Goal: Transaction & Acquisition: Purchase product/service

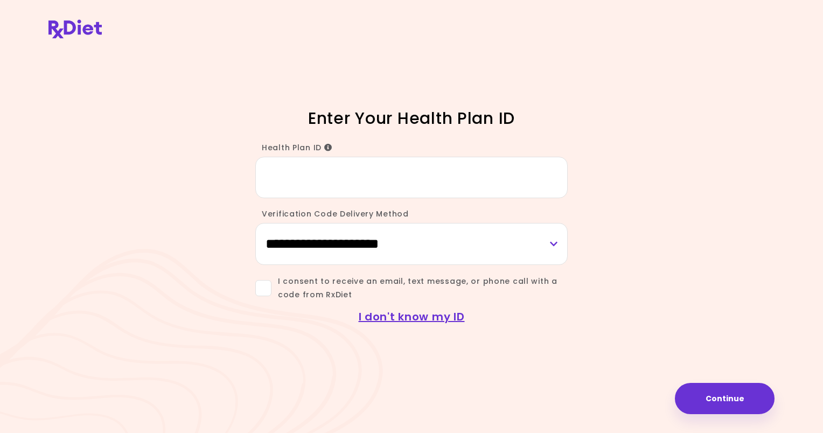
click at [345, 183] on input "Health Plan ID" at bounding box center [411, 177] width 312 height 41
type input "*********"
click at [748, 403] on button "Continue" at bounding box center [725, 398] width 100 height 31
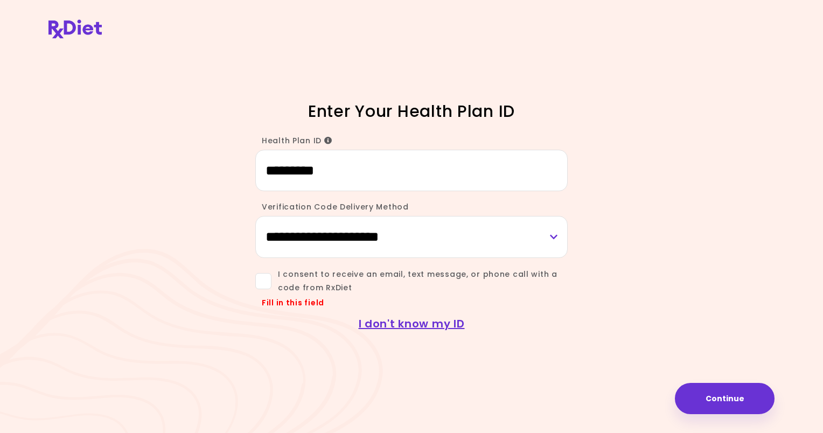
click at [267, 279] on span at bounding box center [263, 281] width 16 height 16
click at [364, 244] on select "**********" at bounding box center [411, 236] width 312 height 41
select select "***"
click at [255, 216] on select "**********" at bounding box center [411, 236] width 312 height 41
click at [732, 397] on button "Continue" at bounding box center [725, 398] width 100 height 31
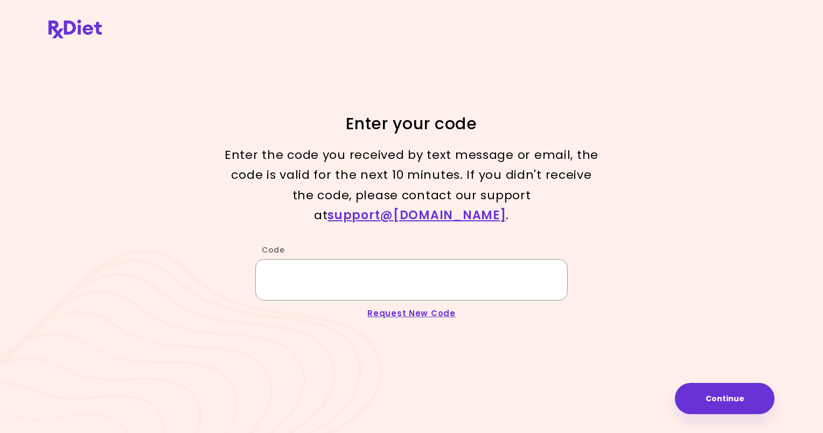
click at [364, 272] on input "Code" at bounding box center [411, 279] width 312 height 41
type input "******"
click at [746, 394] on button "Continue" at bounding box center [725, 398] width 100 height 31
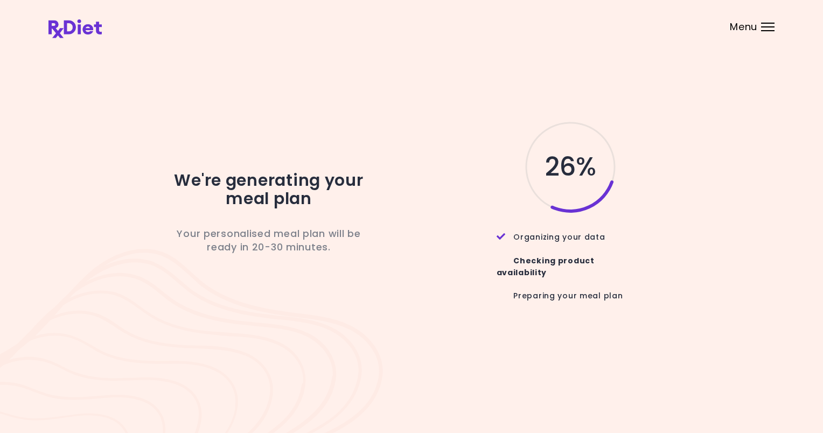
click at [765, 28] on div "Menu" at bounding box center [767, 27] width 13 height 9
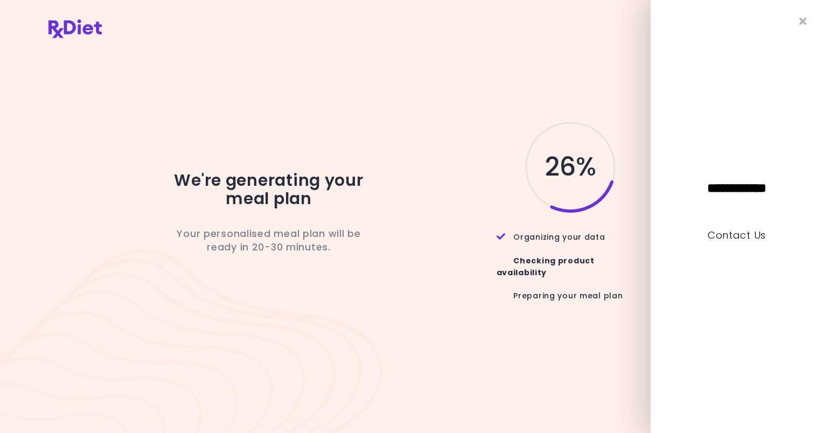
click at [430, 76] on div "We're generating your meal plan Your personalised meal plan will be ready in 20…" at bounding box center [411, 217] width 726 height 342
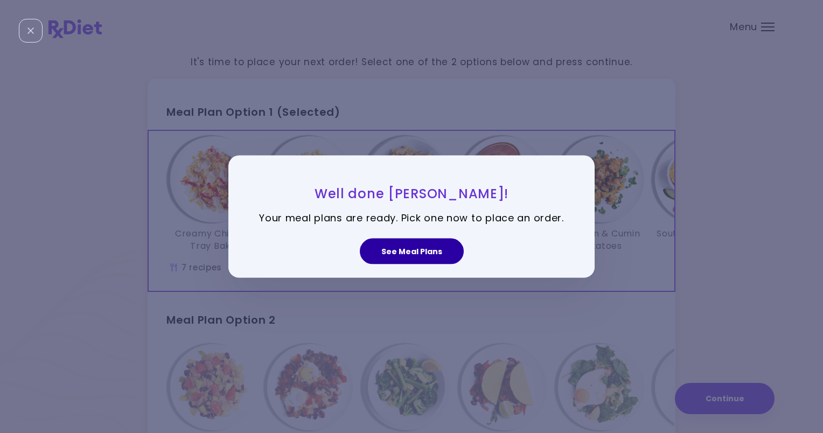
click at [413, 256] on button "See Meal Plans" at bounding box center [412, 251] width 104 height 26
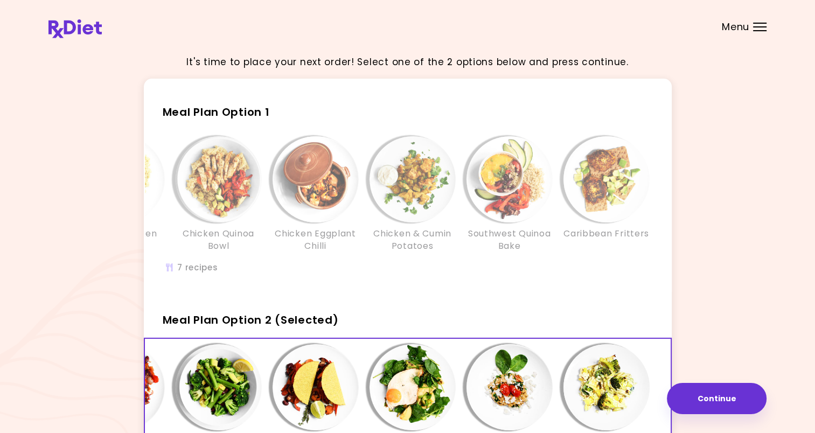
click at [189, 274] on div "Creamy Chicken Tray Bake Haitian Chicken Chicken Quinoa Bowl Chicken Eggplant C…" at bounding box center [315, 211] width 711 height 160
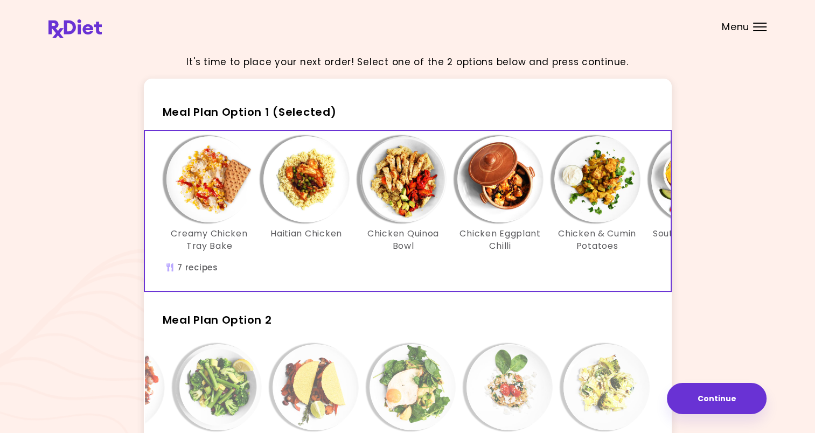
click at [490, 183] on img "Info - Chicken Eggplant Chilli - Meal Plan Option 1 (Selected)" at bounding box center [500, 179] width 86 height 86
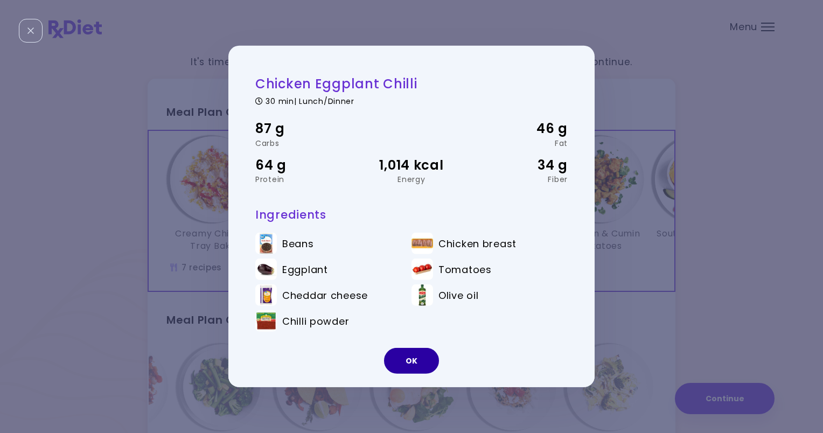
click at [427, 358] on button "OK" at bounding box center [411, 361] width 55 height 26
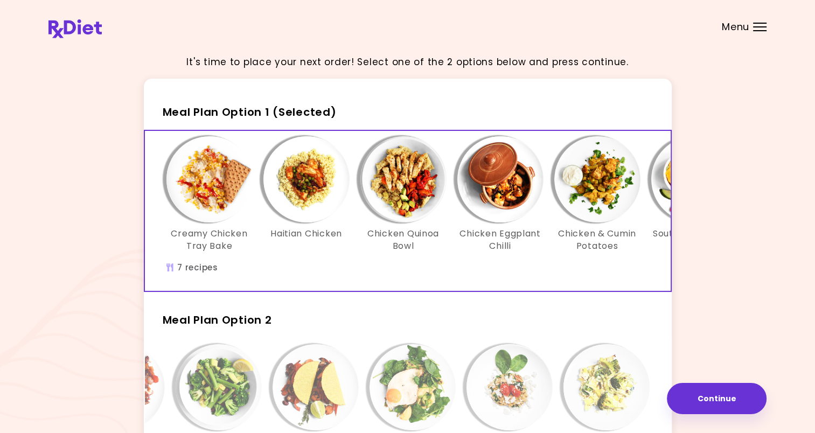
click at [216, 186] on img "Info - Creamy Chicken Tray Bake - Meal Plan Option 1 (Selected)" at bounding box center [209, 179] width 86 height 86
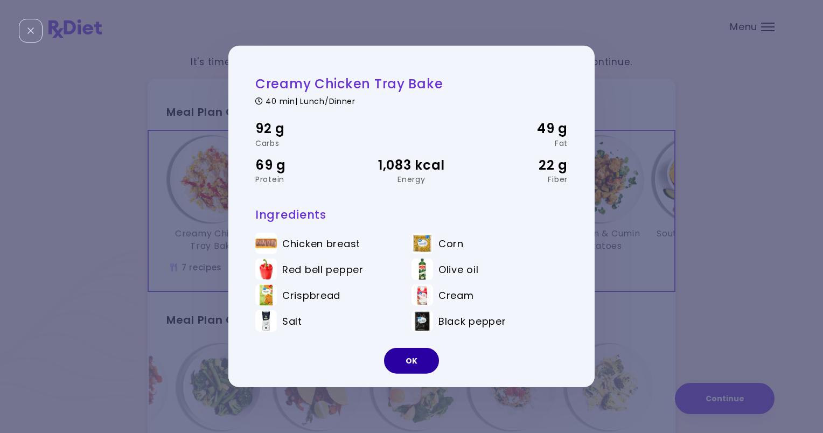
click at [431, 359] on button "OK" at bounding box center [411, 361] width 55 height 26
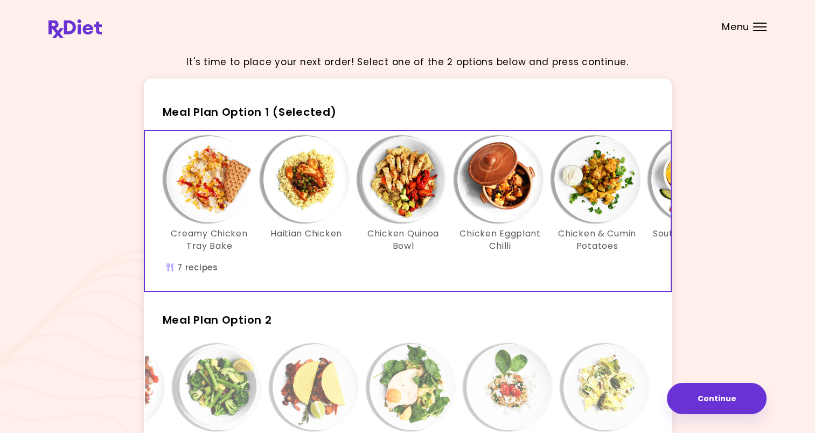
click at [306, 183] on img "Info - Haitian Chicken - Meal Plan Option 1 (Selected)" at bounding box center [306, 179] width 86 height 86
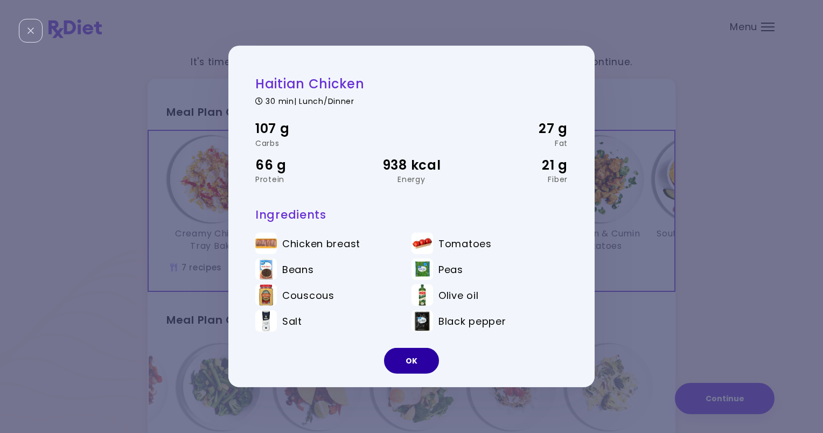
click at [435, 369] on button "OK" at bounding box center [411, 361] width 55 height 26
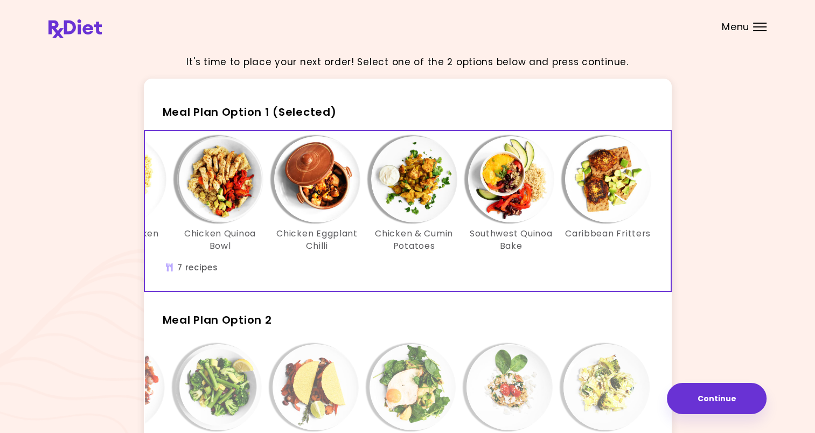
scroll to position [0, 185]
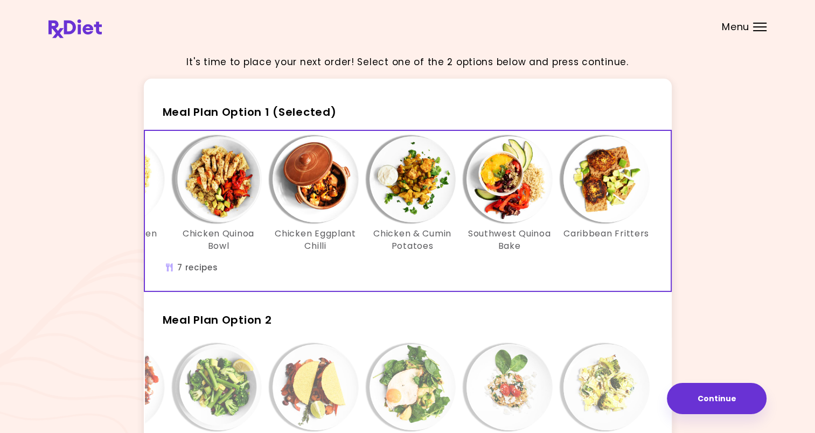
click at [511, 196] on img "Info - Southwest Quinoa Bake - Meal Plan Option 1 (Selected)" at bounding box center [510, 179] width 86 height 86
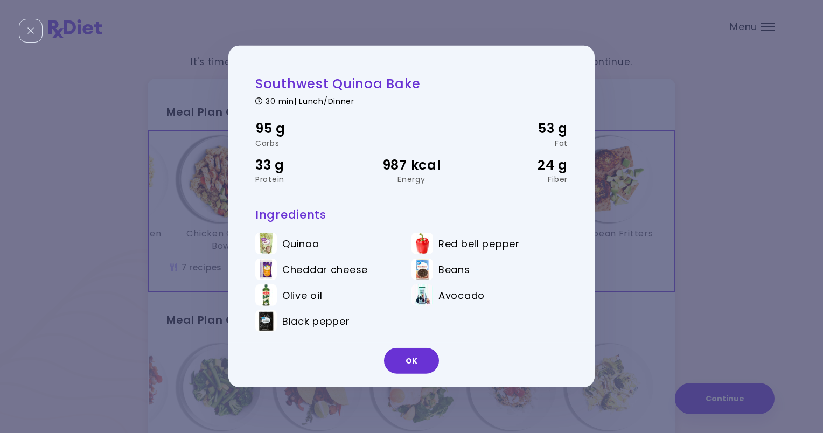
click at [423, 370] on button "OK" at bounding box center [411, 361] width 55 height 26
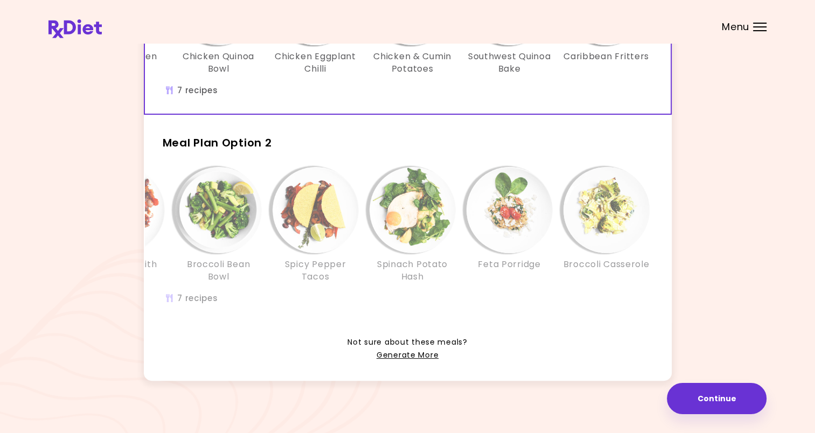
scroll to position [199, 0]
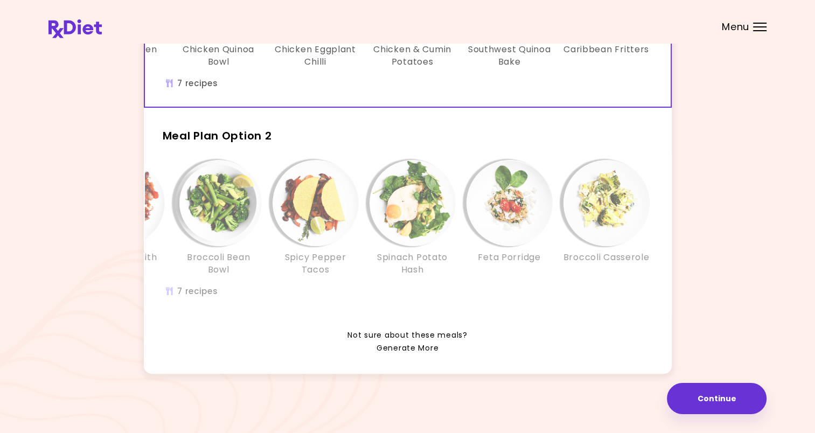
click at [413, 349] on link "Generate More" at bounding box center [408, 348] width 62 height 13
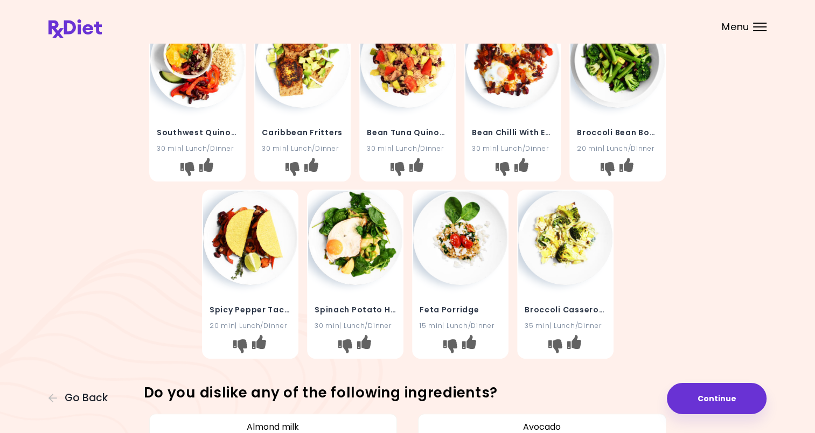
scroll to position [216, 0]
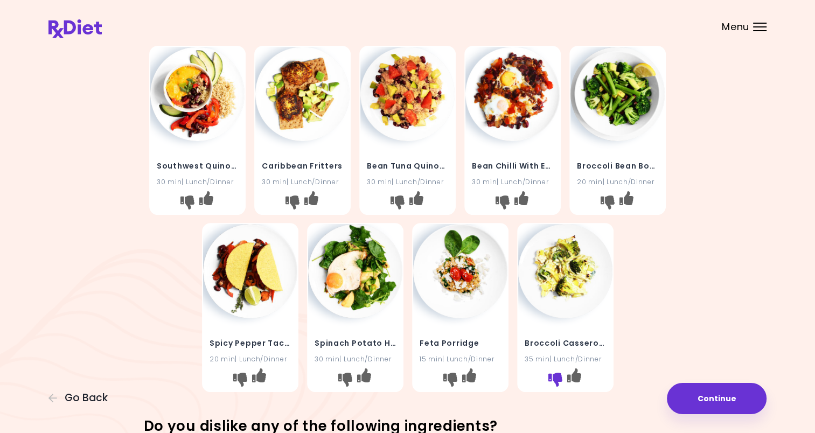
click at [549, 379] on icon "I don't like this recipe" at bounding box center [555, 380] width 14 height 14
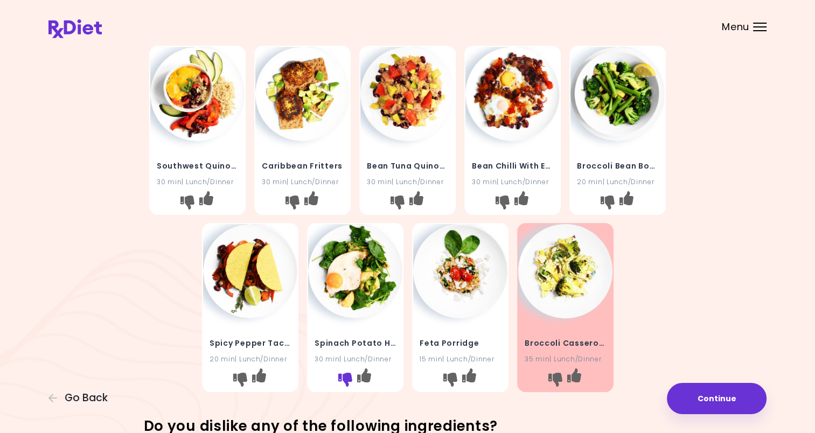
click at [341, 377] on icon "I don't like this recipe" at bounding box center [345, 380] width 14 height 14
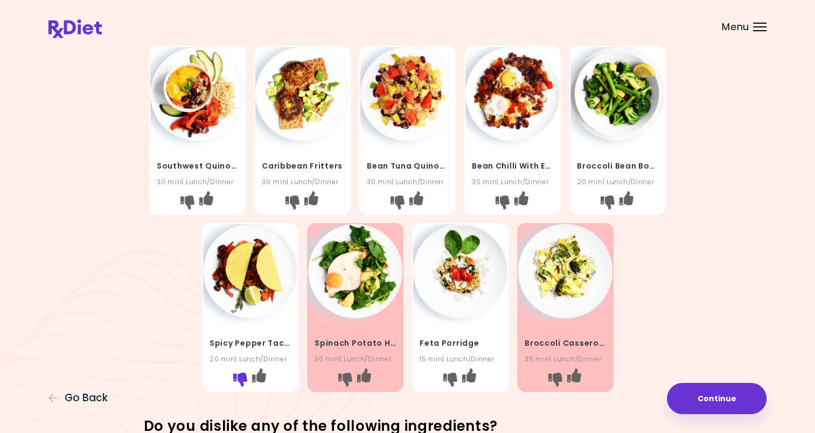
click at [235, 378] on icon "I don't like this recipe" at bounding box center [240, 380] width 14 height 14
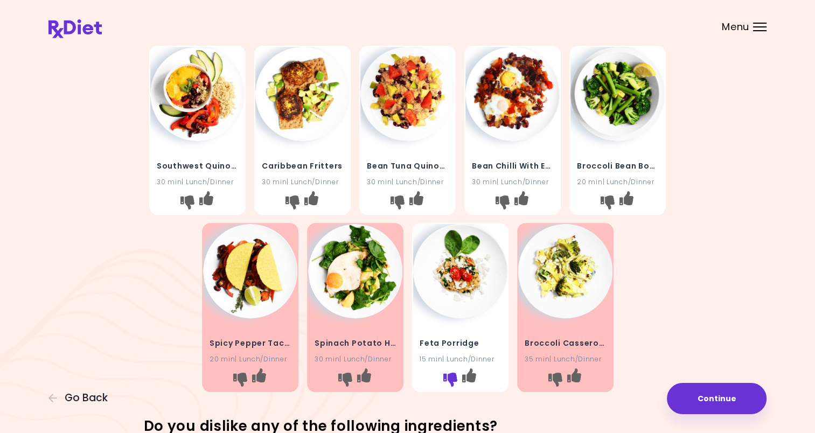
click at [448, 377] on icon "I don't like this recipe" at bounding box center [450, 380] width 14 height 14
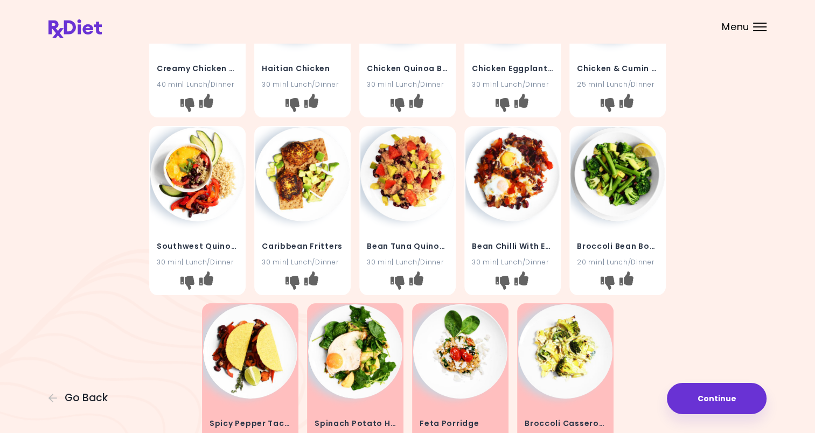
scroll to position [108, 0]
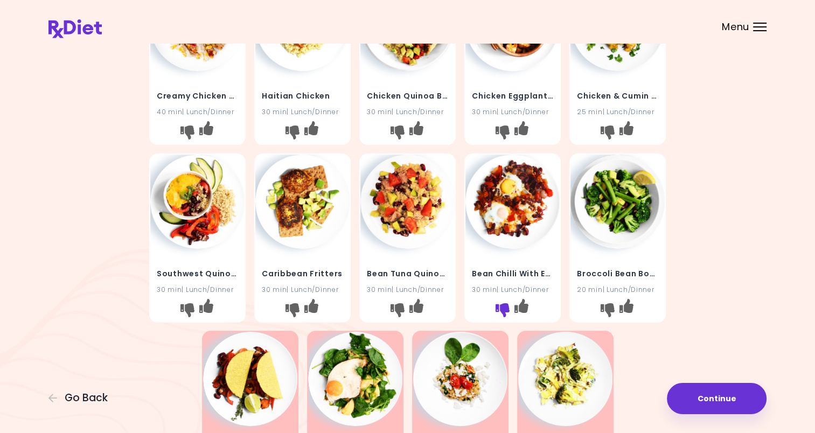
click at [504, 312] on icon "I don't like this recipe" at bounding box center [503, 310] width 14 height 14
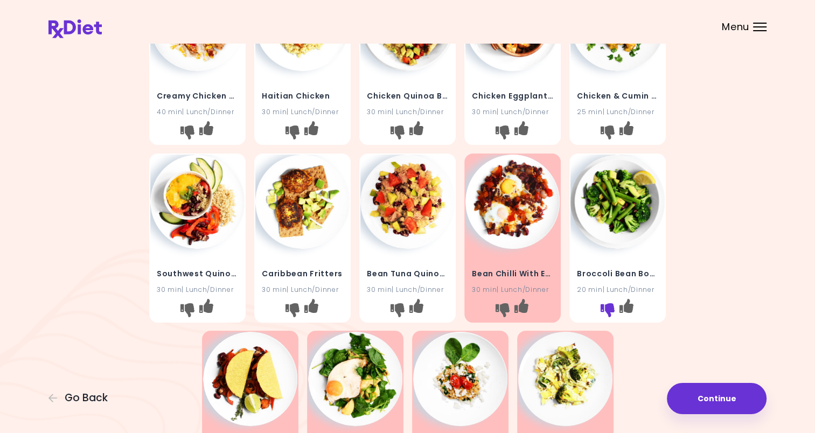
click at [612, 306] on icon "I don't like this recipe" at bounding box center [608, 310] width 14 height 14
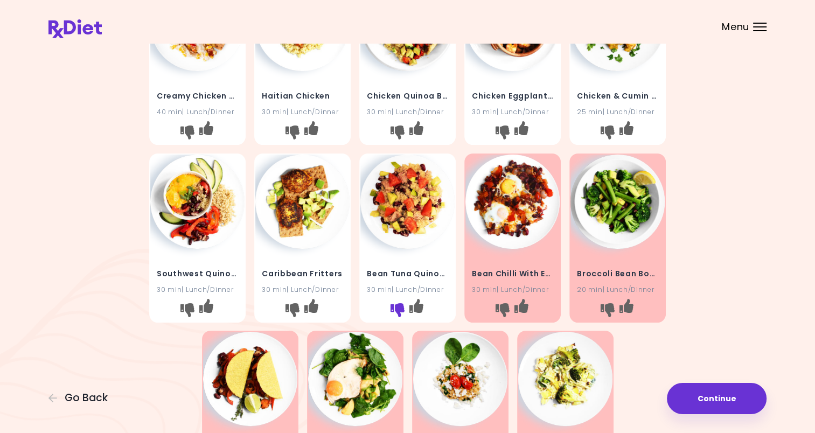
click at [397, 312] on icon "I don't like this recipe" at bounding box center [398, 310] width 14 height 14
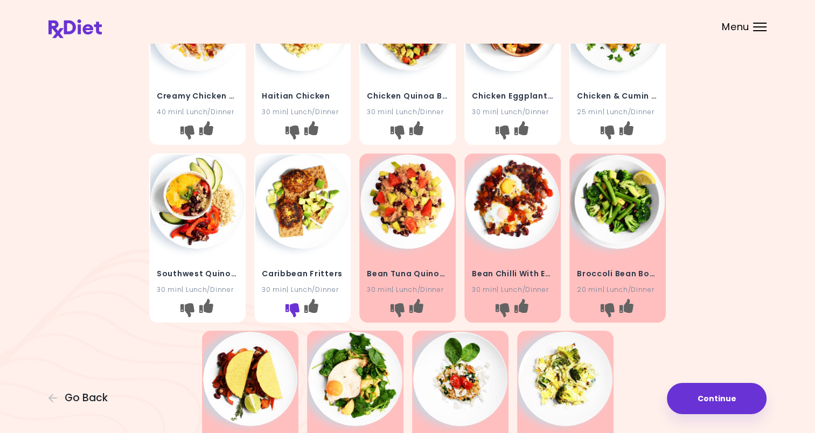
click at [286, 308] on icon "I don't like this recipe" at bounding box center [293, 310] width 14 height 14
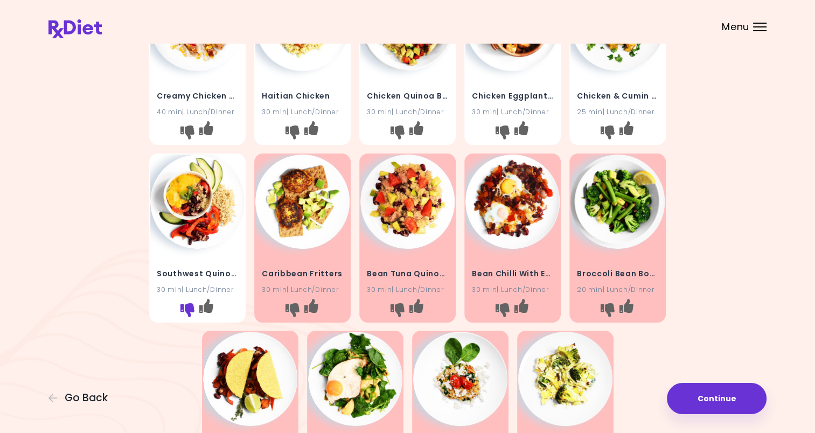
click at [182, 310] on icon "I don't like this recipe" at bounding box center [187, 310] width 14 height 14
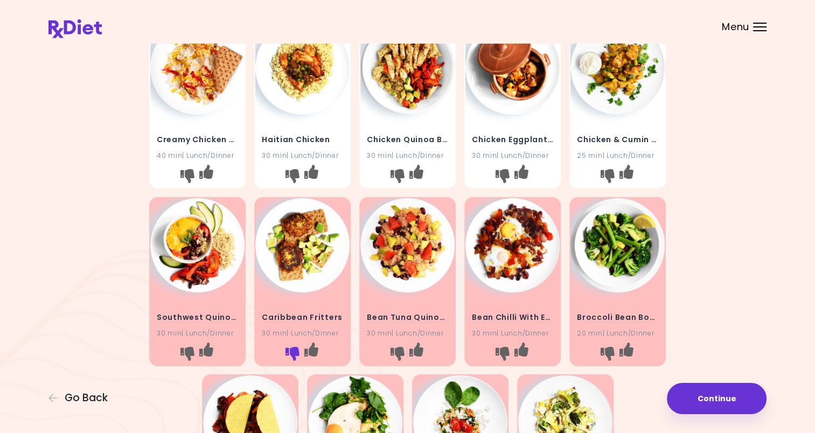
scroll to position [0, 0]
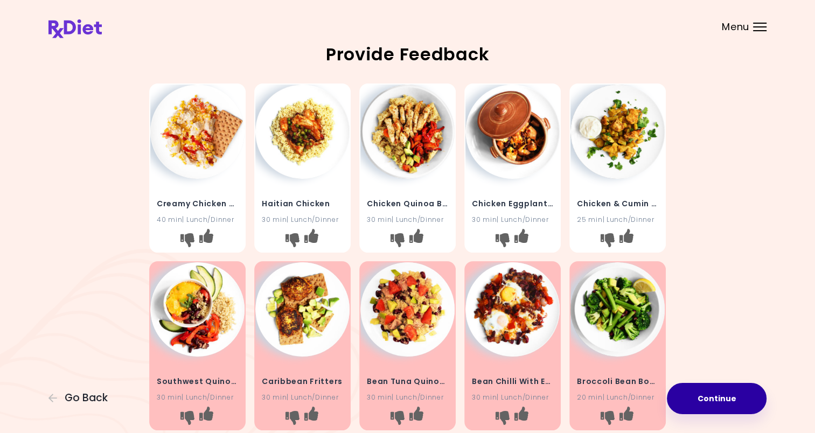
click at [736, 396] on button "Continue" at bounding box center [717, 398] width 100 height 31
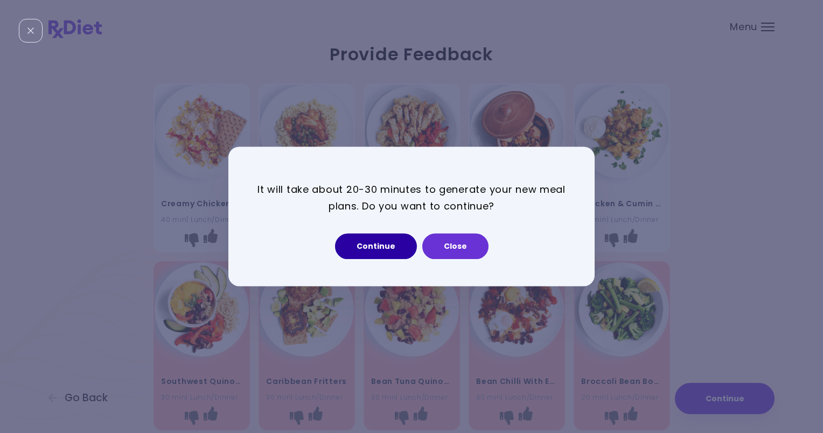
click at [360, 248] on button "Continue" at bounding box center [376, 247] width 82 height 26
select select "*"
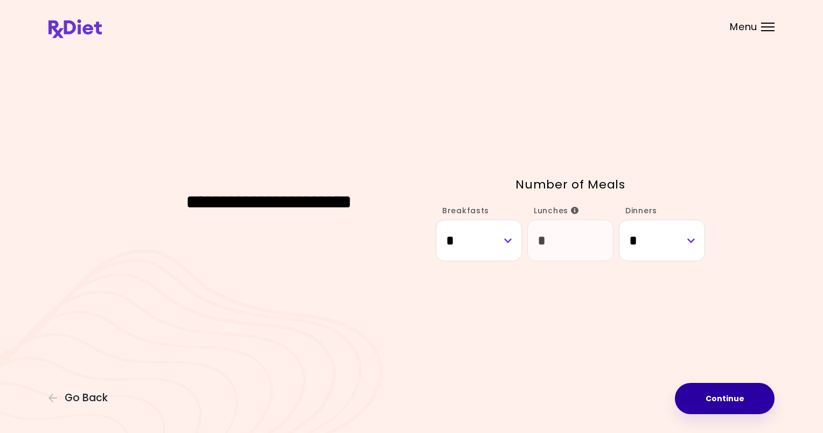
click at [730, 394] on button "Continue" at bounding box center [725, 398] width 100 height 31
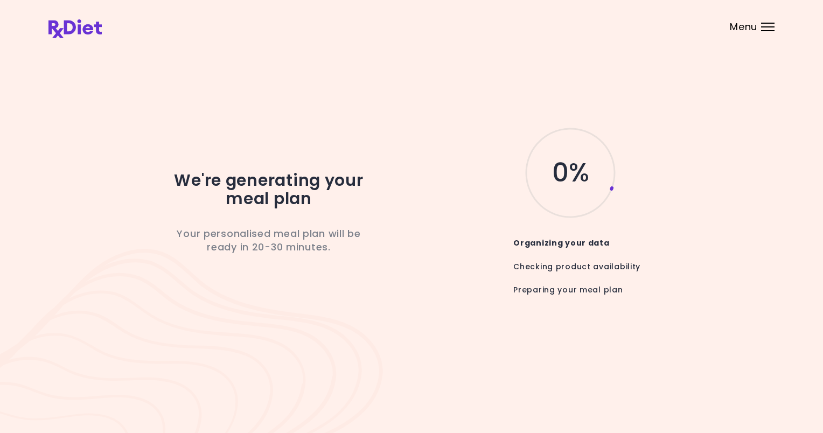
click at [767, 27] on div "Menu" at bounding box center [767, 27] width 13 height 9
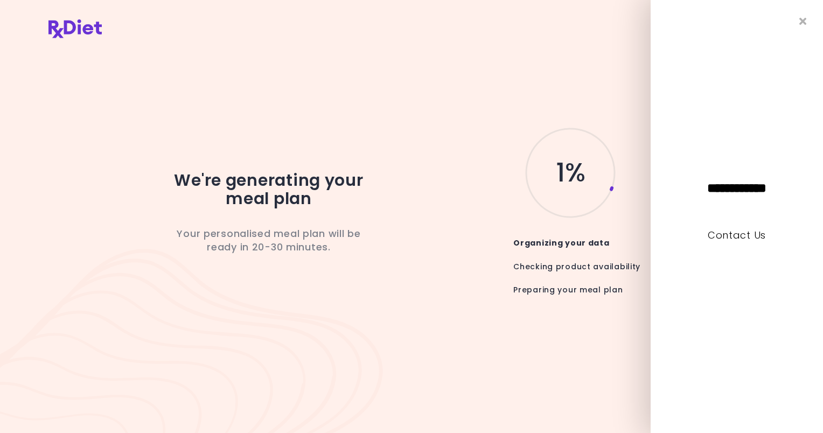
click at [332, 66] on div "We're generating your meal plan Your personalised meal plan will be ready in 20…" at bounding box center [411, 217] width 726 height 342
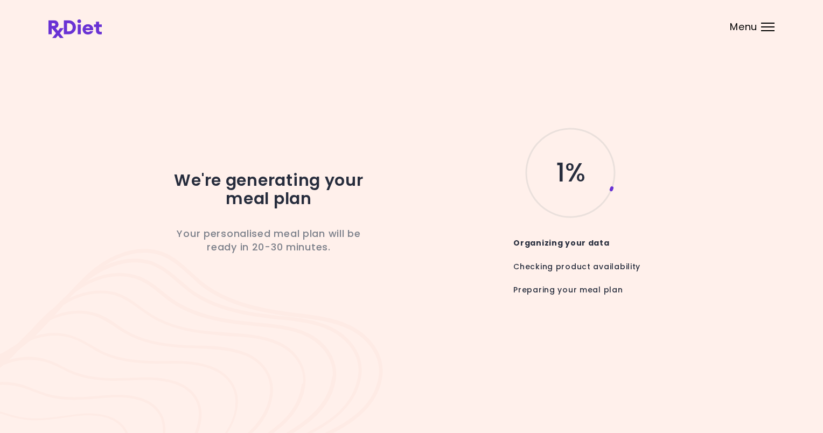
click at [357, 82] on div "We're generating your meal plan Your personalised meal plan will be ready in 20…" at bounding box center [411, 217] width 726 height 342
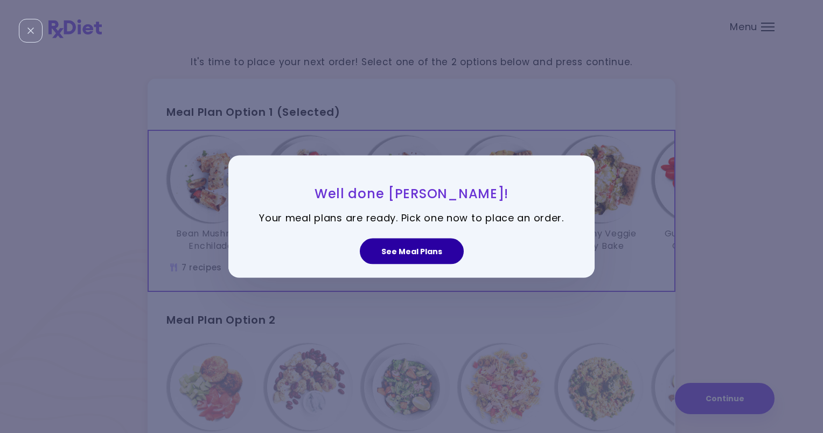
click at [416, 256] on button "See Meal Plans" at bounding box center [412, 251] width 104 height 26
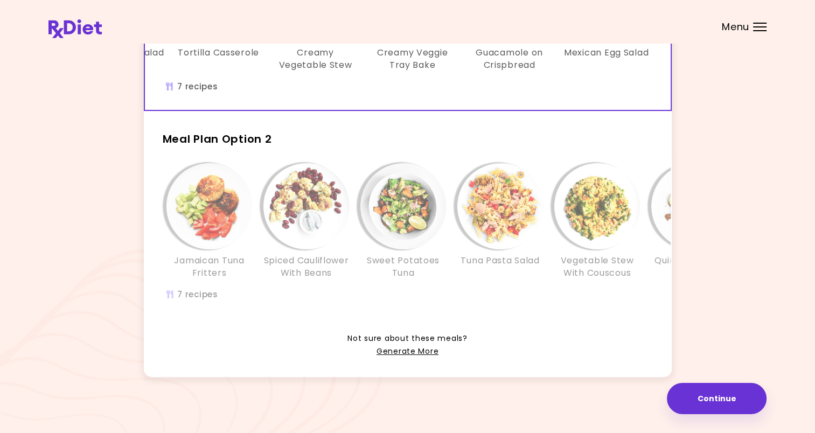
scroll to position [211, 0]
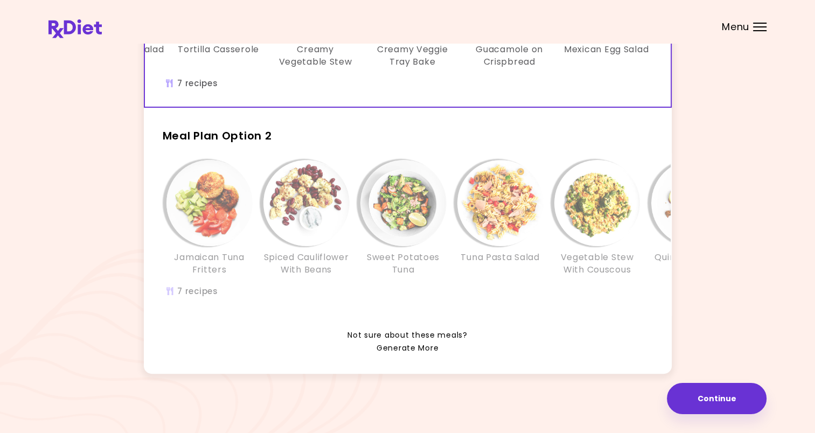
click at [410, 349] on link "Generate More" at bounding box center [408, 348] width 62 height 13
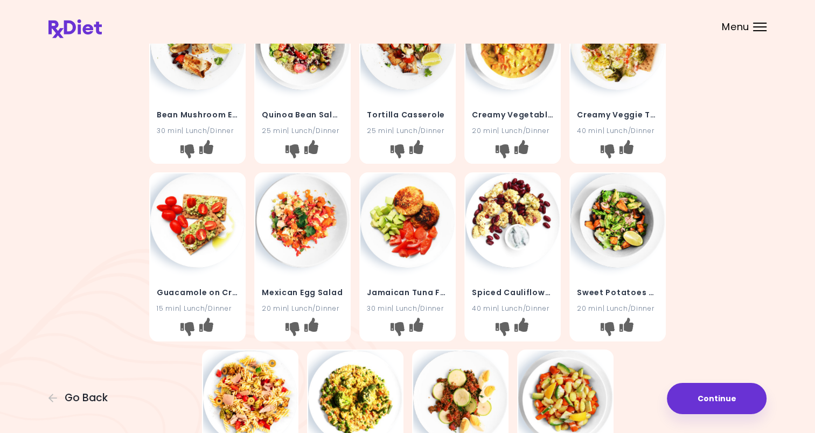
scroll to position [108, 0]
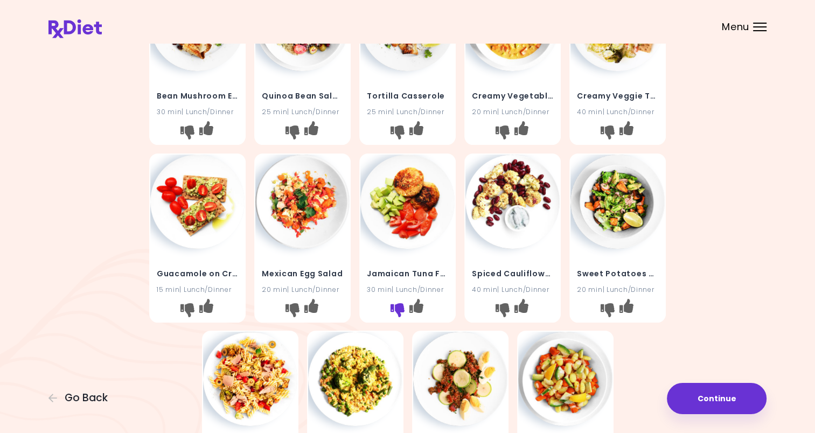
click at [401, 309] on icon "I don't like this recipe" at bounding box center [398, 310] width 14 height 14
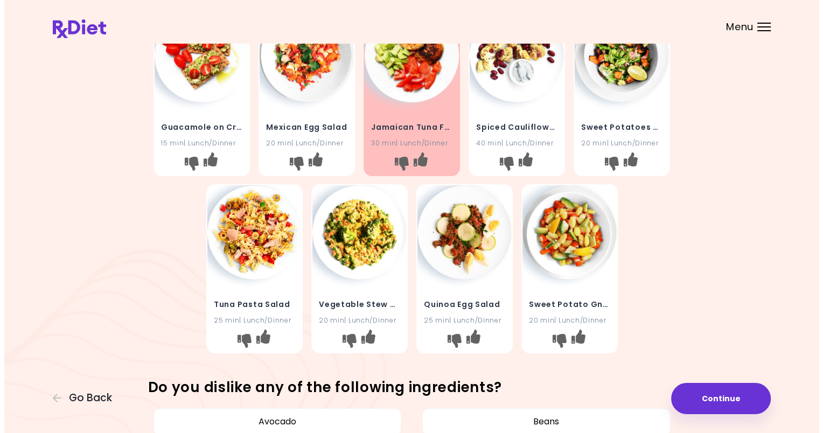
scroll to position [269, 0]
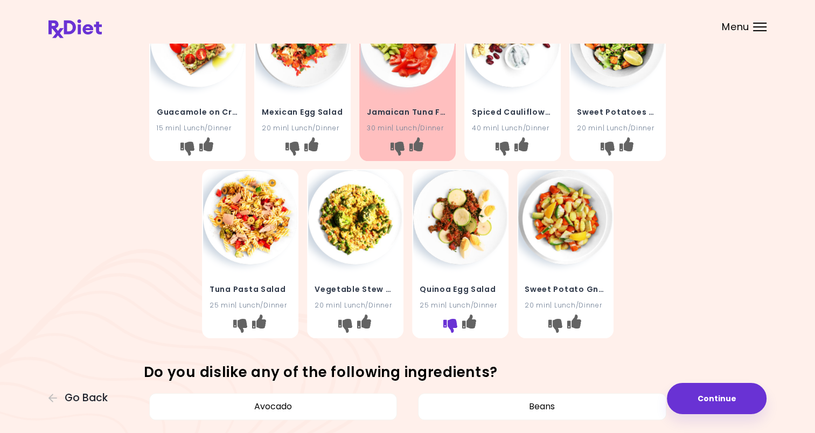
click at [448, 328] on icon "I don't like this recipe" at bounding box center [450, 326] width 14 height 14
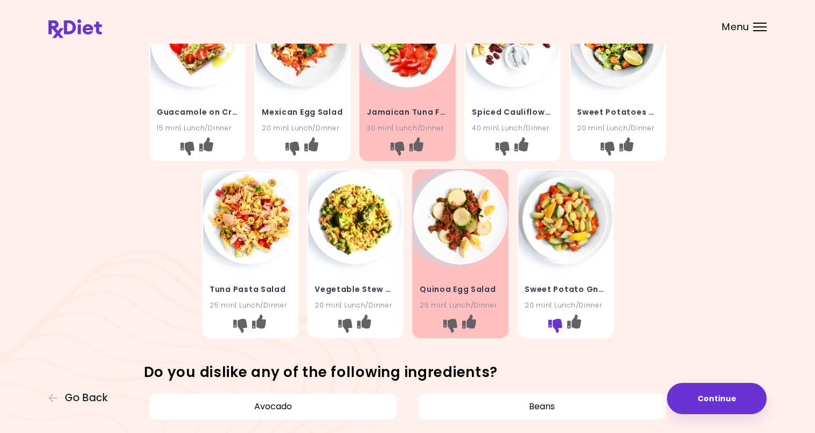
click at [554, 326] on icon "I don't like this recipe" at bounding box center [555, 326] width 14 height 14
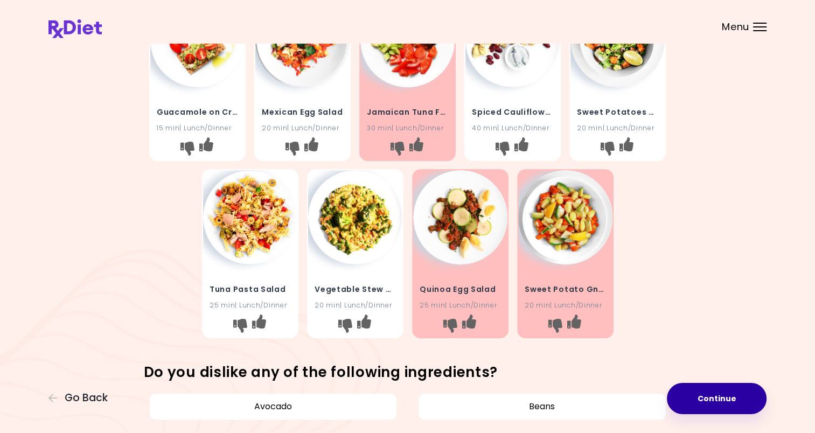
click at [742, 390] on button "Continue" at bounding box center [717, 398] width 100 height 31
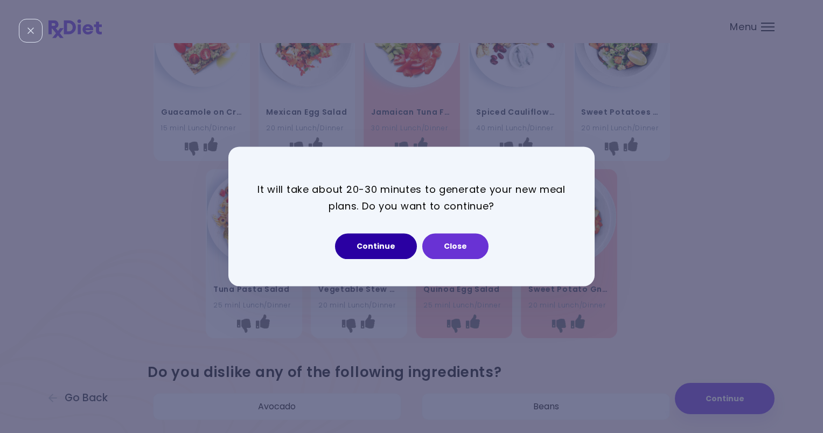
click at [368, 249] on button "Continue" at bounding box center [376, 247] width 82 height 26
select select "*"
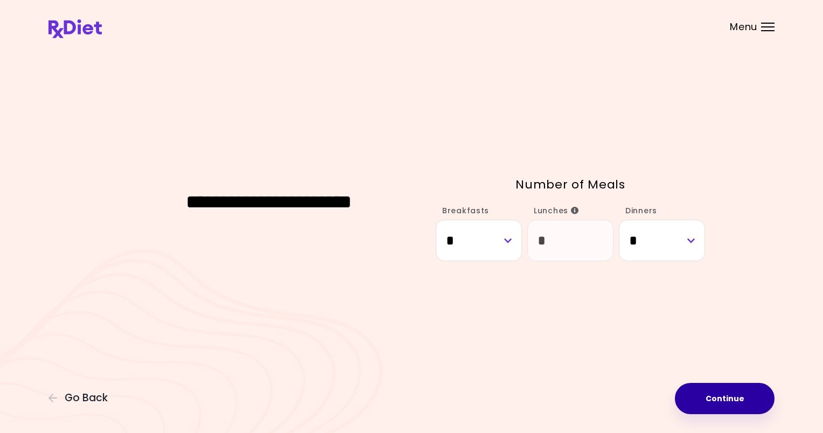
click at [746, 401] on button "Continue" at bounding box center [725, 398] width 100 height 31
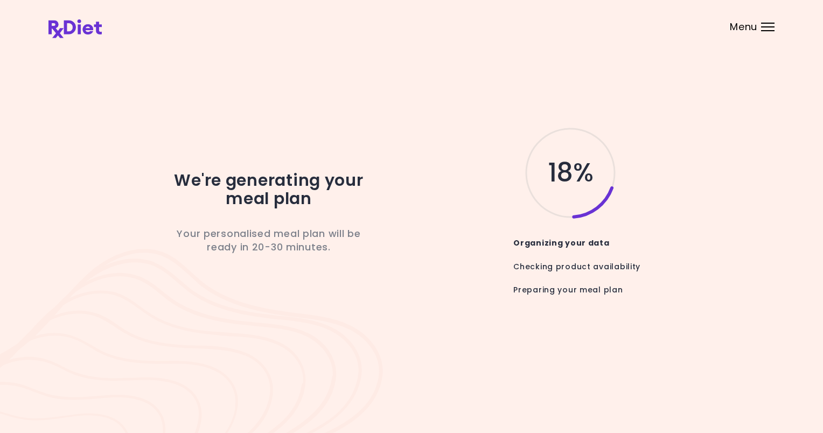
click at [376, 199] on div "We're generating your meal plan Your personalised meal plan will be ready in 20…" at bounding box center [269, 216] width 248 height 91
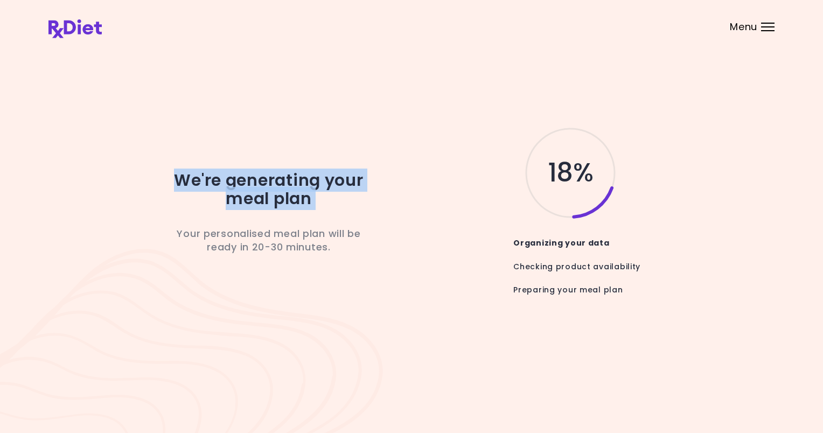
click at [376, 199] on div "We're generating your meal plan Your personalised meal plan will be ready in 20…" at bounding box center [269, 216] width 248 height 91
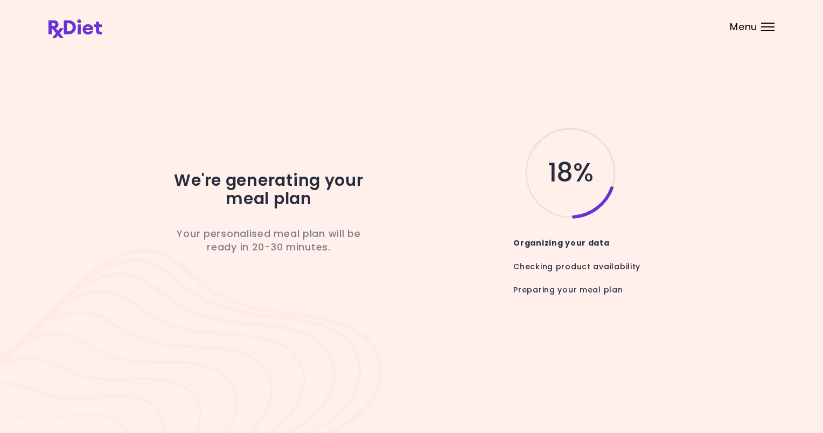
click at [823, 293] on html "**********" at bounding box center [411, 216] width 823 height 433
click at [823, 294] on html "**********" at bounding box center [411, 216] width 823 height 433
click at [479, 272] on div "18 % Organizing your data Checking product availability Preparing your meal plan" at bounding box center [563, 217] width 286 height 182
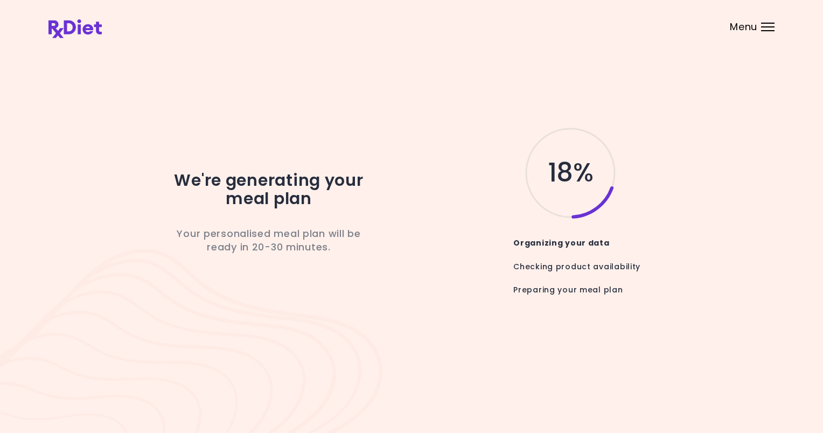
click at [610, 32] on header at bounding box center [411, 21] width 823 height 43
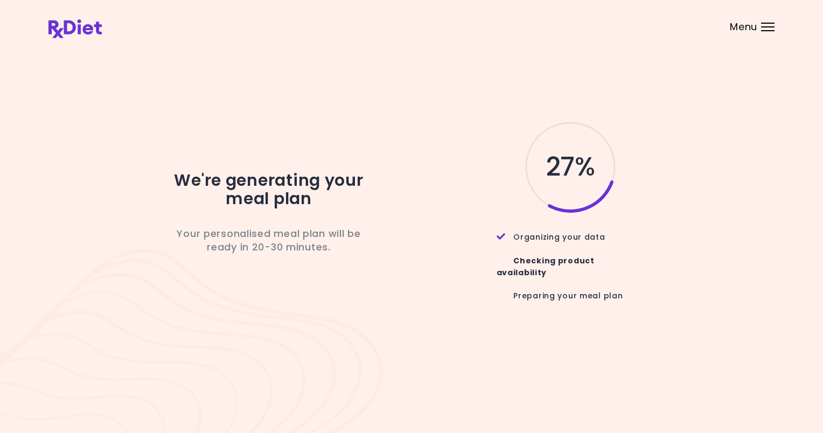
click at [432, 334] on div "We're generating your meal plan Your personalised meal plan will be ready in 20…" at bounding box center [411, 217] width 726 height 342
click at [713, 241] on div "We're generating your meal plan Your personalised meal plan will be ready in 20…" at bounding box center [411, 216] width 726 height 193
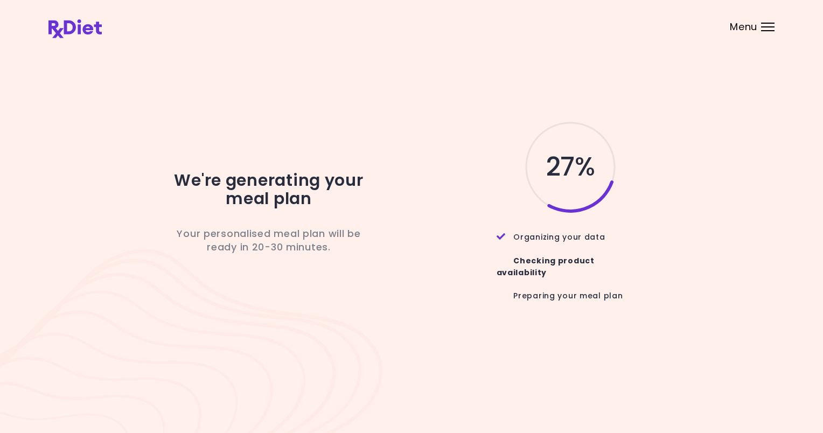
click at [513, 119] on div "We're generating your meal plan Your personalised meal plan will be ready in 20…" at bounding box center [411, 217] width 726 height 342
click at [373, 100] on div "We're generating your meal plan Your personalised meal plan will be ready in 10…" at bounding box center [411, 217] width 726 height 342
click at [671, 224] on div "38 % Organizing your data Checking product availability Preparing your meal plan" at bounding box center [563, 216] width 286 height 193
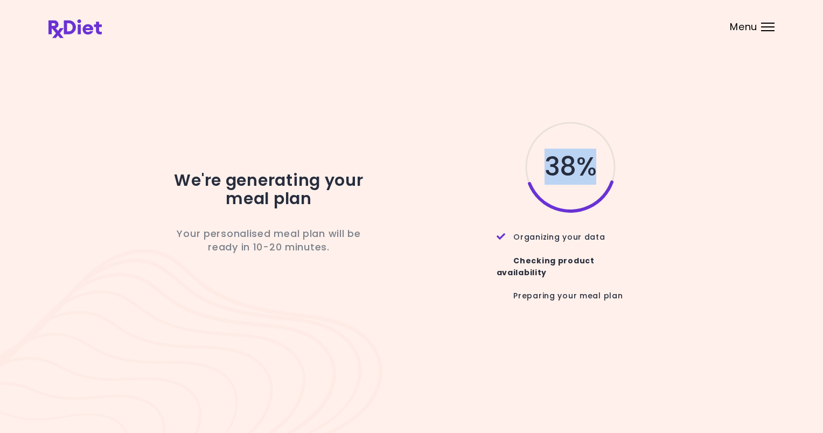
click at [671, 224] on div "38 % Organizing your data Checking product availability Preparing your meal plan" at bounding box center [563, 216] width 286 height 193
click at [393, 46] on div "We're generating your meal plan Your personalised meal plan will be ready in 10…" at bounding box center [411, 217] width 726 height 342
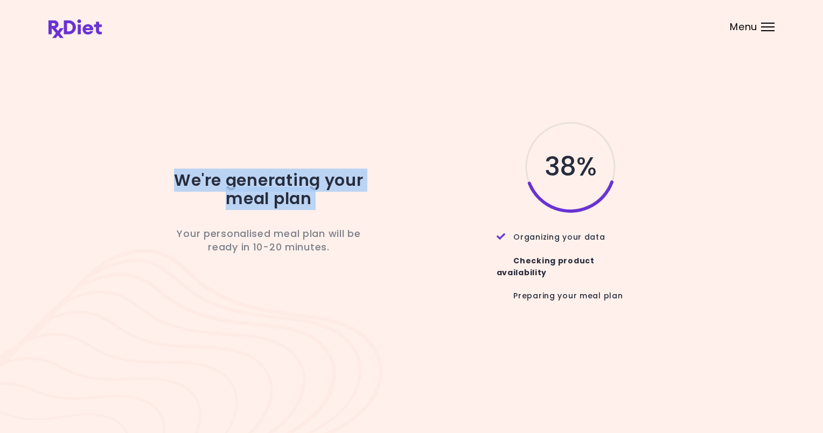
click at [393, 46] on div "We're generating your meal plan Your personalised meal plan will be ready in 10…" at bounding box center [411, 217] width 726 height 342
click at [390, 46] on div "We're generating your meal plan Your personalised meal plan will be ready in 10…" at bounding box center [411, 217] width 726 height 342
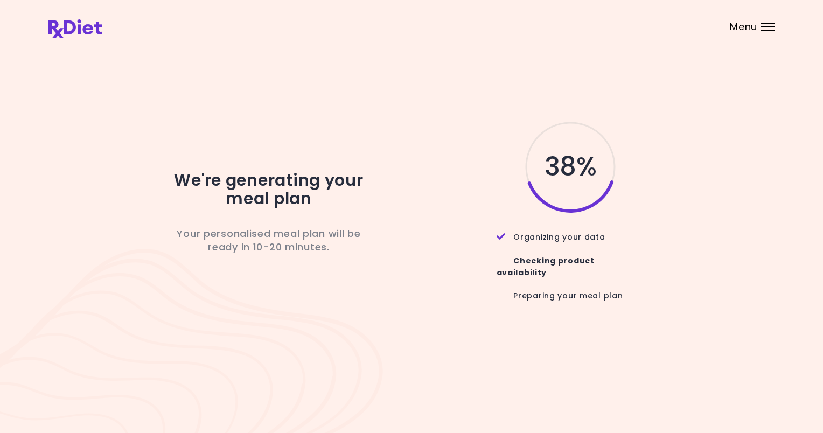
click at [425, 307] on div "38 % Organizing your data Checking product availability Preparing your meal plan" at bounding box center [563, 216] width 286 height 193
click at [547, 39] on div at bounding box center [411, 26] width 377 height 27
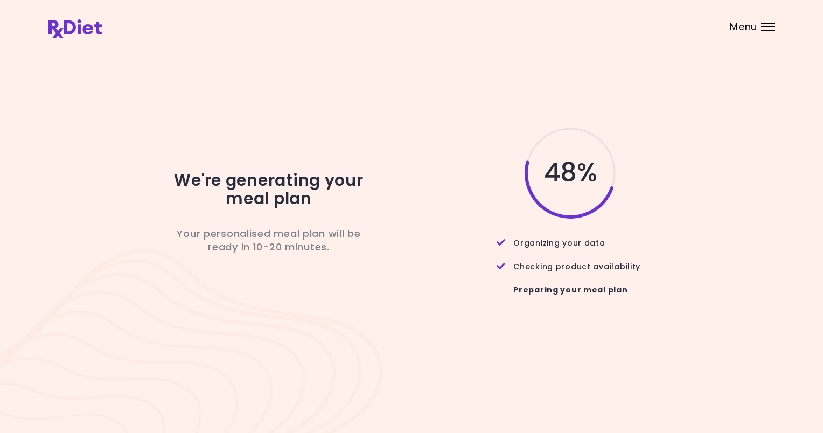
click at [698, 172] on div "48 %" at bounding box center [563, 173] width 286 height 95
click at [467, 81] on div "We're generating your meal plan Your personalised meal plan will be ready in 10…" at bounding box center [411, 217] width 726 height 342
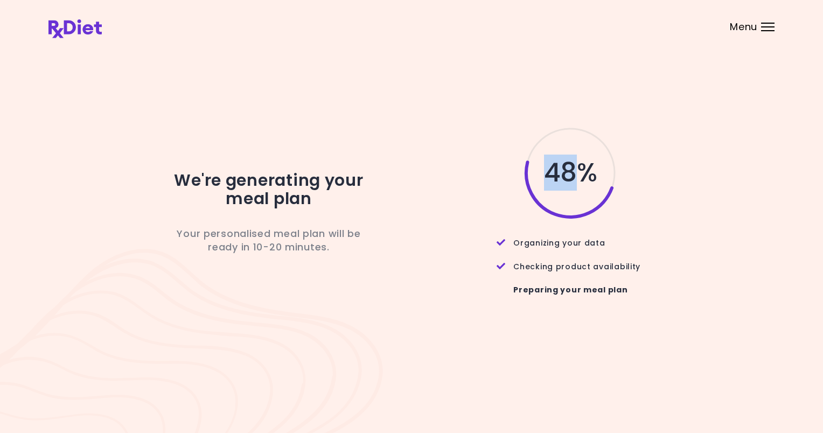
click at [467, 81] on div "We're generating your meal plan Your personalised meal plan will be ready in 10…" at bounding box center [411, 217] width 726 height 342
click at [587, 84] on div "We're generating your meal plan Your personalised meal plan will be ready in 10…" at bounding box center [411, 217] width 726 height 342
click at [388, 136] on div "We're generating your meal plan Your personalised meal plan will be ready in 10…" at bounding box center [269, 217] width 302 height 182
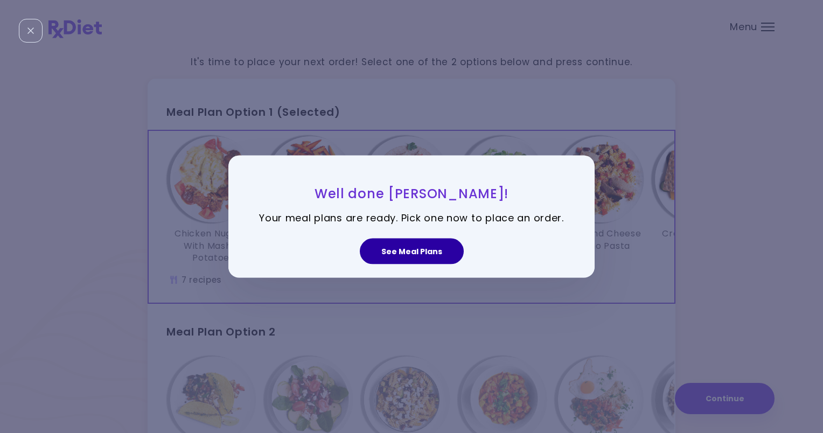
click at [429, 258] on button "See Meal Plans" at bounding box center [412, 251] width 104 height 26
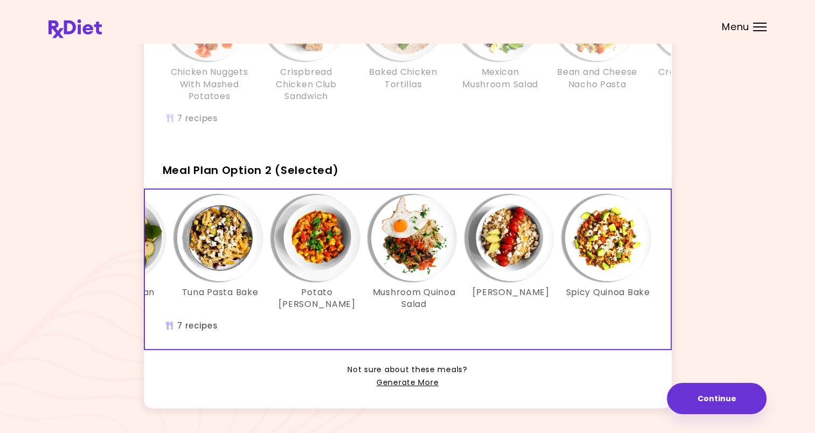
scroll to position [0, 185]
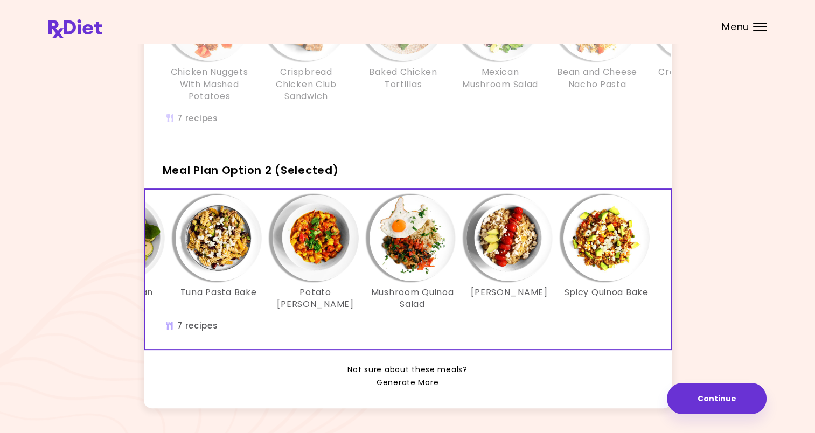
click at [418, 390] on link "Generate More" at bounding box center [408, 383] width 62 height 13
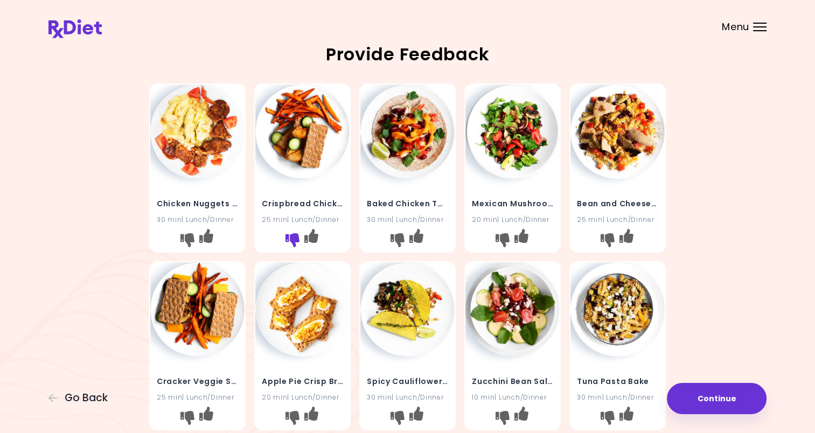
click at [290, 245] on icon "I don't like this recipe" at bounding box center [293, 240] width 14 height 14
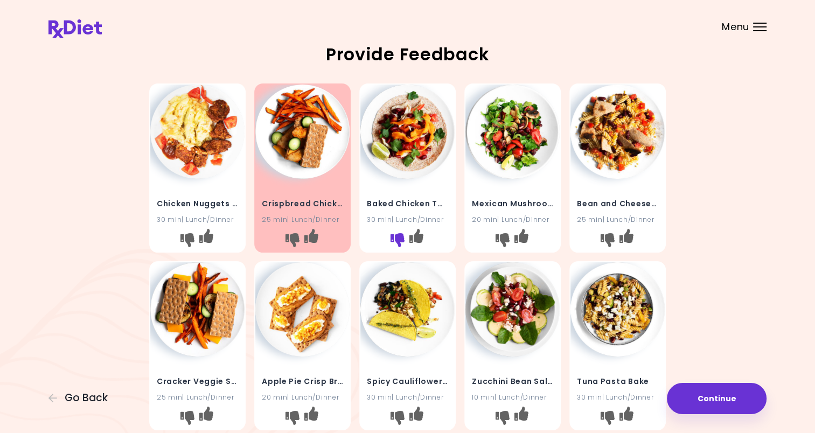
click at [397, 244] on icon "I don't like this recipe" at bounding box center [398, 240] width 14 height 14
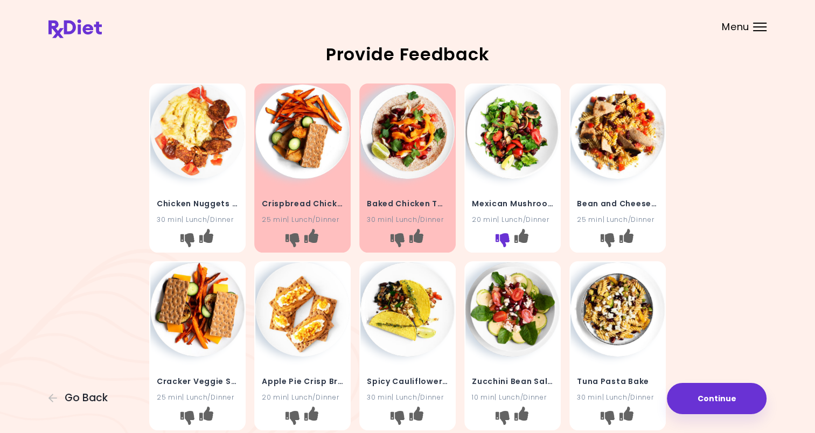
click at [501, 242] on icon "I don't like this recipe" at bounding box center [503, 240] width 14 height 14
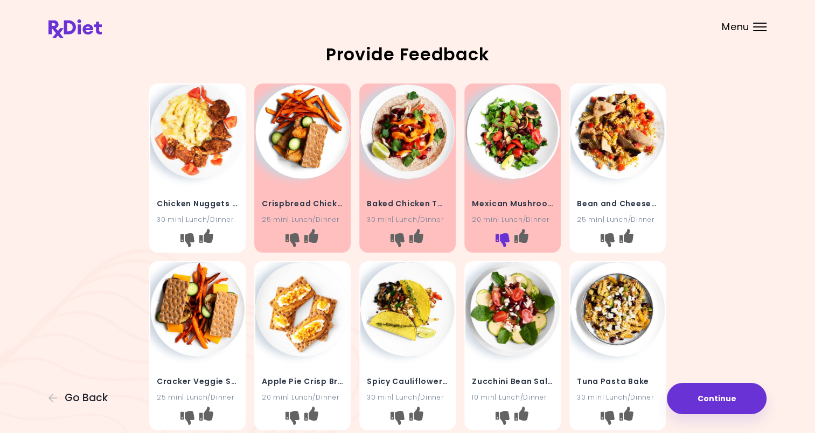
scroll to position [54, 0]
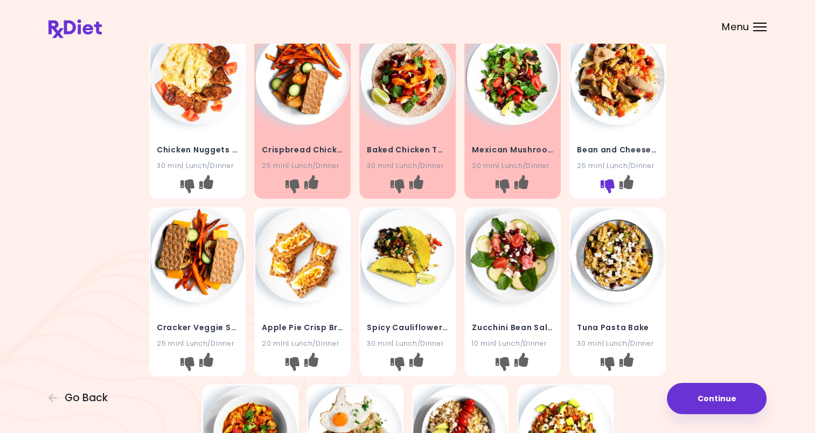
click at [605, 188] on icon "I don't like this recipe" at bounding box center [608, 186] width 14 height 14
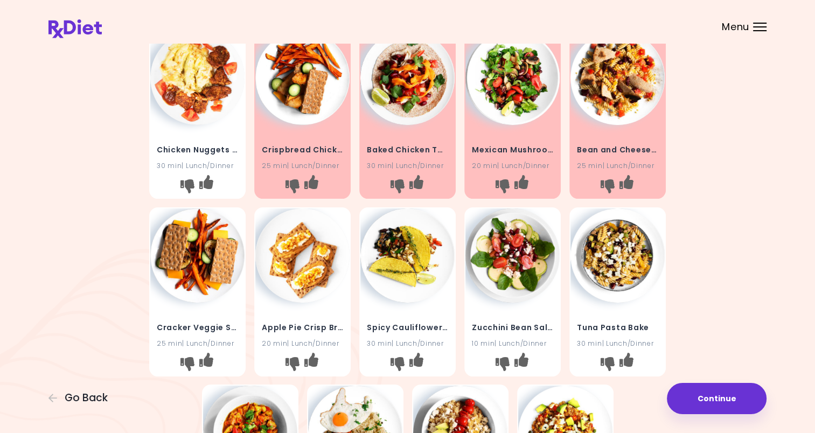
scroll to position [108, 0]
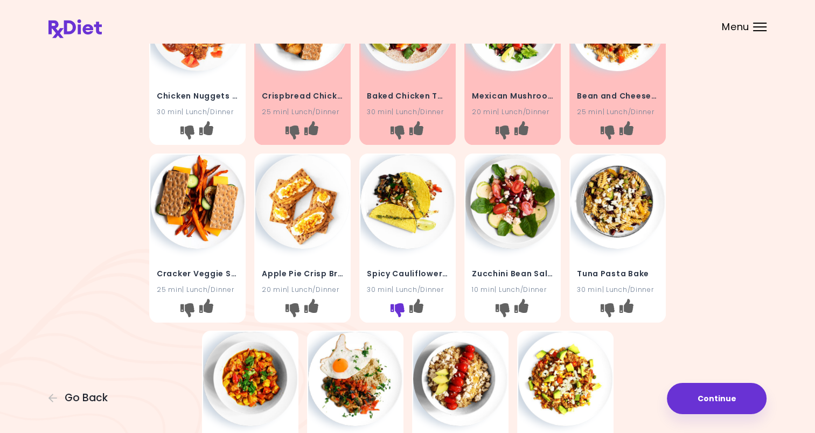
click at [401, 310] on icon "I don't like this recipe" at bounding box center [398, 310] width 14 height 14
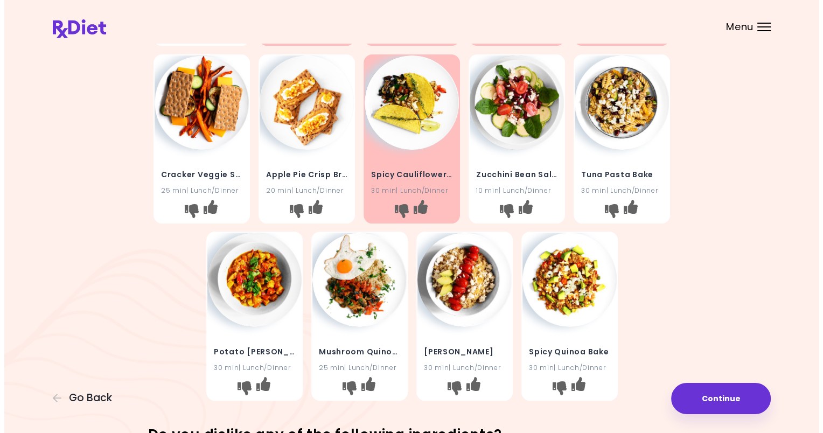
scroll to position [216, 0]
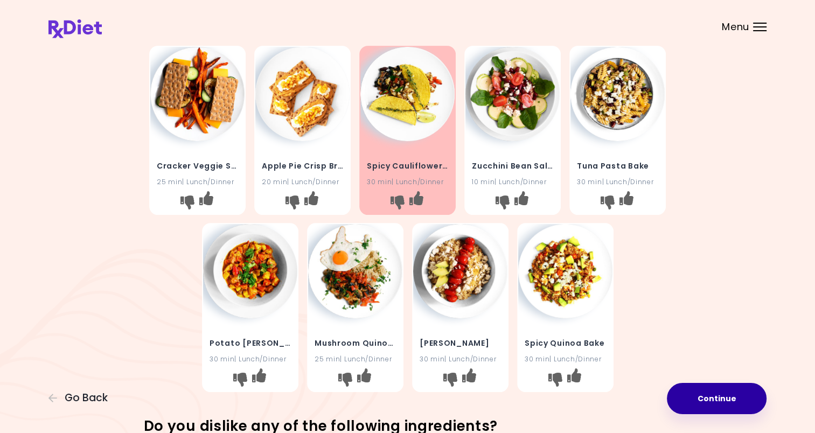
click at [691, 399] on button "Continue" at bounding box center [717, 398] width 100 height 31
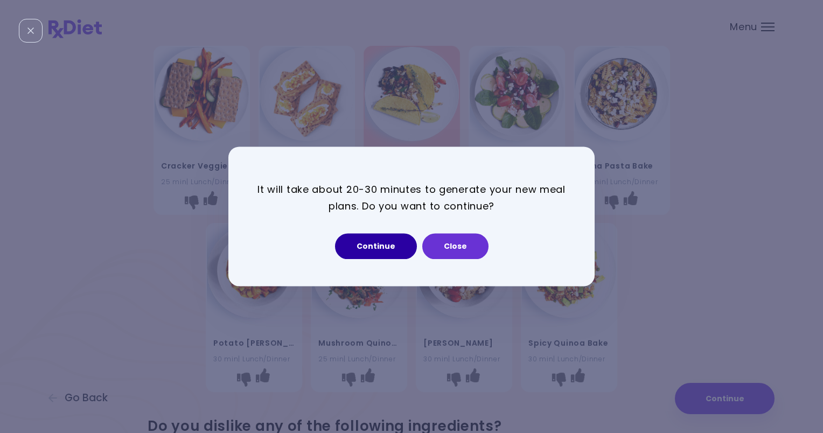
click at [400, 254] on button "Continue" at bounding box center [376, 247] width 82 height 26
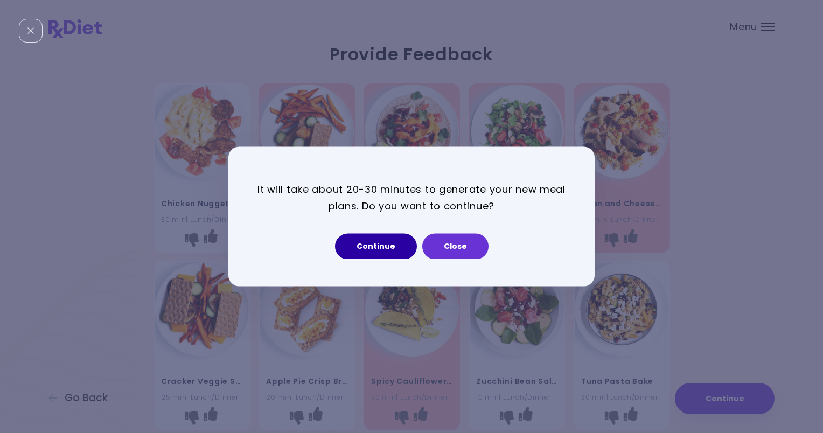
select select "*"
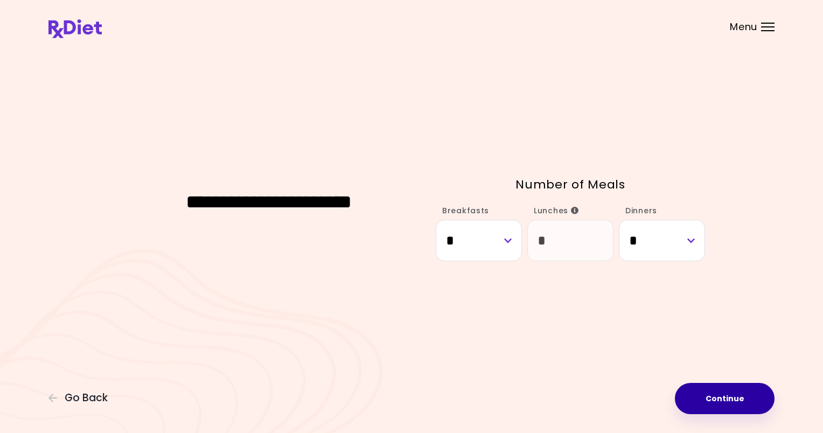
click at [720, 388] on button "Continue" at bounding box center [725, 398] width 100 height 31
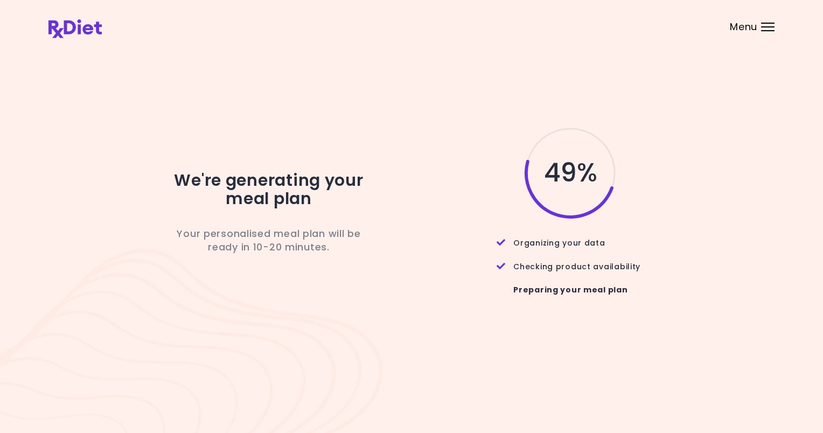
click at [690, 153] on div "49 %" at bounding box center [563, 173] width 286 height 95
click at [422, 116] on div "We're generating your meal plan Your personalised meal plan will be ready in 10…" at bounding box center [411, 217] width 726 height 342
click at [421, 116] on div "We're generating your meal plan Your personalised meal plan will be ready in 10…" at bounding box center [411, 217] width 726 height 342
click at [659, 77] on div "We're generating your meal plan Your personalised meal plan will be ready in 5-…" at bounding box center [411, 217] width 726 height 342
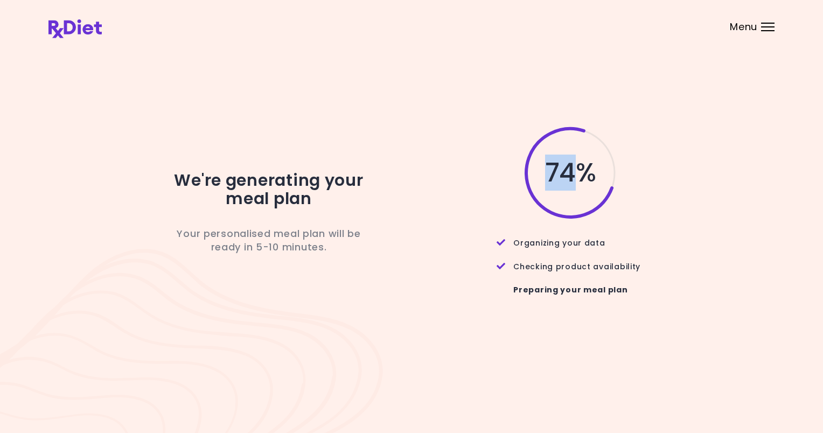
click at [659, 77] on div "We're generating your meal plan Your personalised meal plan will be ready in 5-…" at bounding box center [411, 217] width 726 height 342
drag, startPoint x: 659, startPoint y: 77, endPoint x: 575, endPoint y: 60, distance: 85.2
click at [575, 60] on div "We're generating your meal plan Your personalised meal plan will be ready in 5-…" at bounding box center [411, 217] width 726 height 342
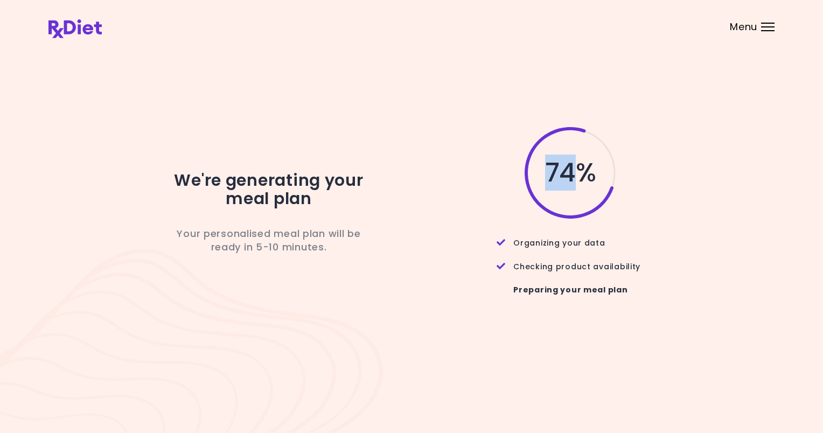
click at [575, 60] on div "We're generating your meal plan Your personalised meal plan will be ready in 5-…" at bounding box center [411, 217] width 726 height 342
click at [575, 61] on div "We're generating your meal plan Your personalised meal plan will be ready in 5-…" at bounding box center [411, 217] width 726 height 342
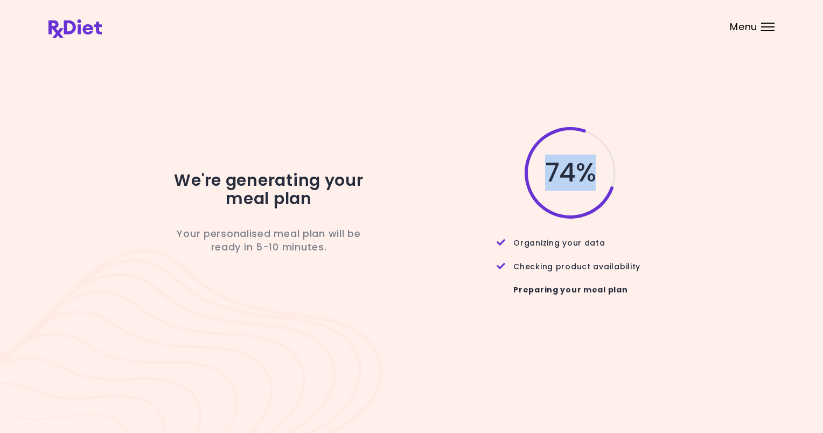
click at [575, 61] on div "We're generating your meal plan Your personalised meal plan will be ready in 5-…" at bounding box center [411, 217] width 726 height 342
click at [626, 342] on div "We're generating your meal plan Your personalised meal plan will be ready in 5-…" at bounding box center [411, 217] width 726 height 342
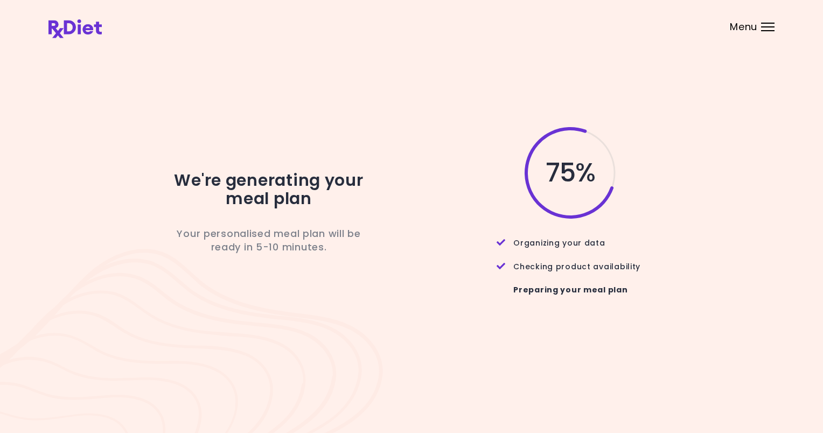
click at [349, 88] on div "We're generating your meal plan Your personalised meal plan will be ready in 5-…" at bounding box center [411, 217] width 726 height 342
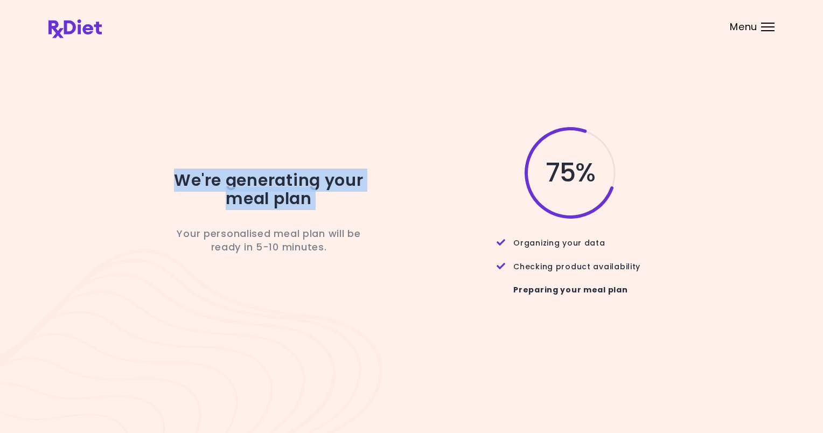
click at [349, 88] on div "We're generating your meal plan Your personalised meal plan will be ready in 5-…" at bounding box center [411, 217] width 726 height 342
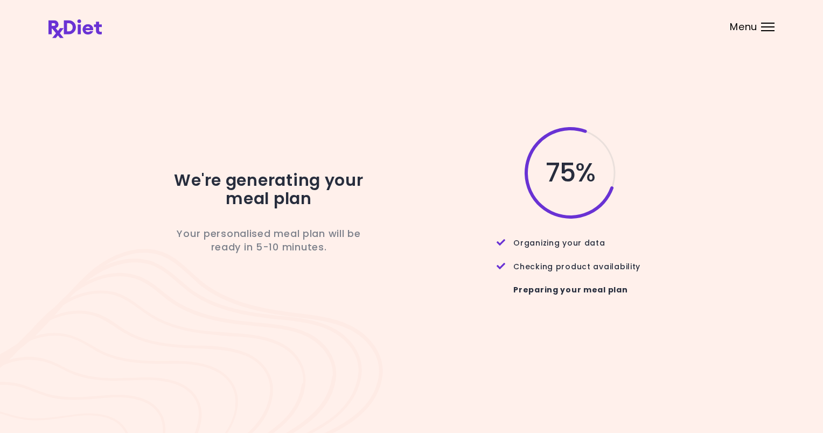
drag, startPoint x: 349, startPoint y: 88, endPoint x: 443, endPoint y: 75, distance: 94.6
click at [443, 75] on div "We're generating your meal plan Your personalised meal plan will be ready in 5-…" at bounding box center [411, 217] width 726 height 342
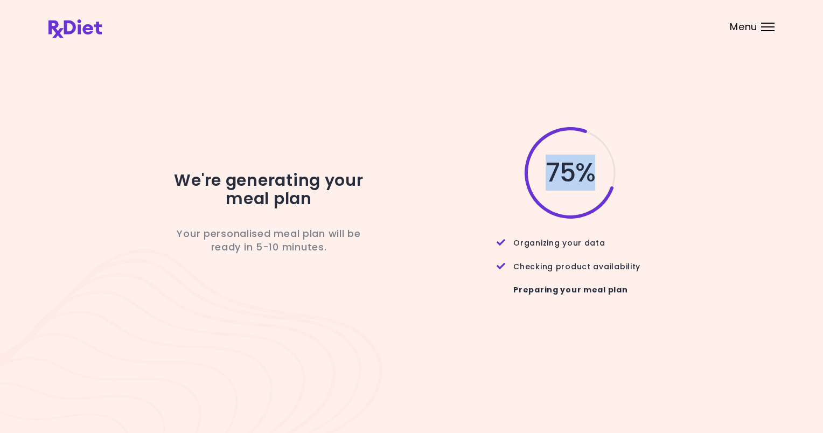
click at [443, 75] on div "We're generating your meal plan Your personalised meal plan will be ready in 5-…" at bounding box center [411, 217] width 726 height 342
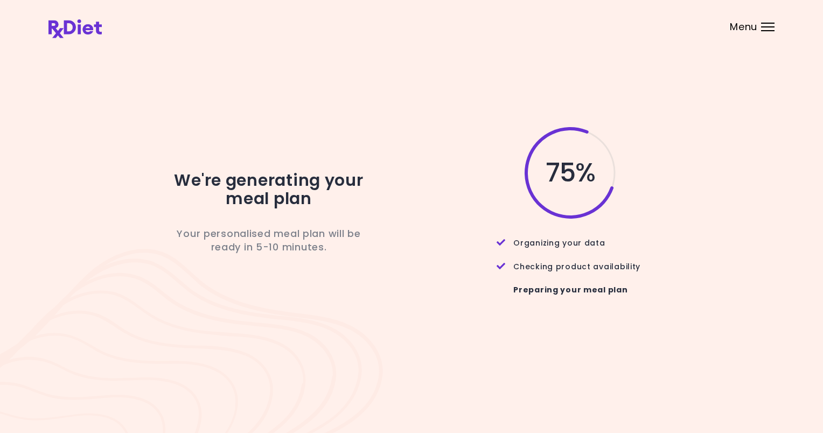
click at [384, 196] on div "We're generating your meal plan Your personalised meal plan will be ready in 5-…" at bounding box center [269, 216] width 248 height 91
click at [473, 134] on div "77 %" at bounding box center [563, 173] width 286 height 95
click at [239, 247] on p "Your personalised meal plan will be ready in 5-10 minutes." at bounding box center [269, 240] width 194 height 27
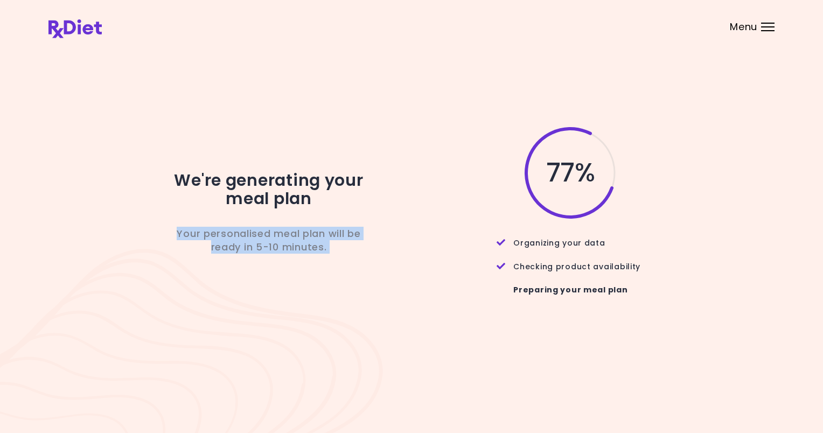
click at [239, 247] on p "Your personalised meal plan will be ready in 5-10 minutes." at bounding box center [269, 240] width 194 height 27
drag, startPoint x: 239, startPoint y: 247, endPoint x: 343, endPoint y: 321, distance: 127.8
click at [343, 321] on div "We're generating your meal plan Your personalised meal plan will be ready in 5-…" at bounding box center [411, 217] width 726 height 342
drag, startPoint x: 343, startPoint y: 321, endPoint x: 407, endPoint y: 325, distance: 64.3
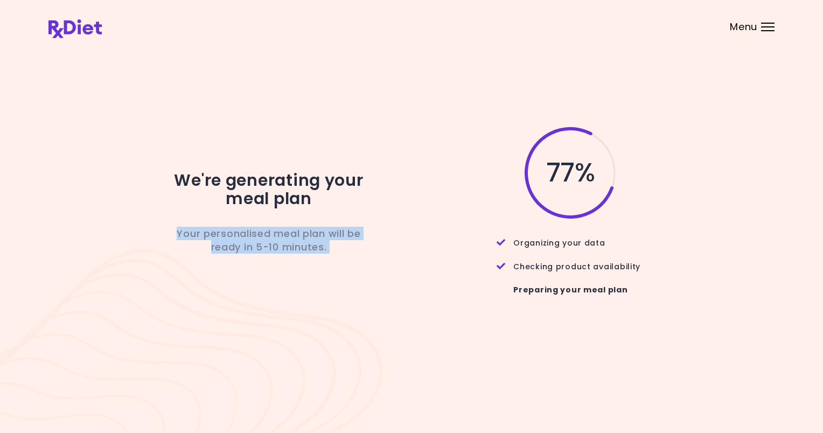
click at [407, 325] on div "We're generating your meal plan Your personalised meal plan will be ready in 5-…" at bounding box center [411, 217] width 726 height 342
click at [362, 300] on div "We're generating your meal plan Your personalised meal plan will be ready in 5-…" at bounding box center [269, 217] width 302 height 182
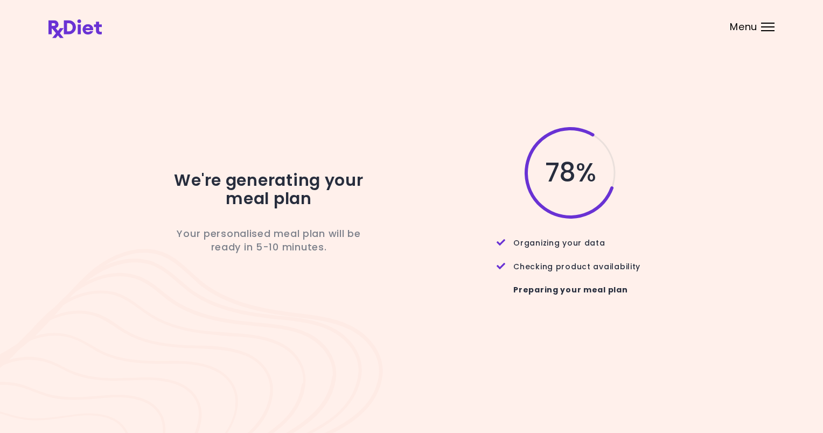
click at [386, 315] on div "We're generating your meal plan Your personalised meal plan will be ready in 5-…" at bounding box center [411, 217] width 726 height 342
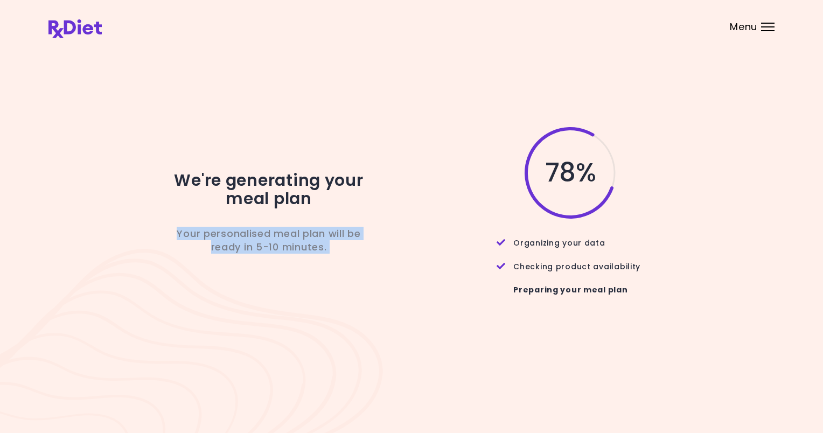
click at [386, 315] on div "We're generating your meal plan Your personalised meal plan will be ready in 5-…" at bounding box center [411, 217] width 726 height 342
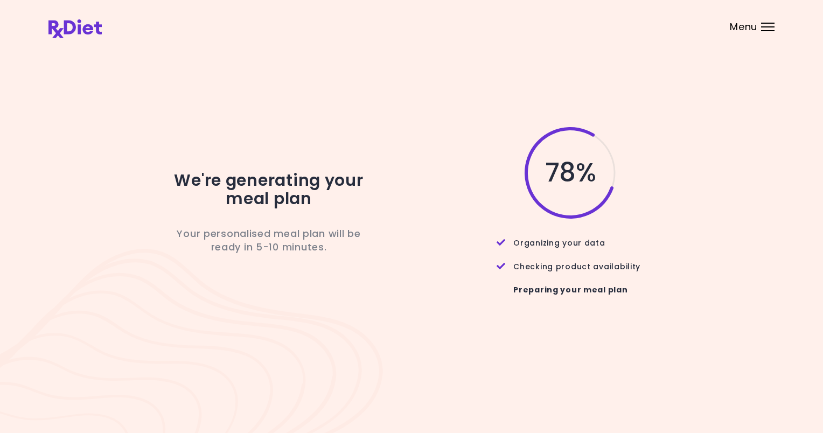
click at [269, 63] on div "We're generating your meal plan Your personalised meal plan will be ready in 5-…" at bounding box center [411, 217] width 726 height 342
drag, startPoint x: 269, startPoint y: 63, endPoint x: 378, endPoint y: 113, distance: 119.8
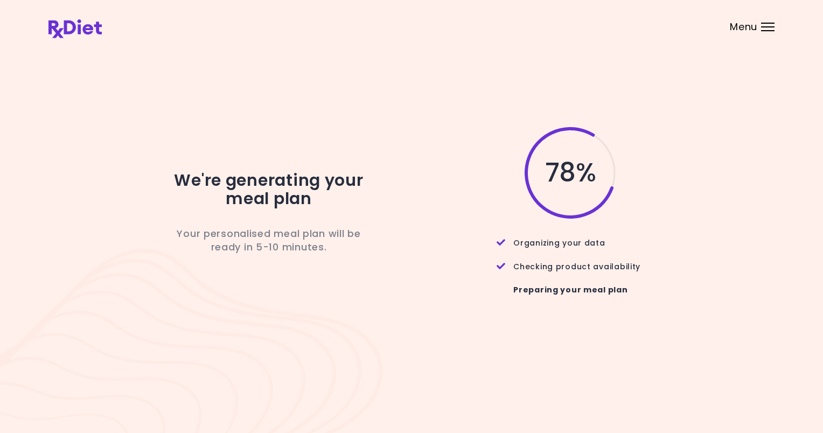
click at [378, 113] on div "We're generating your meal plan Your personalised meal plan will be ready in 5-…" at bounding box center [411, 217] width 726 height 342
click at [817, 169] on div "We're generating your meal plan Your personalised meal plan will be ready in 5-…" at bounding box center [411, 216] width 823 height 433
click at [501, 346] on div "We're generating your meal plan Your personalised meal plan will be ready in 5-…" at bounding box center [411, 217] width 726 height 342
click at [750, 416] on div "We're generating your meal plan Your personalised meal plan will be ready in 5-…" at bounding box center [411, 216] width 823 height 433
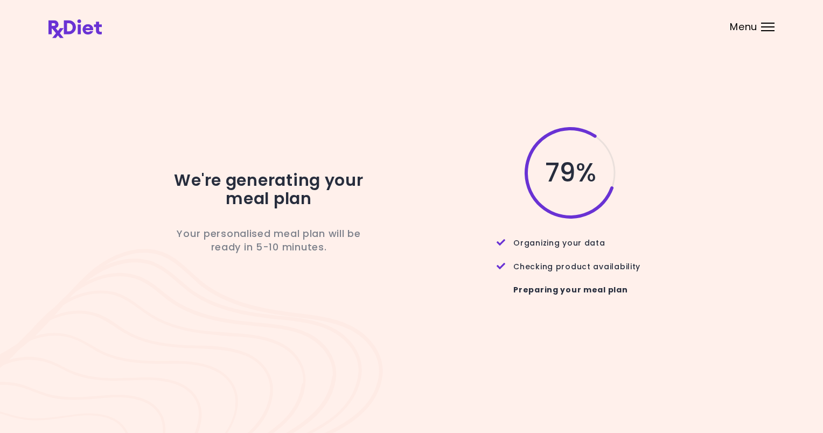
click at [750, 416] on div "We're generating your meal plan Your personalised meal plan will be ready in 5-…" at bounding box center [411, 216] width 823 height 433
click at [752, 399] on div "We're generating your meal plan Your personalised meal plan will be ready in 5-…" at bounding box center [411, 216] width 823 height 433
click at [401, 416] on div "We're generating your meal plan Your personalised meal plan will be ready in 5-…" at bounding box center [411, 216] width 823 height 433
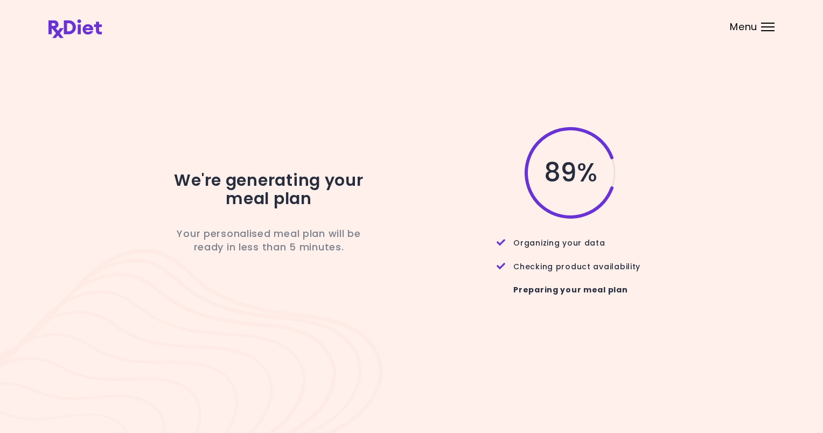
click at [683, 163] on div "89 %" at bounding box center [563, 173] width 286 height 95
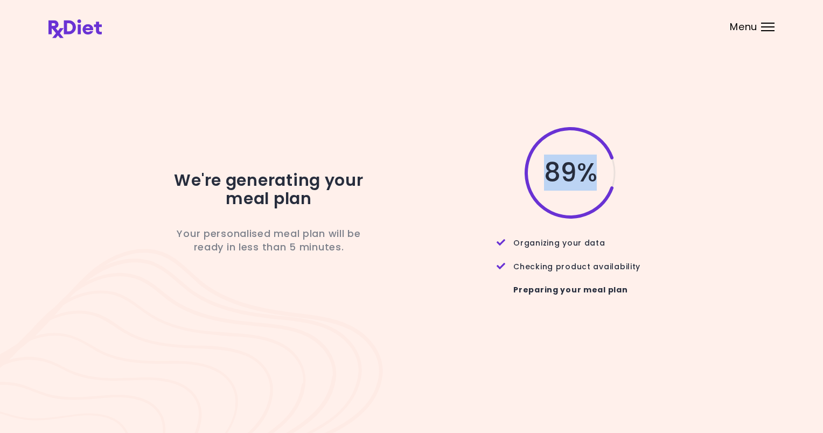
click at [683, 163] on div "89 %" at bounding box center [563, 173] width 286 height 95
click at [401, 119] on div "We're generating your meal plan Your personalised meal plan will be ready in le…" at bounding box center [411, 217] width 726 height 342
click at [583, 88] on div "We're generating your meal plan Your personalised meal plan will be ready in le…" at bounding box center [411, 217] width 726 height 342
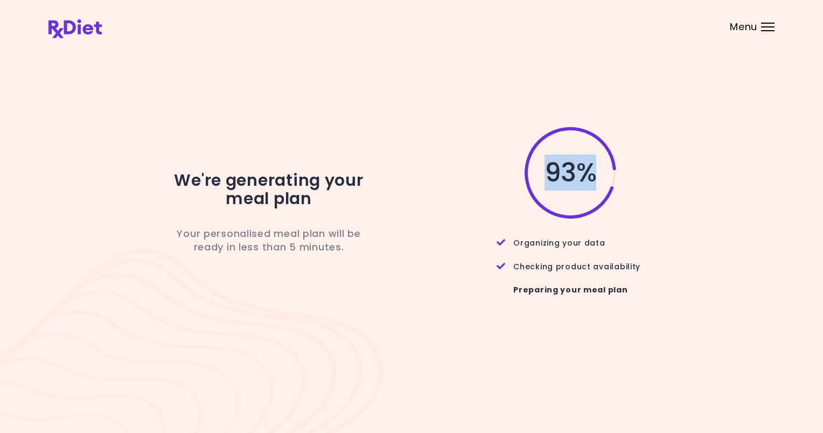
click at [583, 88] on div "We're generating your meal plan Your personalised meal plan will be ready in le…" at bounding box center [411, 217] width 726 height 342
click at [709, 281] on div "We're generating your meal plan Your personalised meal plan will be ready in le…" at bounding box center [411, 217] width 726 height 182
click at [345, 321] on div "We're generating your meal plan Your personalised meal plan will be ready in le…" at bounding box center [411, 217] width 726 height 342
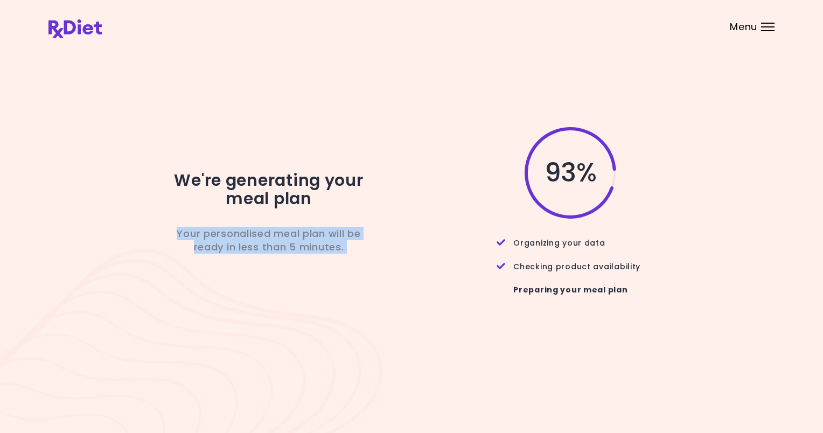
click at [489, 61] on div "We're generating your meal plan Your personalised meal plan will be ready in le…" at bounding box center [411, 217] width 726 height 342
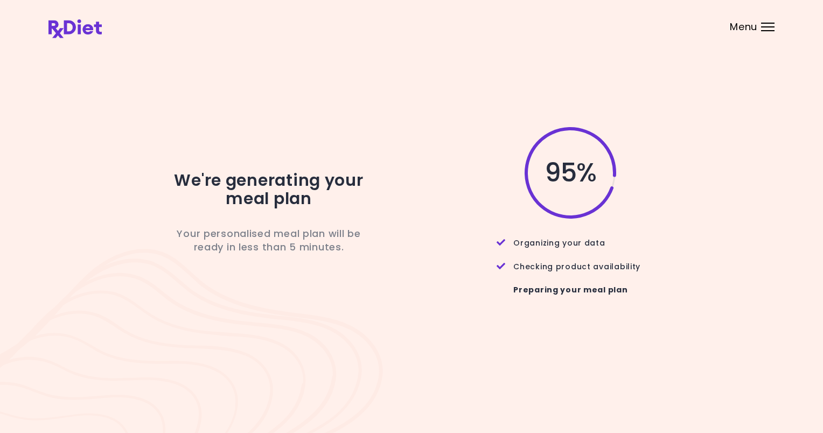
click at [350, 122] on div "We're generating your meal plan Your personalised meal plan will be ready in le…" at bounding box center [411, 217] width 726 height 342
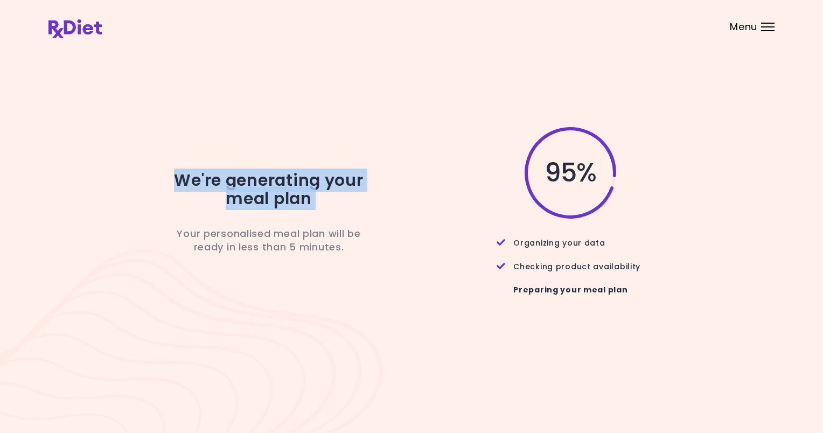
click at [350, 122] on div "We're generating your meal plan Your personalised meal plan will be ready in le…" at bounding box center [411, 217] width 726 height 342
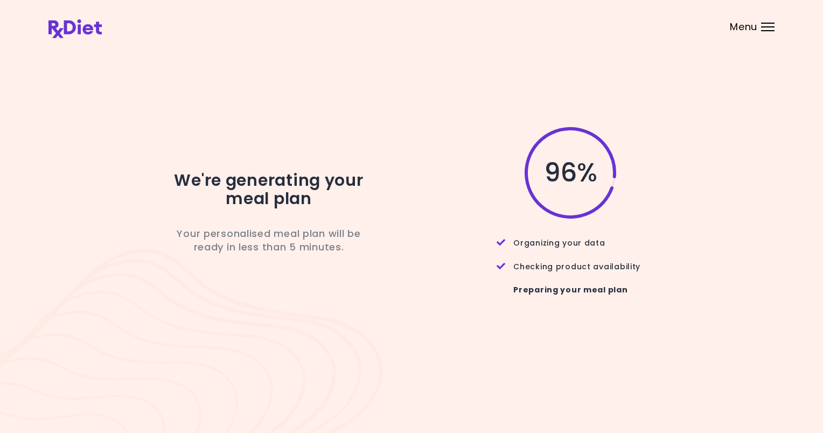
click at [662, 38] on header at bounding box center [411, 21] width 823 height 43
click at [369, 109] on div "We're generating your meal plan Your personalised meal plan will be ready in le…" at bounding box center [411, 217] width 726 height 342
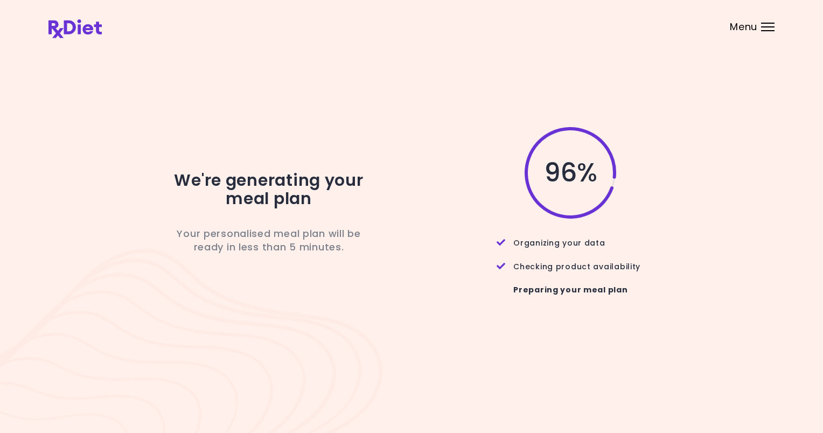
click at [358, 326] on div "We're generating your meal plan Your personalised meal plan will be ready in le…" at bounding box center [411, 217] width 726 height 342
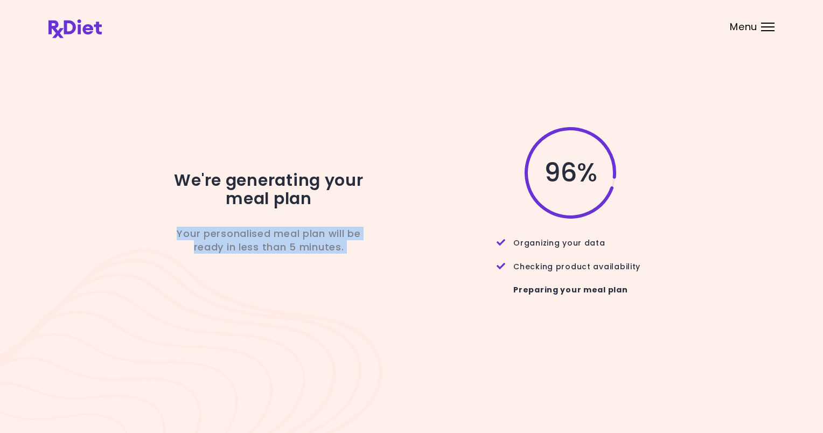
click at [358, 326] on div "We're generating your meal plan Your personalised meal plan will be ready in le…" at bounding box center [411, 217] width 726 height 342
drag, startPoint x: 358, startPoint y: 326, endPoint x: 425, endPoint y: 98, distance: 238.5
click at [425, 98] on div "We're generating your meal plan Your personalised meal plan will be ready in le…" at bounding box center [411, 217] width 726 height 342
click at [426, 98] on div "We're generating your meal plan Your personalised meal plan will be ready in le…" at bounding box center [411, 217] width 726 height 342
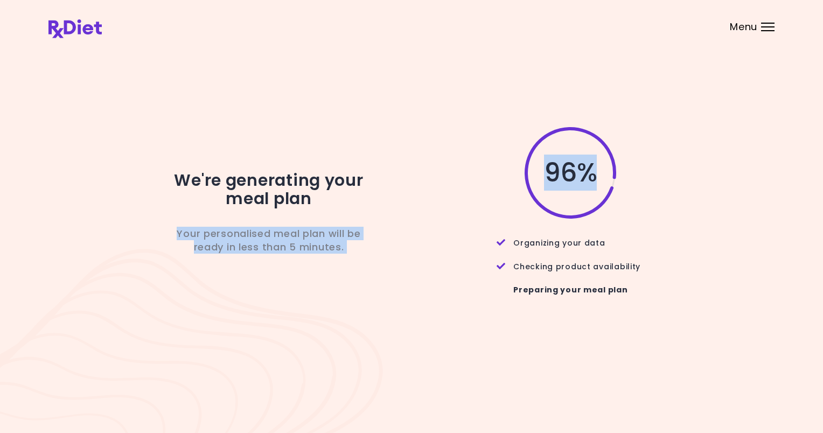
click at [426, 98] on div "We're generating your meal plan Your personalised meal plan will be ready in le…" at bounding box center [411, 217] width 726 height 342
click at [724, 118] on div "We're generating your meal plan Your personalised meal plan will be ready in le…" at bounding box center [411, 217] width 726 height 342
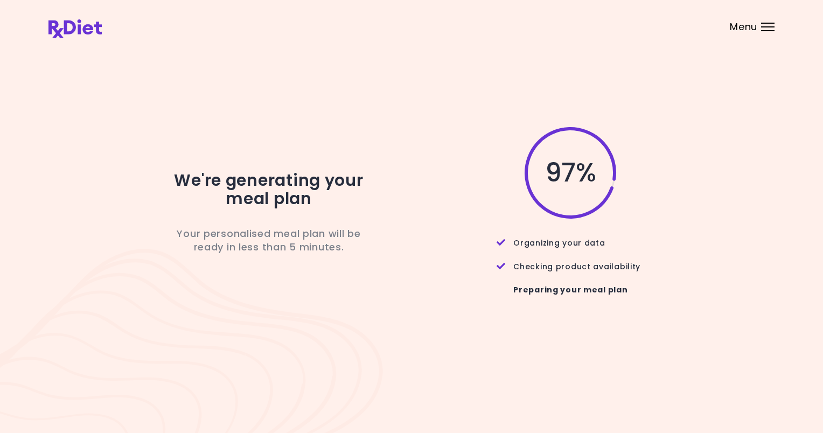
click at [501, 65] on div "We're generating your meal plan Your personalised meal plan will be ready in le…" at bounding box center [411, 217] width 726 height 342
drag, startPoint x: 501, startPoint y: 65, endPoint x: 600, endPoint y: 78, distance: 100.0
click at [600, 78] on div "We're generating your meal plan Your personalised meal plan will be ready in le…" at bounding box center [411, 217] width 726 height 342
click at [566, 65] on div "We're generating your meal plan Your personalised meal plan will be ready in le…" at bounding box center [411, 217] width 726 height 342
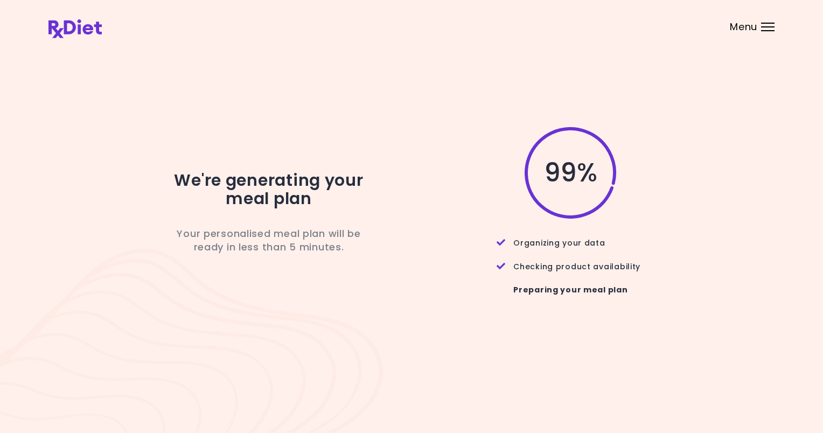
click at [472, 64] on div "We're generating your meal plan Your personalised meal plan will be ready in le…" at bounding box center [411, 217] width 726 height 342
click at [399, 131] on div "We're generating your meal plan Your personalised meal plan will be ready in le…" at bounding box center [269, 217] width 302 height 182
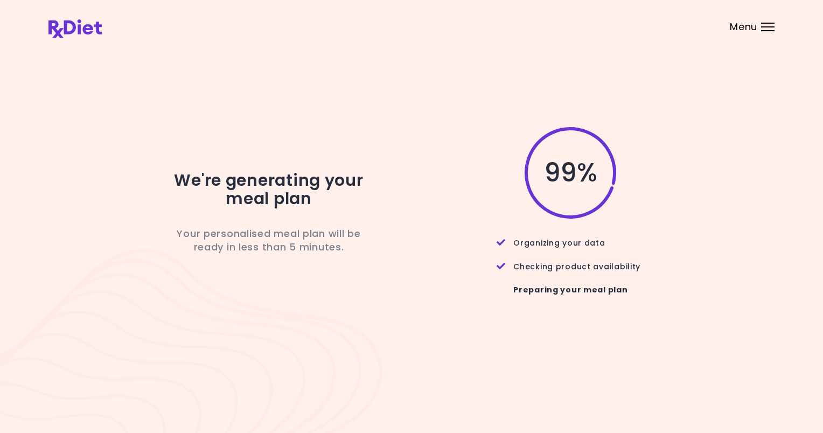
click at [399, 131] on div "We're generating your meal plan Your personalised meal plan will be ready in le…" at bounding box center [269, 217] width 302 height 182
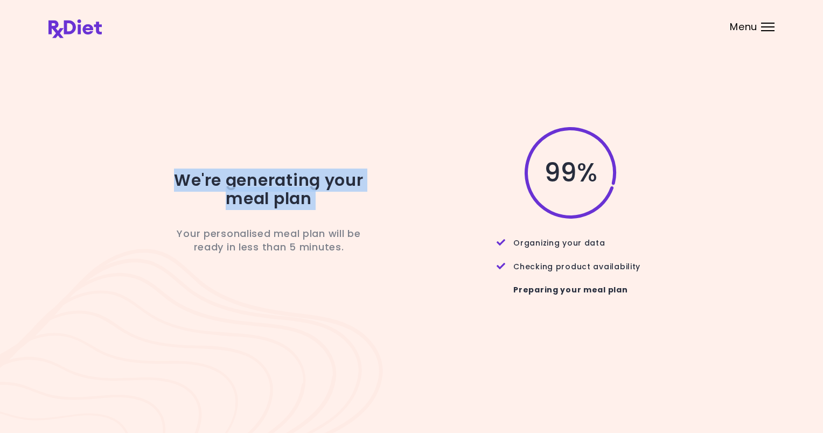
click at [399, 131] on div "We're generating your meal plan Your personalised meal plan will be ready in le…" at bounding box center [269, 217] width 302 height 182
click at [399, 130] on div "We're generating your meal plan Your personalised meal plan will be ready in le…" at bounding box center [269, 217] width 302 height 182
click at [399, 129] on div "We're generating your meal plan Your personalised meal plan will be ready in le…" at bounding box center [269, 217] width 302 height 182
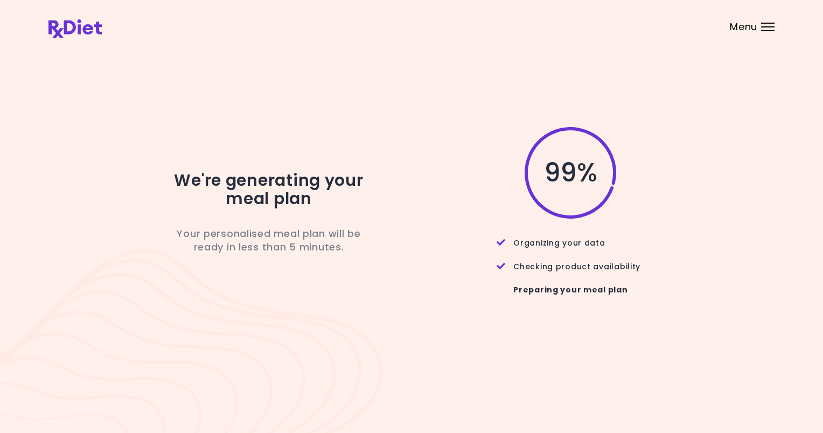
click at [399, 129] on div "We're generating your meal plan Your personalised meal plan will be ready in le…" at bounding box center [269, 217] width 302 height 182
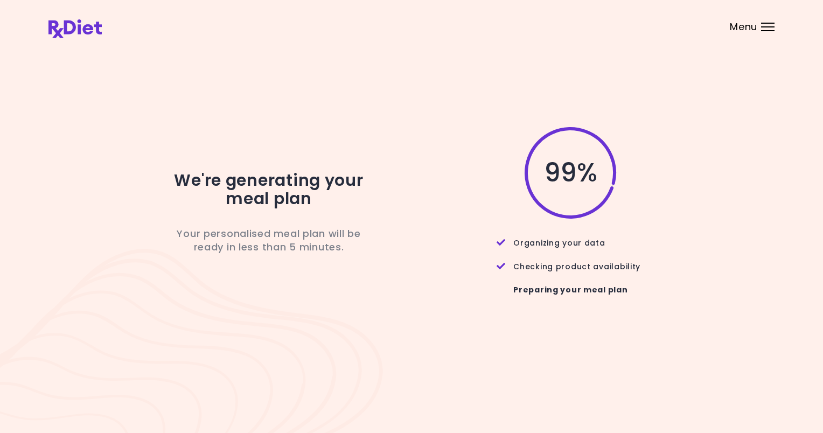
click at [399, 129] on div "We're generating your meal plan Your personalised meal plan will be ready in le…" at bounding box center [269, 217] width 302 height 182
drag, startPoint x: 399, startPoint y: 129, endPoint x: 442, endPoint y: 185, distance: 70.4
click at [442, 185] on div "99 %" at bounding box center [563, 173] width 286 height 95
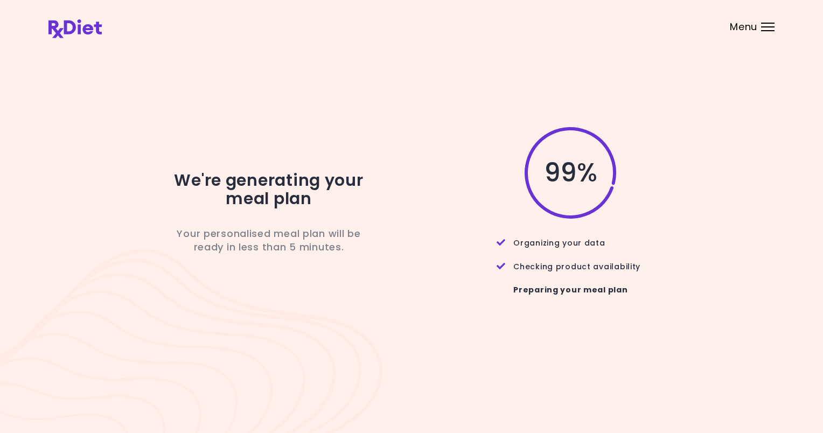
drag, startPoint x: 442, startPoint y: 185, endPoint x: 414, endPoint y: 173, distance: 30.6
click at [414, 173] on div "We're generating your meal plan Your personalised meal plan will be ready in le…" at bounding box center [269, 216] width 302 height 91
drag, startPoint x: 414, startPoint y: 173, endPoint x: 388, endPoint y: 39, distance: 136.1
click at [388, 39] on div "**********" at bounding box center [411, 216] width 823 height 433
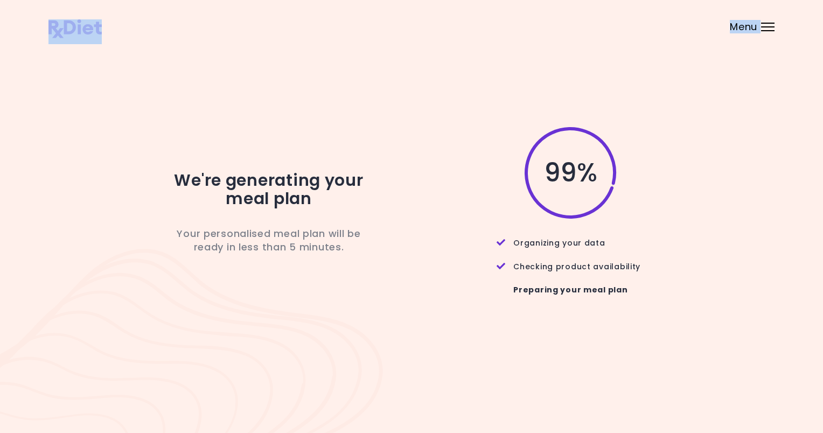
click at [388, 39] on div at bounding box center [411, 26] width 377 height 27
click at [791, 91] on div "We're generating your meal plan Your personalised meal plan will be ready in le…" at bounding box center [411, 216] width 823 height 433
drag, startPoint x: 791, startPoint y: 91, endPoint x: 670, endPoint y: 32, distance: 134.7
click at [670, 32] on header at bounding box center [411, 21] width 823 height 43
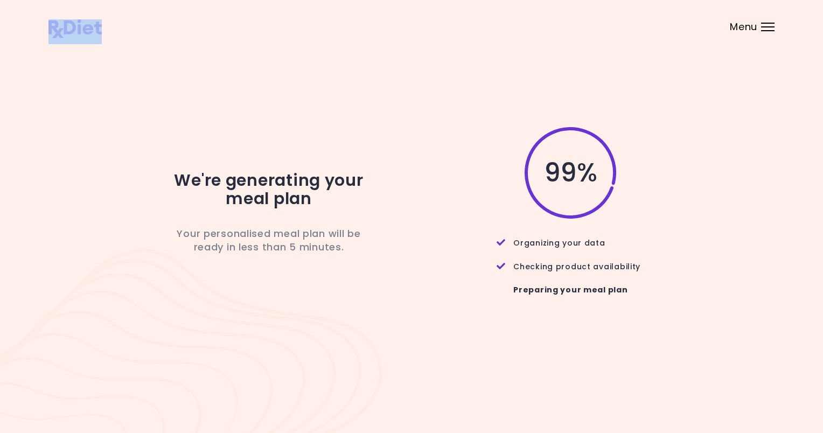
click at [670, 32] on header at bounding box center [411, 21] width 823 height 43
click at [471, 60] on div "We're generating your meal plan Your personalised meal plan will be ready in le…" at bounding box center [411, 217] width 726 height 342
drag, startPoint x: 471, startPoint y: 60, endPoint x: 468, endPoint y: 65, distance: 6.1
click at [468, 65] on div "We're generating your meal plan Your personalised meal plan will be ready in le…" at bounding box center [411, 217] width 726 height 342
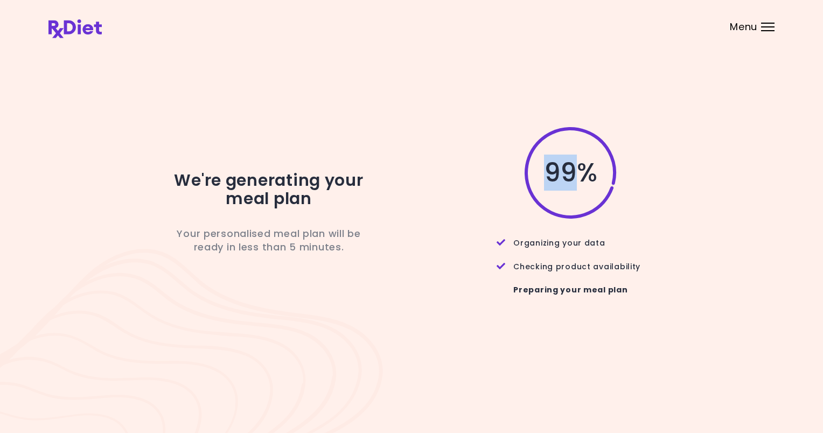
click at [468, 65] on div "We're generating your meal plan Your personalised meal plan will be ready in le…" at bounding box center [411, 217] width 726 height 342
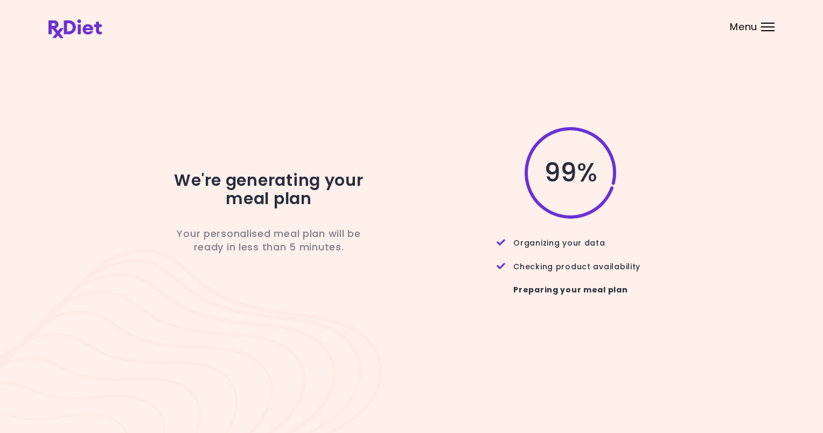
click at [759, 323] on div "We're generating your meal plan Your personalised meal plan will be ready in le…" at bounding box center [411, 217] width 726 height 342
click at [563, 55] on div "We're generating your meal plan Your personalised meal plan will be ready in le…" at bounding box center [411, 217] width 726 height 342
click at [685, 113] on div "We're generating your meal plan Your personalised meal plan will be ready in le…" at bounding box center [411, 217] width 726 height 342
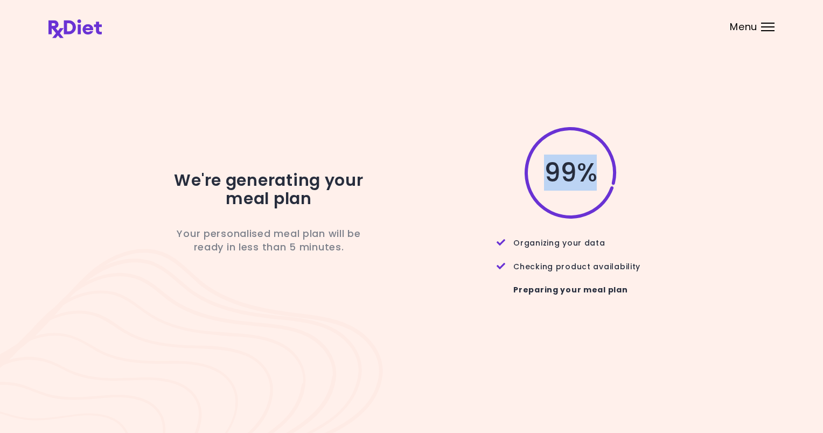
click at [685, 113] on div "We're generating your meal plan Your personalised meal plan will be ready in le…" at bounding box center [411, 217] width 726 height 342
click at [476, 67] on div "We're generating your meal plan Your personalised meal plan will be ready in le…" at bounding box center [411, 217] width 726 height 342
click at [709, 142] on div "We're generating your meal plan Your personalised meal plan will be ready in le…" at bounding box center [411, 217] width 726 height 182
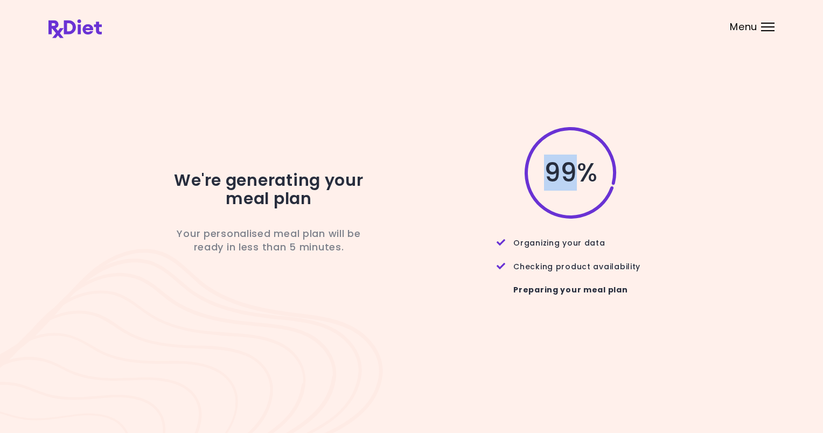
click at [709, 142] on div "We're generating your meal plan Your personalised meal plan will be ready in le…" at bounding box center [411, 217] width 726 height 182
drag, startPoint x: 709, startPoint y: 142, endPoint x: 743, endPoint y: 29, distance: 118.3
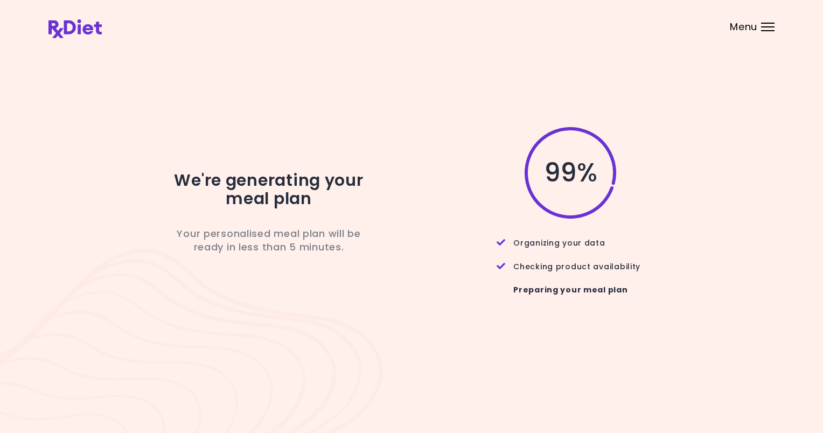
click at [743, 29] on span "Menu" at bounding box center [743, 27] width 27 height 10
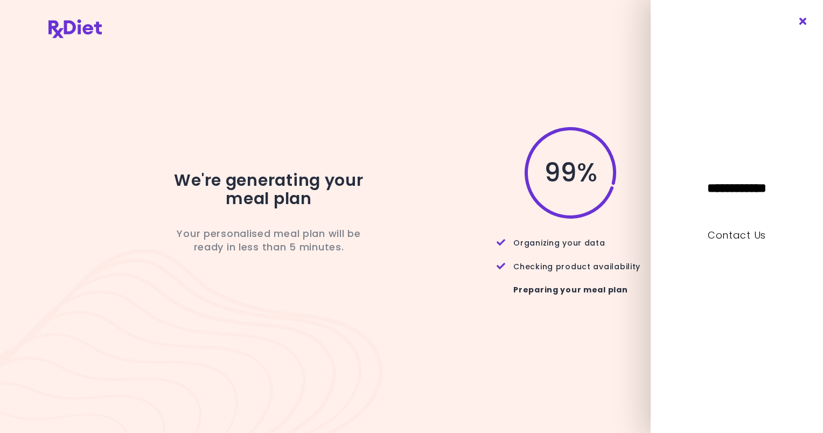
click at [806, 21] on icon "Close" at bounding box center [803, 22] width 10 height 8
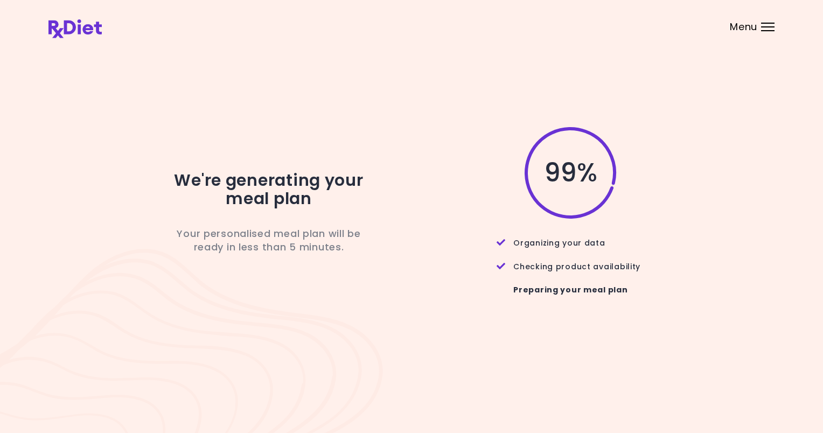
click at [553, 72] on div "We're generating your meal plan Your personalised meal plan will be ready in le…" at bounding box center [411, 217] width 726 height 342
click at [496, 84] on div "We're generating your meal plan Your personalised meal plan will be ready in le…" at bounding box center [411, 217] width 726 height 342
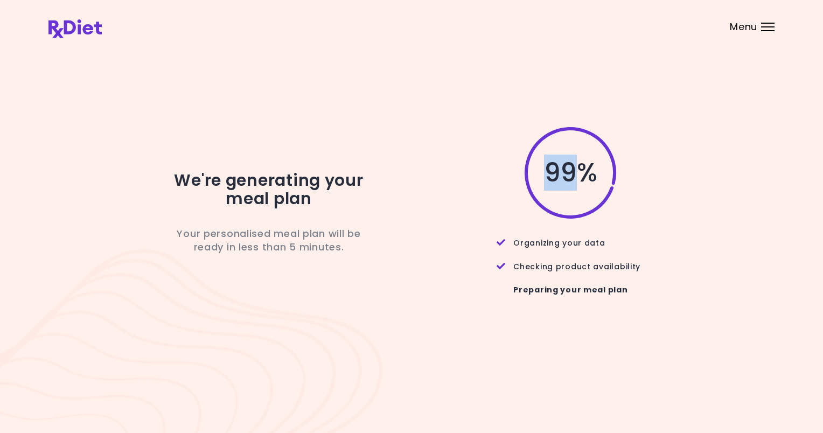
click at [496, 84] on div "We're generating your meal plan Your personalised meal plan will be ready in le…" at bounding box center [411, 217] width 726 height 342
click at [718, 274] on div "We're generating your meal plan Your personalised meal plan will be ready in le…" at bounding box center [411, 217] width 726 height 182
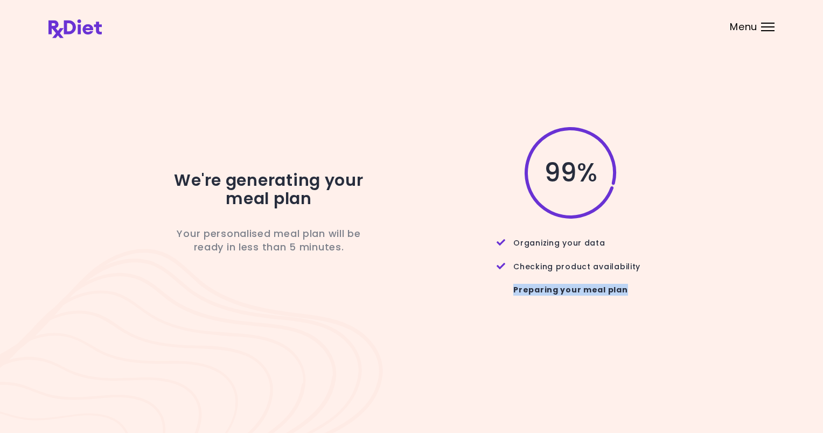
click at [718, 274] on div "We're generating your meal plan Your personalised meal plan will be ready in le…" at bounding box center [411, 217] width 726 height 182
drag, startPoint x: 718, startPoint y: 274, endPoint x: 668, endPoint y: 342, distance: 84.5
click at [668, 342] on div "We're generating your meal plan Your personalised meal plan will be ready in le…" at bounding box center [411, 217] width 726 height 342
click at [665, 343] on div "We're generating your meal plan Your personalised meal plan will be ready in le…" at bounding box center [411, 217] width 726 height 342
click at [485, 323] on div "We're generating your meal plan Your personalised meal plan will be ready in le…" at bounding box center [411, 217] width 726 height 342
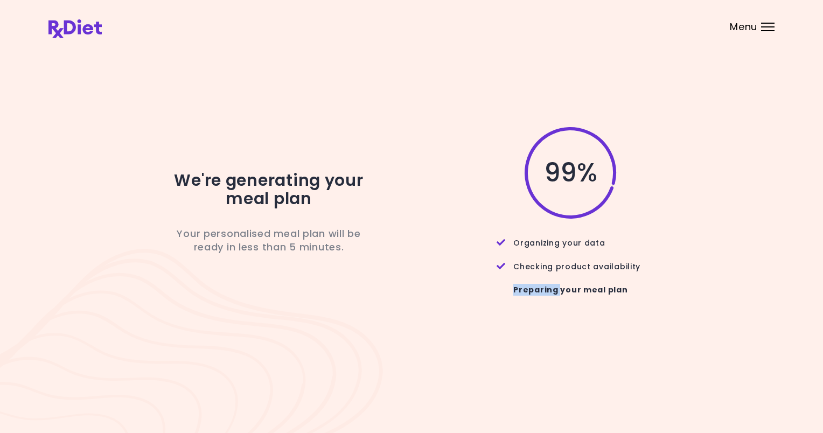
click at [485, 323] on div "We're generating your meal plan Your personalised meal plan will be ready in le…" at bounding box center [411, 217] width 726 height 342
click at [747, 337] on div "We're generating your meal plan Your personalised meal plan will be ready in le…" at bounding box center [411, 217] width 726 height 342
click at [682, 394] on div "We're generating your meal plan Your personalised meal plan will be ready in le…" at bounding box center [411, 216] width 823 height 433
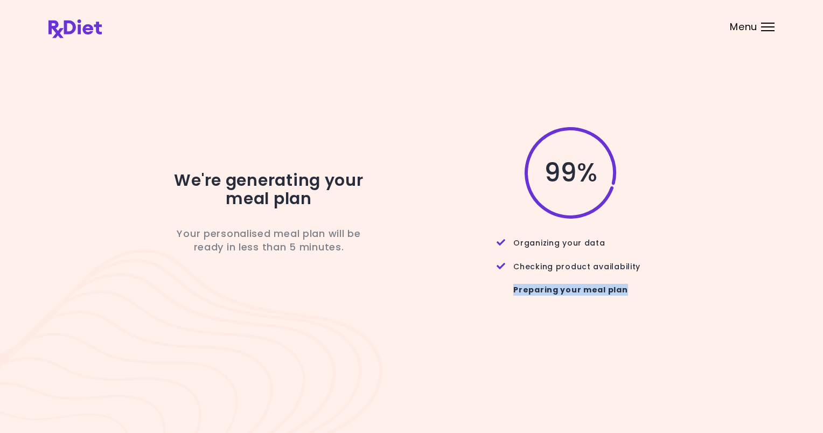
click at [682, 394] on div "We're generating your meal plan Your personalised meal plan will be ready in le…" at bounding box center [411, 216] width 823 height 433
click at [442, 34] on div at bounding box center [411, 26] width 377 height 27
click at [629, 362] on div "We're generating your meal plan Your personalised meal plan will be ready in le…" at bounding box center [411, 217] width 726 height 342
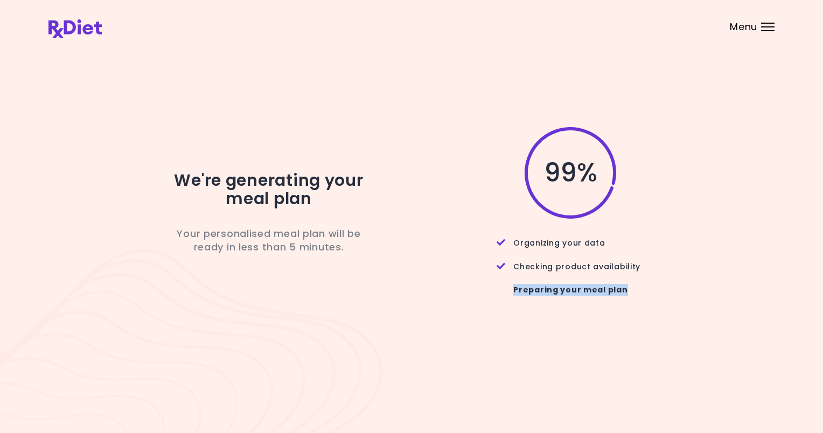
click at [629, 362] on div "We're generating your meal plan Your personalised meal plan will be ready in le…" at bounding box center [411, 217] width 726 height 342
click at [677, 207] on div "99 %" at bounding box center [563, 173] width 286 height 95
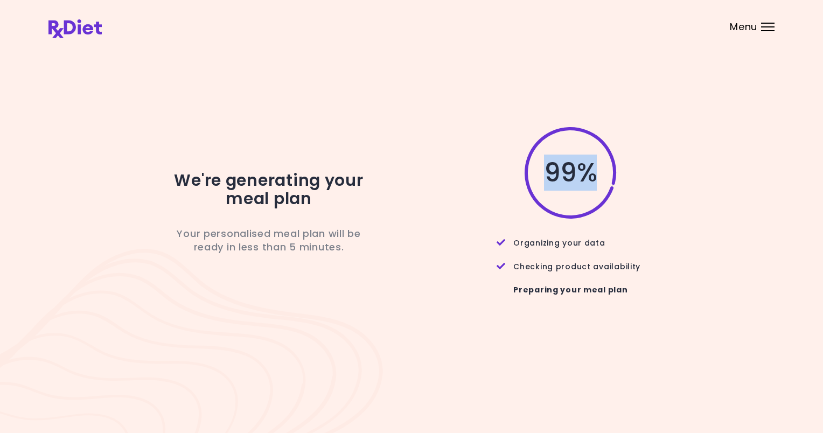
click at [677, 207] on div "99 %" at bounding box center [563, 173] width 286 height 95
click at [581, 182] on span "99 %" at bounding box center [570, 173] width 52 height 18
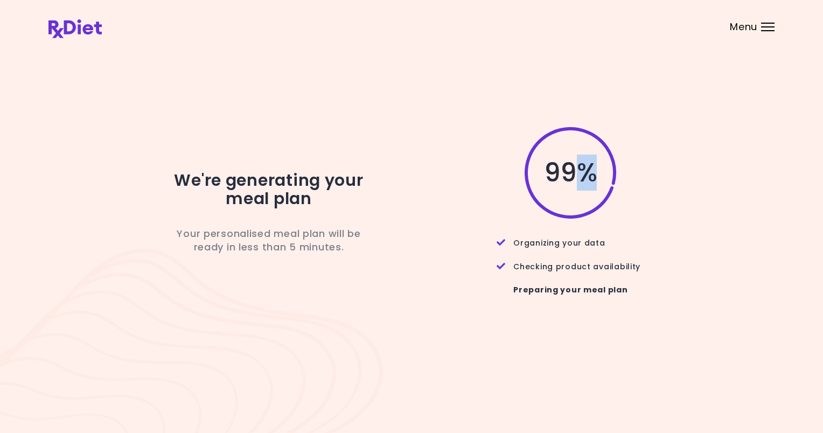
click at [85, 29] on img at bounding box center [74, 28] width 53 height 19
click at [87, 27] on img at bounding box center [74, 28] width 53 height 19
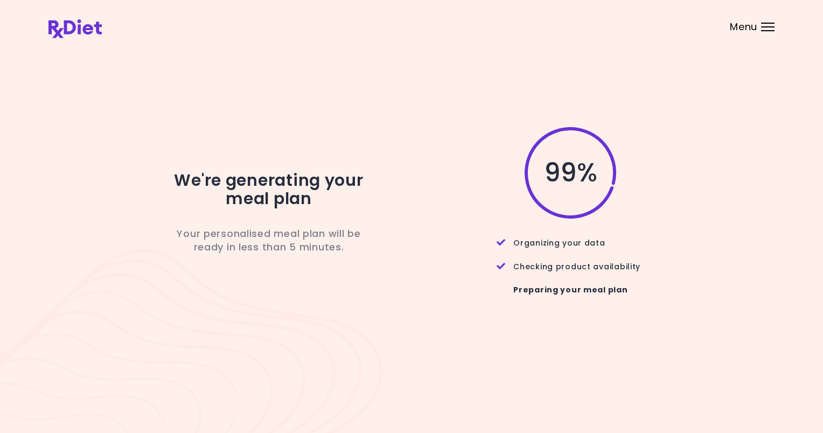
click at [87, 27] on img at bounding box center [74, 28] width 53 height 19
click at [87, 30] on img at bounding box center [74, 28] width 53 height 19
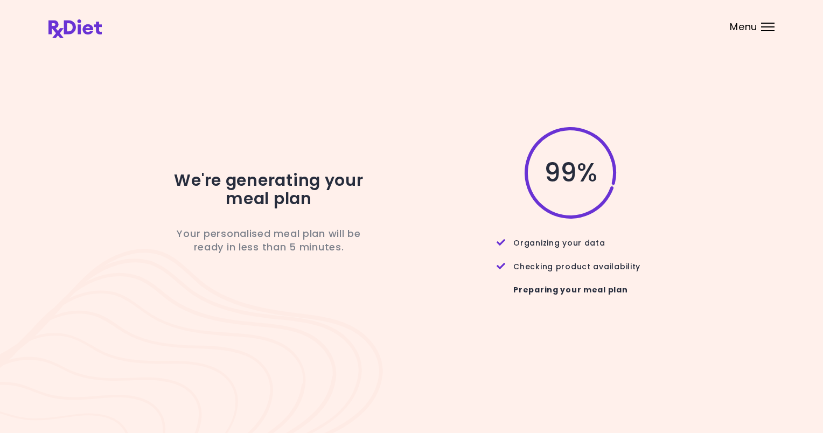
click at [806, 94] on div "We're generating your meal plan Your personalised meal plan will be ready in le…" at bounding box center [411, 216] width 823 height 433
click at [643, 329] on div "We're generating your meal plan Your personalised meal plan will be ready in le…" at bounding box center [411, 217] width 726 height 342
click at [640, 185] on div "99 %" at bounding box center [563, 173] width 286 height 95
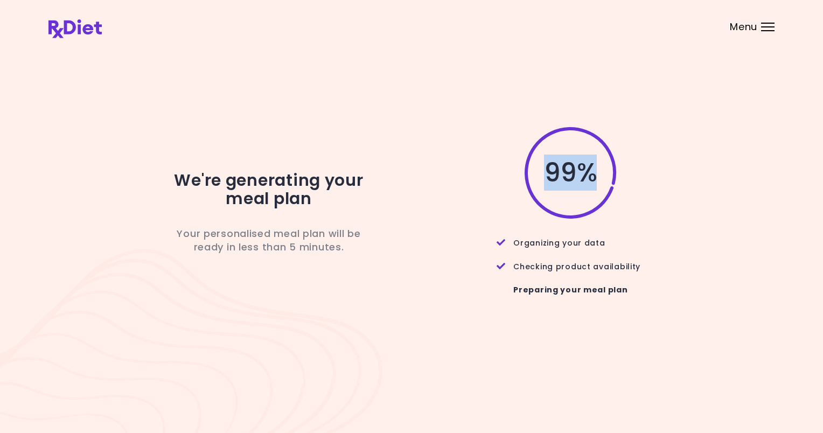
drag, startPoint x: 640, startPoint y: 185, endPoint x: 562, endPoint y: 181, distance: 77.7
click at [562, 181] on span "99 %" at bounding box center [570, 173] width 52 height 18
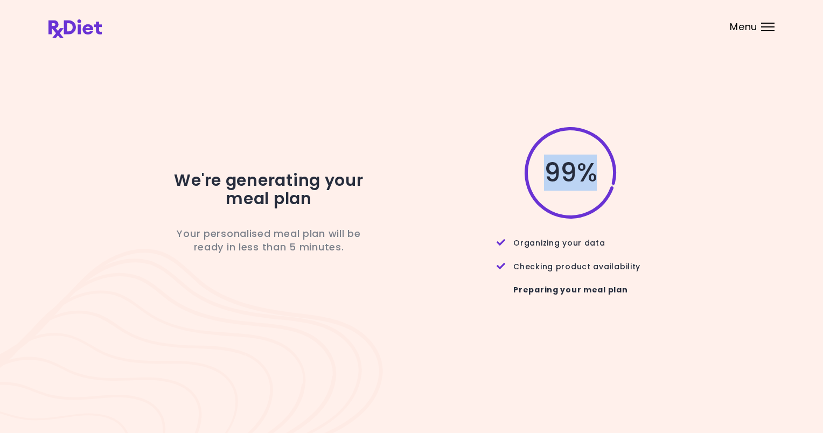
click at [562, 181] on span "99 %" at bounding box center [570, 173] width 52 height 18
drag, startPoint x: 562, startPoint y: 181, endPoint x: 420, endPoint y: 222, distance: 148.0
click at [420, 222] on div "We're generating your meal plan Your personalised meal plan will be ready in le…" at bounding box center [411, 217] width 726 height 182
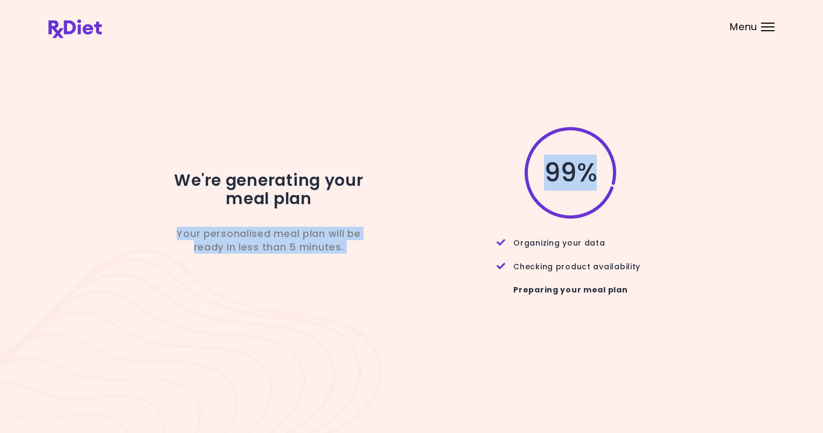
click at [420, 222] on div "We're generating your meal plan Your personalised meal plan will be ready in le…" at bounding box center [411, 217] width 726 height 182
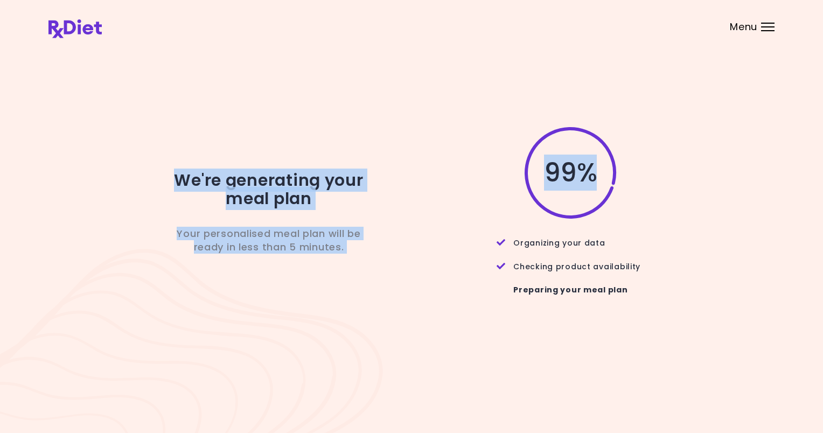
click at [420, 222] on div "We're generating your meal plan Your personalised meal plan will be ready in le…" at bounding box center [411, 217] width 726 height 182
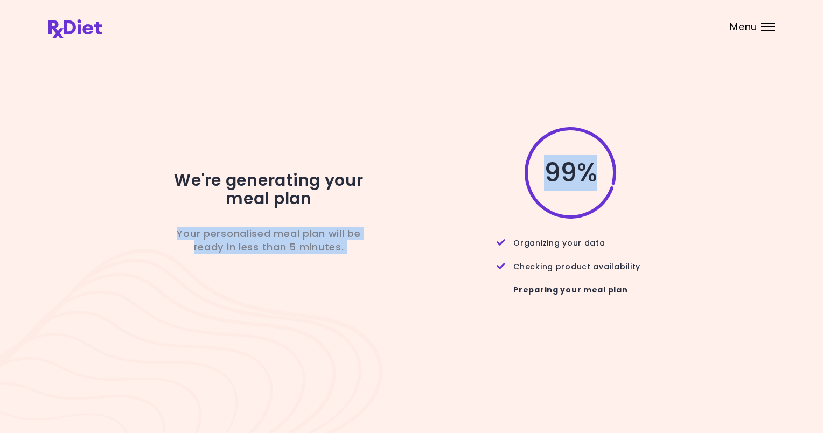
click at [420, 222] on div "We're generating your meal plan Your personalised meal plan will be ready in le…" at bounding box center [411, 217] width 726 height 182
click at [80, 22] on img at bounding box center [74, 28] width 53 height 19
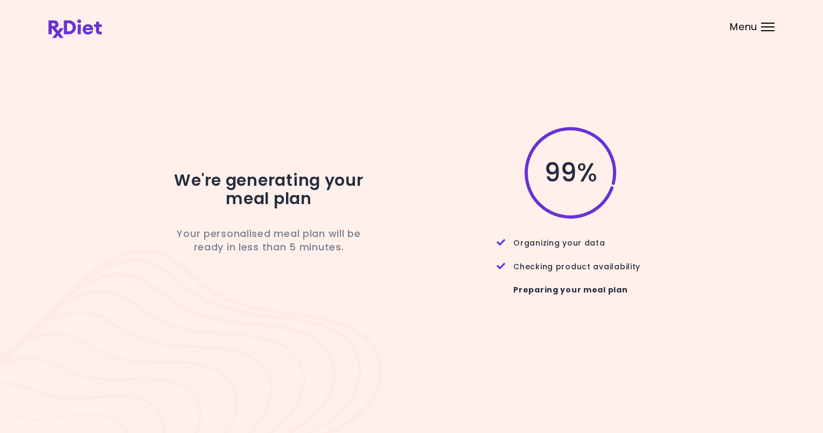
click at [86, 26] on img at bounding box center [74, 28] width 53 height 19
click at [433, 145] on div "99 %" at bounding box center [563, 173] width 286 height 95
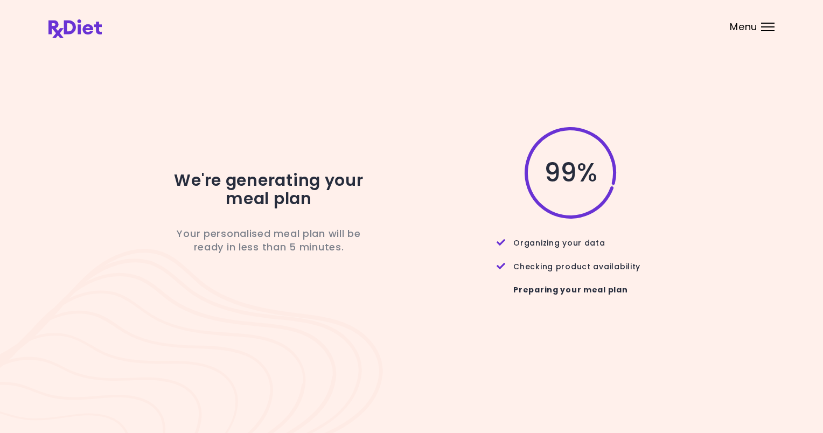
click at [476, 243] on div "99 % Organizing your data Checking product availability Preparing your meal plan" at bounding box center [563, 217] width 286 height 182
click at [709, 206] on div "We're generating your meal plan Your personalised meal plan will be ready in le…" at bounding box center [411, 217] width 726 height 182
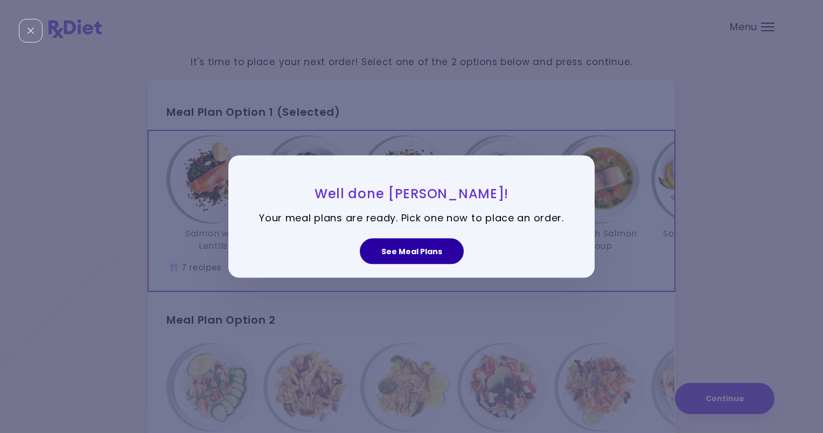
click at [413, 253] on button "See Meal Plans" at bounding box center [412, 251] width 104 height 26
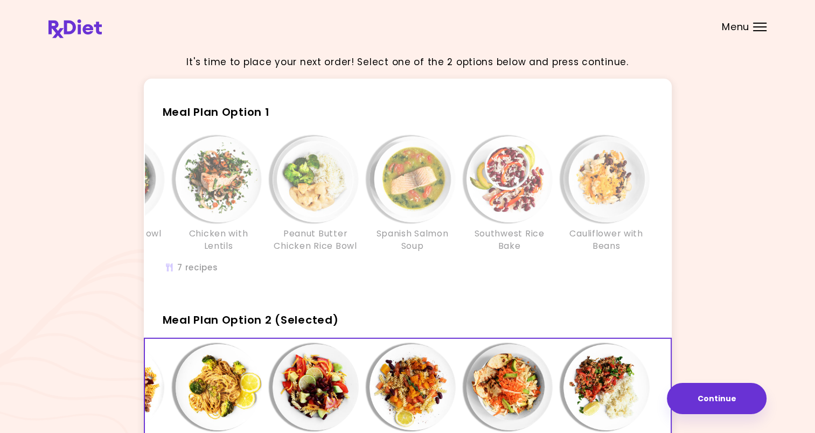
click at [613, 179] on img "Info - Cauliflower with Beans - Meal Plan Option 1" at bounding box center [607, 179] width 86 height 86
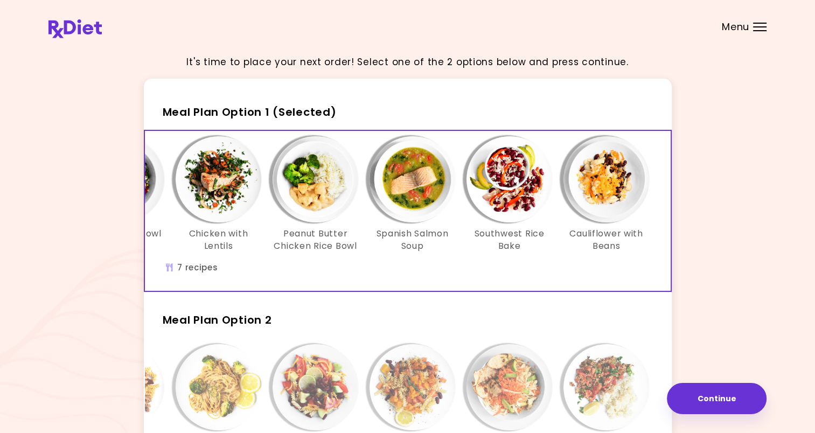
click at [613, 179] on img "Info - Cauliflower with Beans - Meal Plan Option 1 (Selected)" at bounding box center [607, 179] width 86 height 86
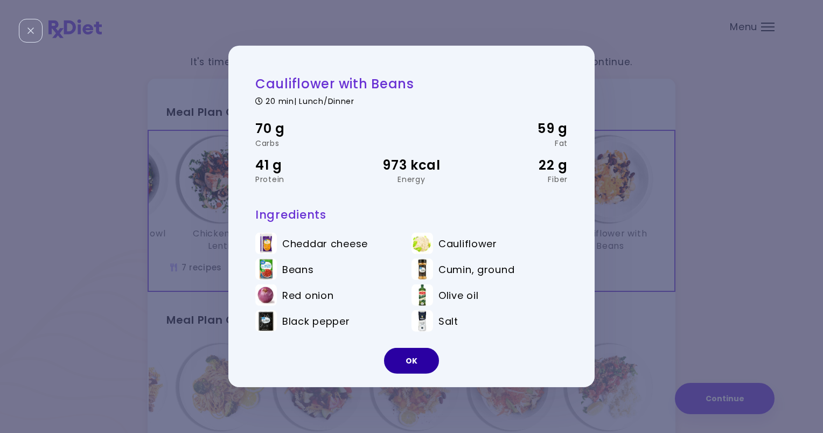
click at [407, 366] on button "OK" at bounding box center [411, 361] width 55 height 26
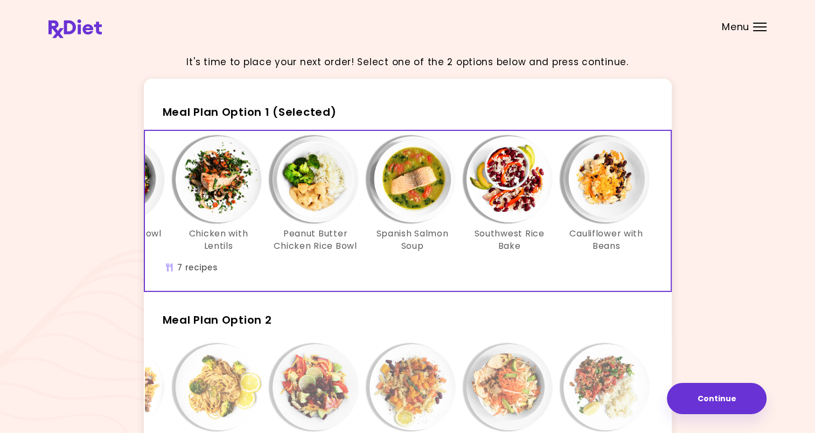
click at [516, 187] on img "Info - Southwest Rice Bake - Meal Plan Option 1 (Selected)" at bounding box center [510, 179] width 86 height 86
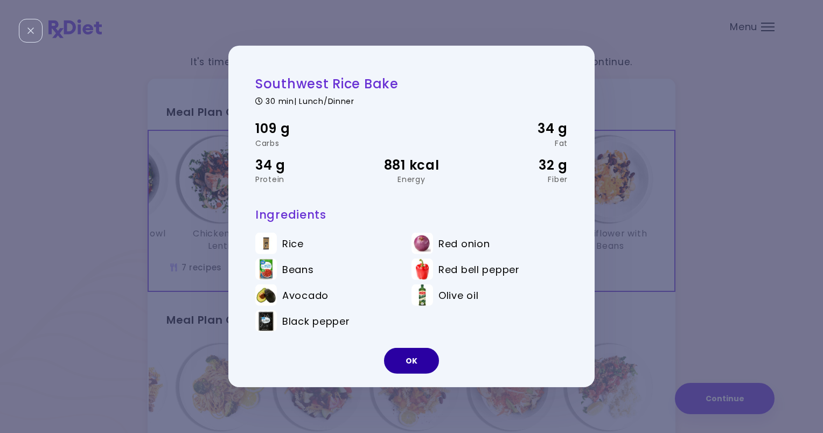
click at [430, 365] on button "OK" at bounding box center [411, 361] width 55 height 26
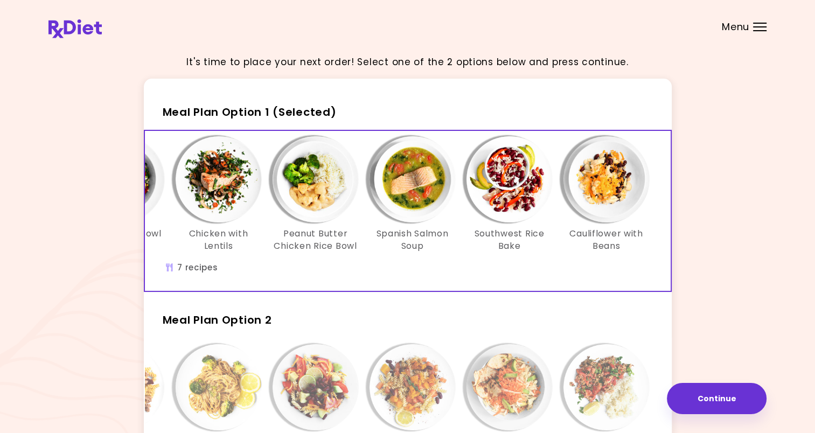
click at [405, 188] on img "Info - Spanish Salmon Soup - Meal Plan Option 1 (Selected)" at bounding box center [413, 179] width 86 height 86
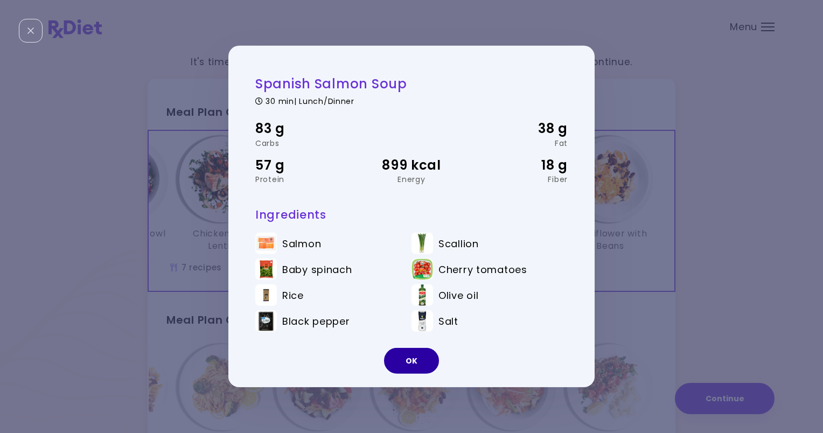
click at [420, 362] on button "OK" at bounding box center [411, 361] width 55 height 26
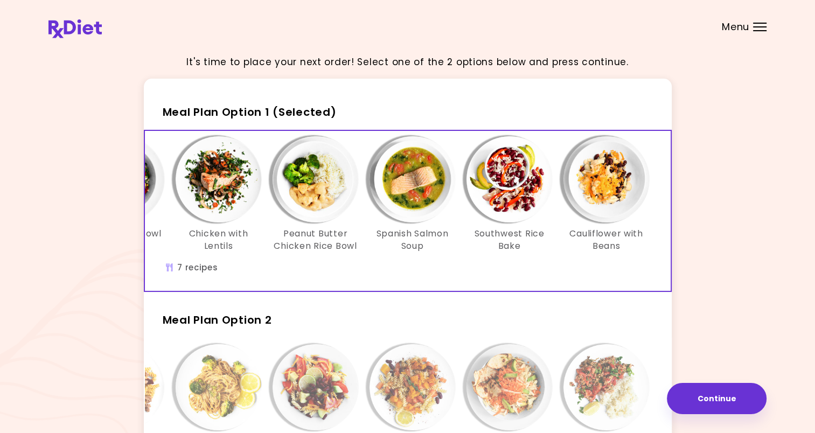
click at [325, 188] on img "Info - Peanut Butter Chicken Rice Bowl - Meal Plan Option 1 (Selected)" at bounding box center [316, 179] width 86 height 86
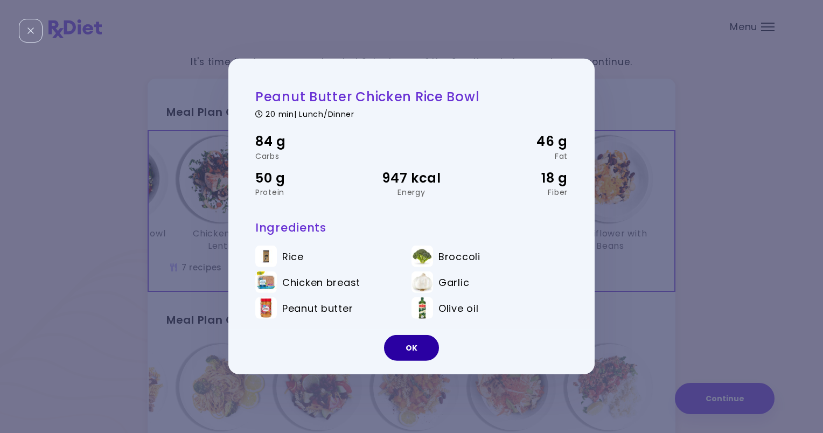
click at [422, 354] on button "OK" at bounding box center [411, 348] width 55 height 26
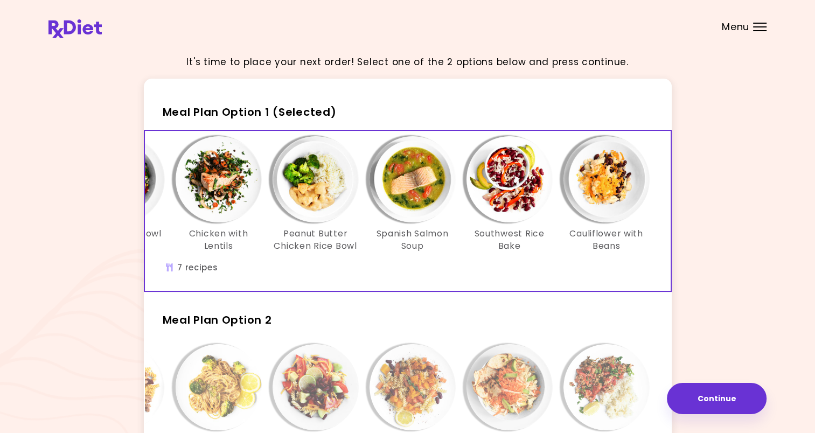
click at [216, 175] on img "Info - Chicken with Lentils - Meal Plan Option 1 (Selected)" at bounding box center [219, 179] width 86 height 86
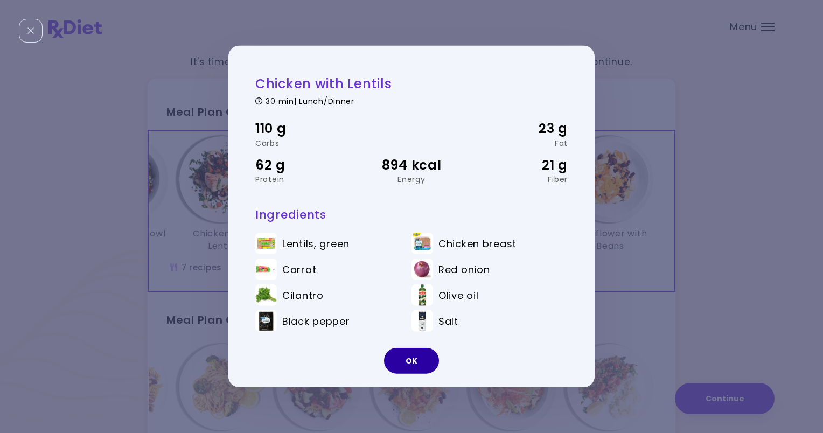
click at [408, 367] on button "OK" at bounding box center [411, 361] width 55 height 26
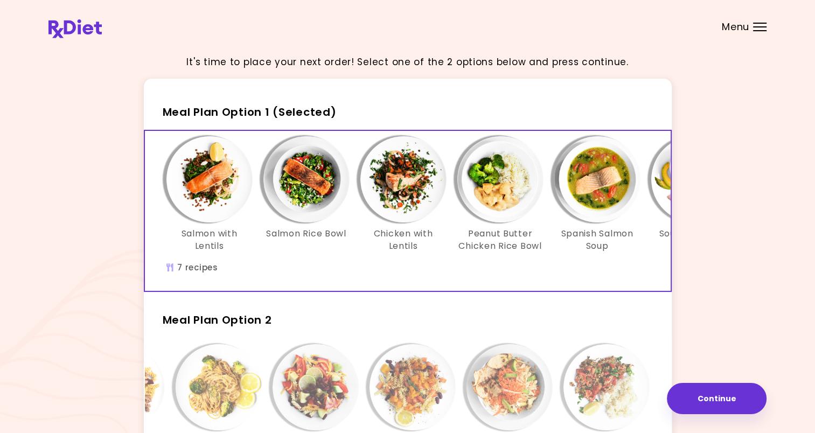
click at [296, 170] on img "Info - Salmon Rice Bowl - Meal Plan Option 1 (Selected)" at bounding box center [306, 179] width 86 height 86
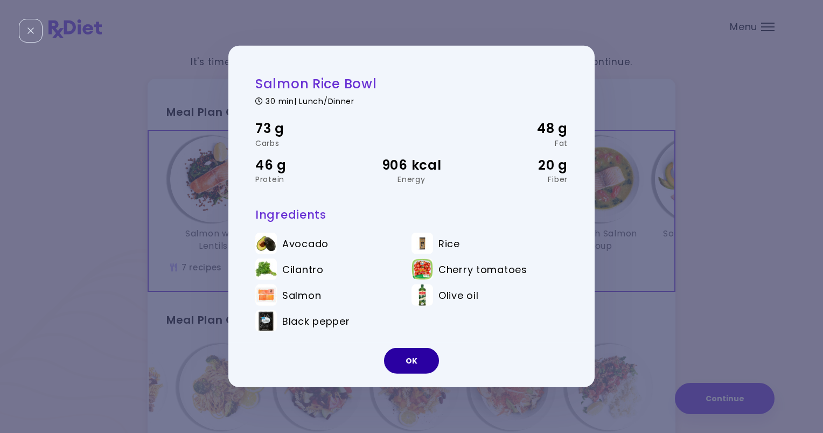
click at [416, 363] on button "OK" at bounding box center [411, 361] width 55 height 26
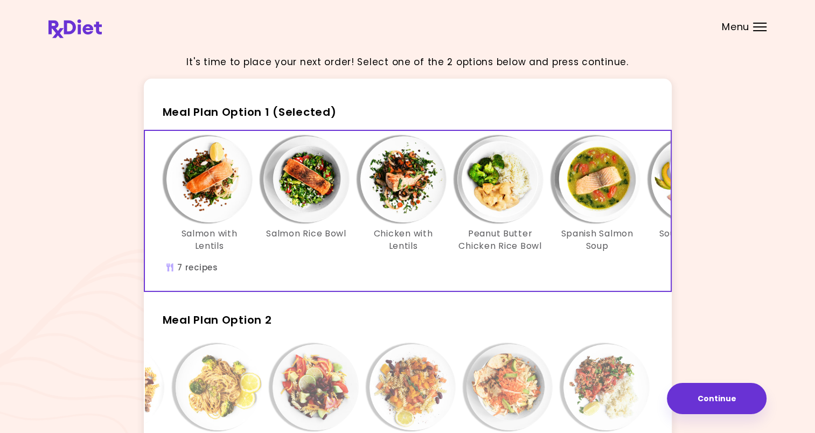
click at [193, 182] on img "Info - Salmon with Lentils - Meal Plan Option 1 (Selected)" at bounding box center [209, 179] width 86 height 86
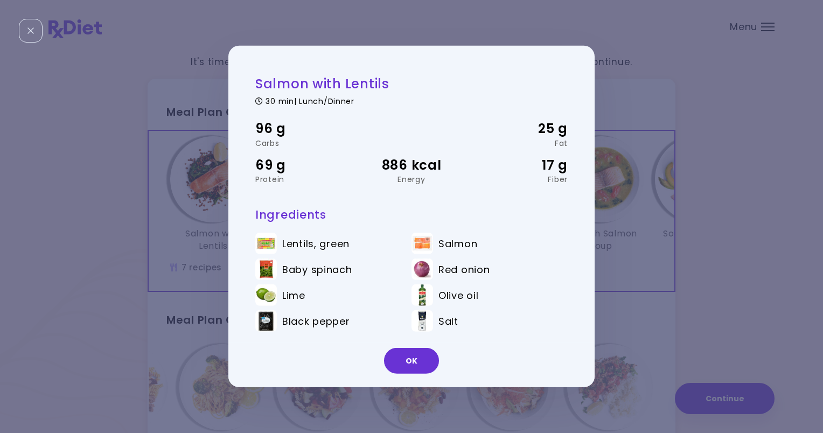
click at [741, 282] on div "Salmon with Lentils 30 min | Lunch/Dinner 96 g Carbs 25 g Fat 69 g Protein 886 …" at bounding box center [411, 216] width 823 height 433
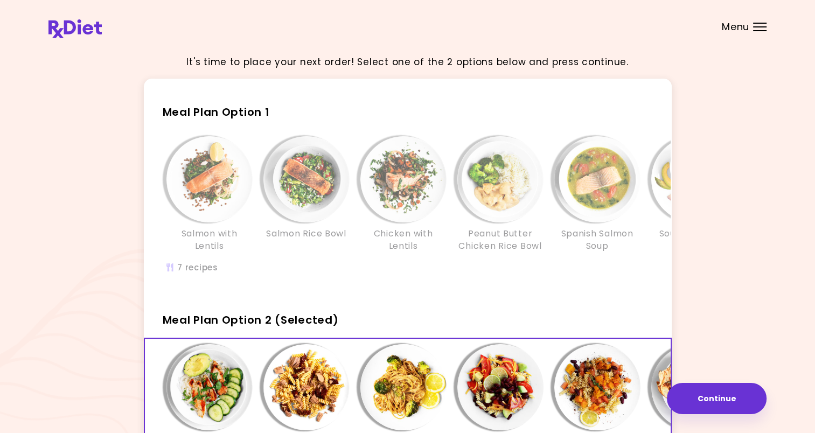
click at [398, 179] on img "Info - Chicken with Lentils - Meal Plan Option 1" at bounding box center [403, 179] width 86 height 86
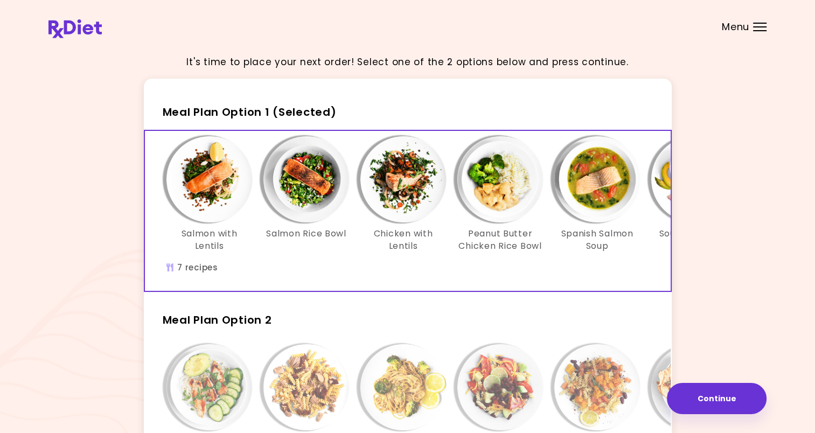
click at [398, 179] on img "Info - Chicken with Lentils - Meal Plan Option 1 (Selected)" at bounding box center [403, 179] width 86 height 86
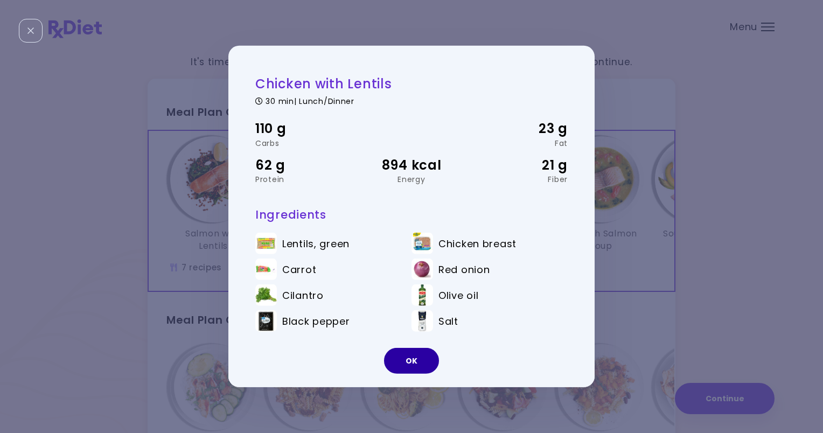
click at [413, 362] on button "OK" at bounding box center [411, 361] width 55 height 26
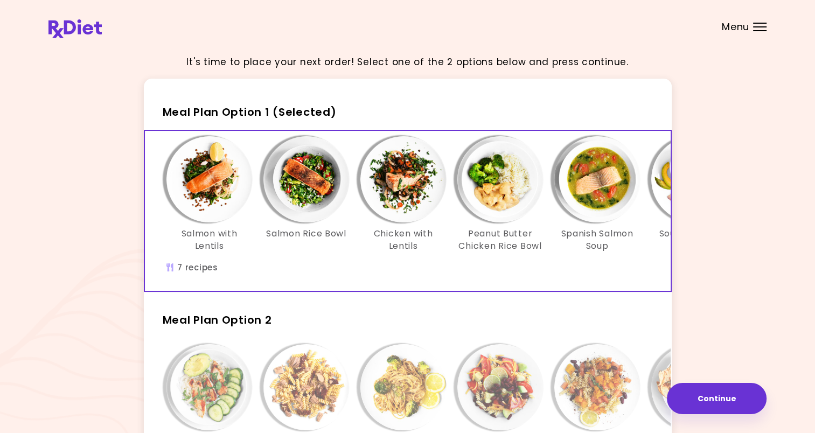
click at [213, 184] on img "Info - Salmon with Lentils - Meal Plan Option 1 (Selected)" at bounding box center [209, 179] width 86 height 86
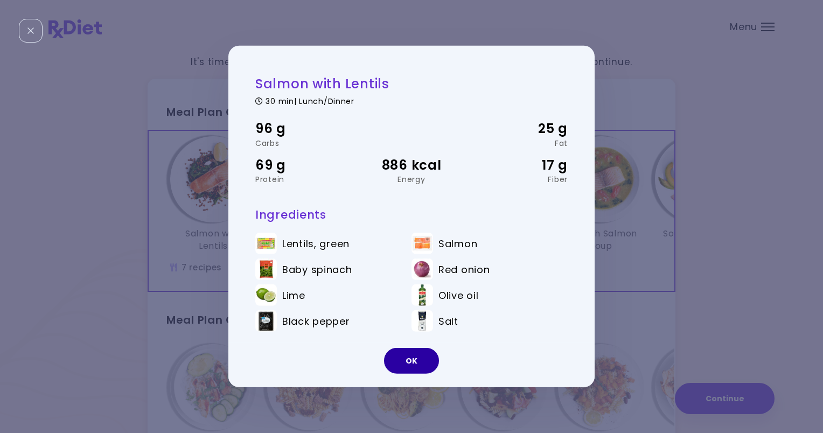
click at [427, 368] on button "OK" at bounding box center [411, 361] width 55 height 26
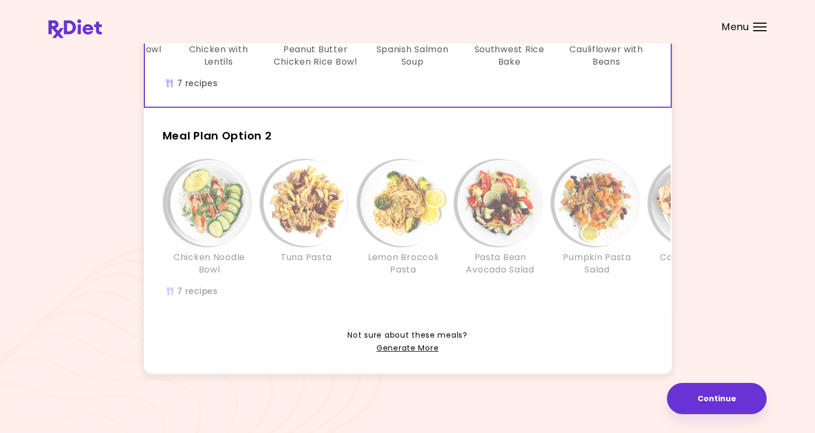
scroll to position [199, 0]
click at [425, 349] on link "Generate More" at bounding box center [408, 348] width 62 height 13
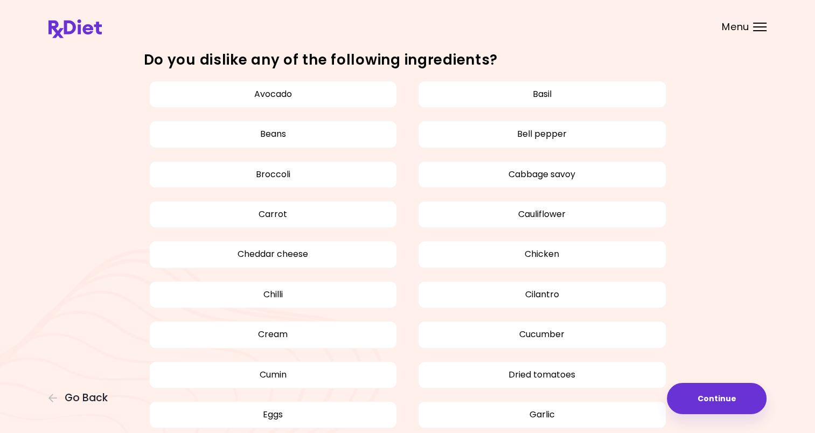
scroll to position [593, 0]
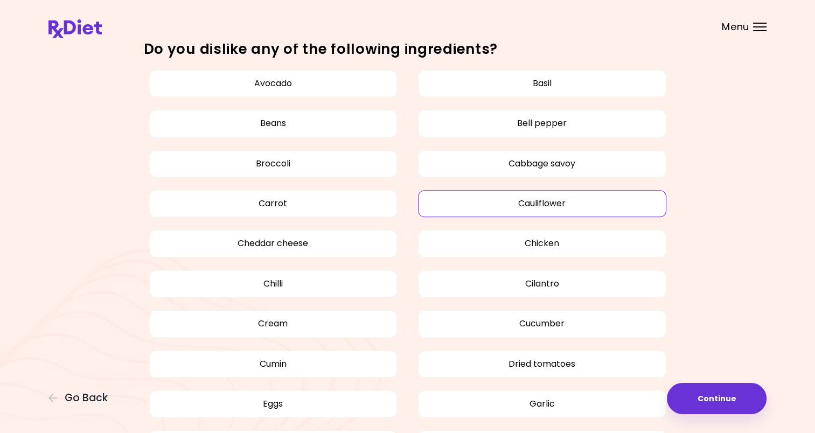
click at [562, 196] on button "Cauliflower" at bounding box center [542, 203] width 248 height 27
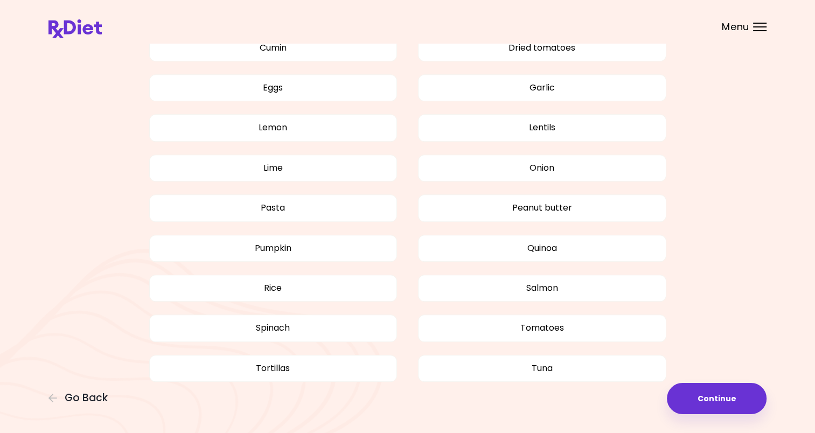
scroll to position [916, 0]
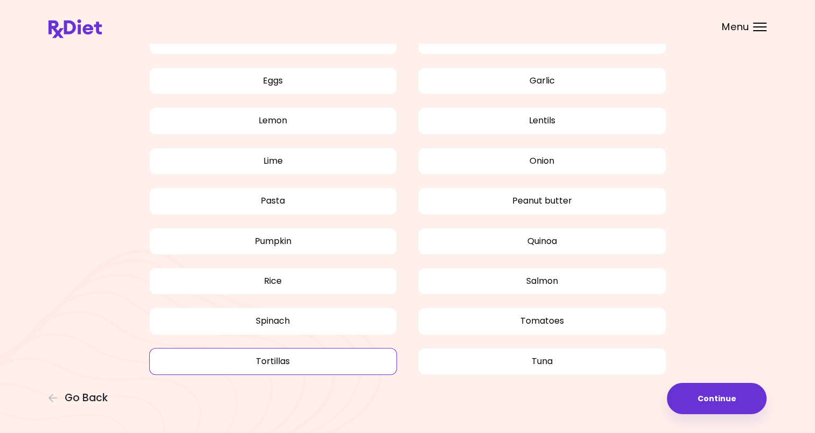
click at [363, 362] on button "Tortillas" at bounding box center [273, 361] width 248 height 27
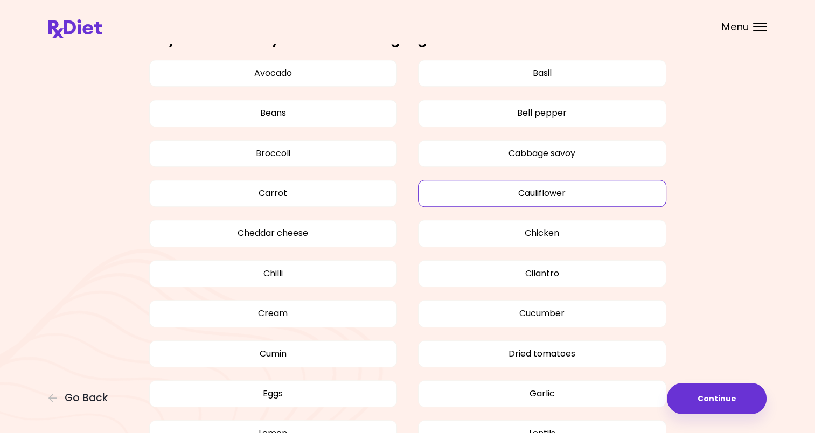
scroll to position [593, 0]
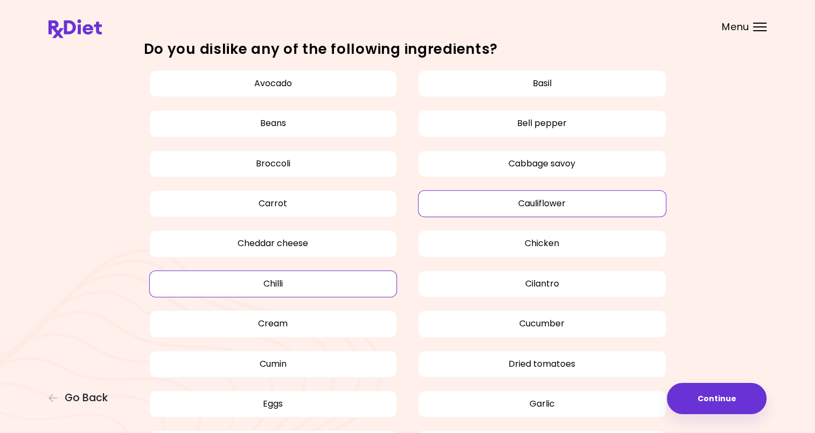
click at [310, 286] on button "Chilli" at bounding box center [273, 283] width 248 height 27
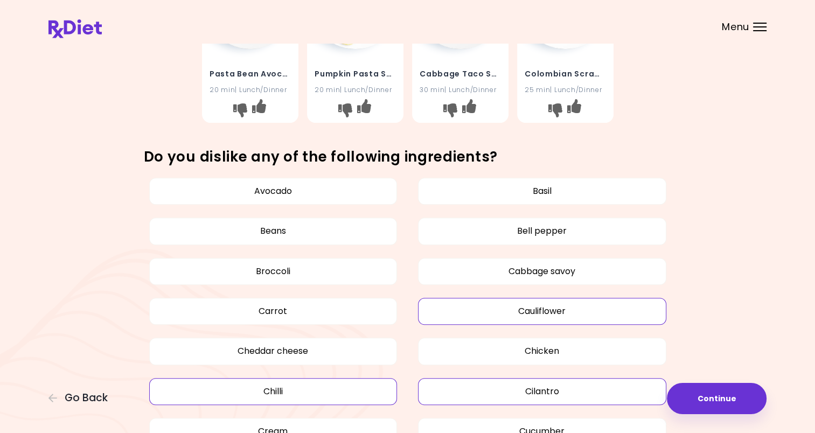
scroll to position [485, 0]
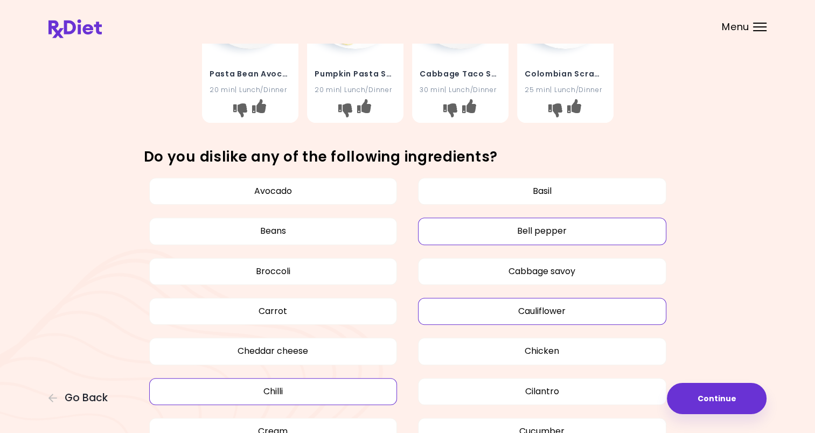
click at [647, 237] on button "Bell pepper" at bounding box center [542, 231] width 248 height 27
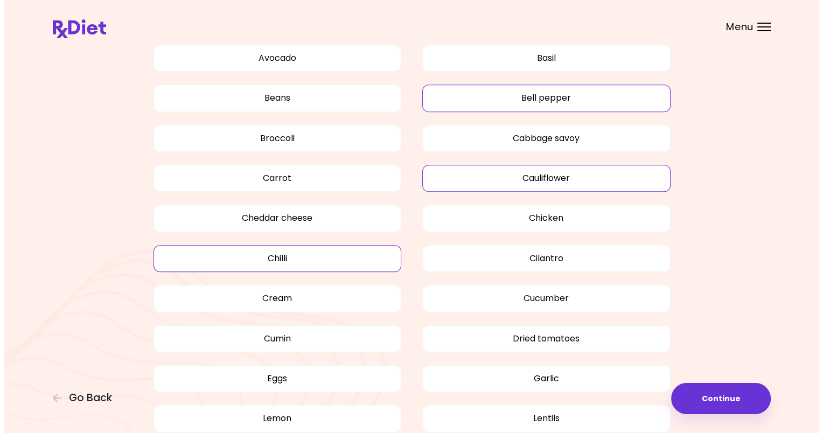
scroll to position [647, 0]
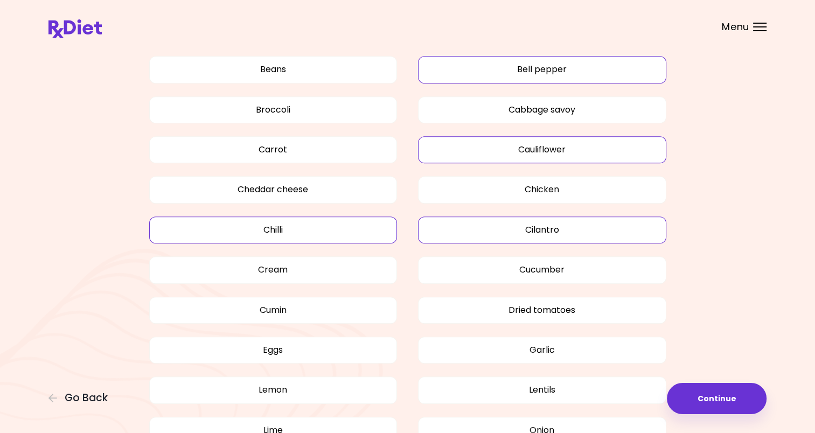
click at [597, 229] on button "Cilantro" at bounding box center [542, 230] width 248 height 27
click at [743, 401] on button "Continue" at bounding box center [717, 398] width 100 height 31
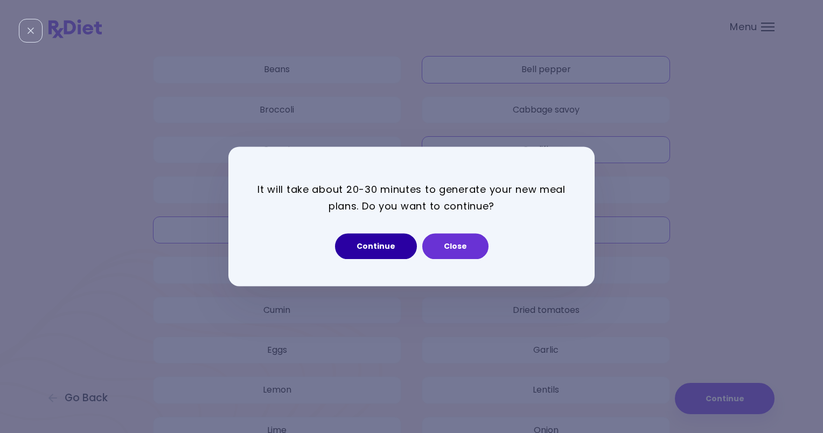
click at [401, 251] on button "Continue" at bounding box center [376, 247] width 82 height 26
select select "*"
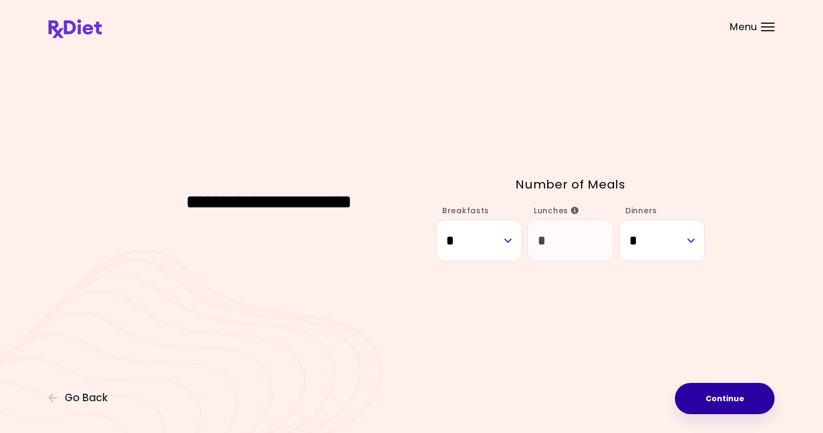
click at [706, 399] on button "Continue" at bounding box center [725, 398] width 100 height 31
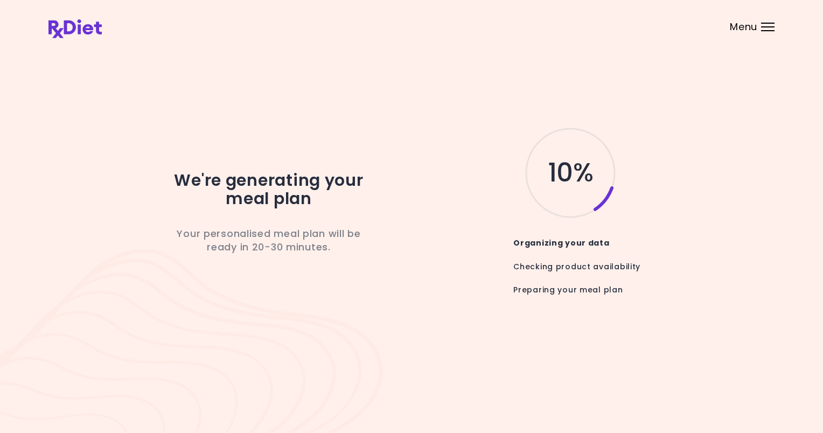
click at [675, 181] on div "10 %" at bounding box center [563, 173] width 286 height 95
click at [472, 87] on div "We're generating your meal plan Your personalised meal plan will be ready in 20…" at bounding box center [411, 217] width 726 height 342
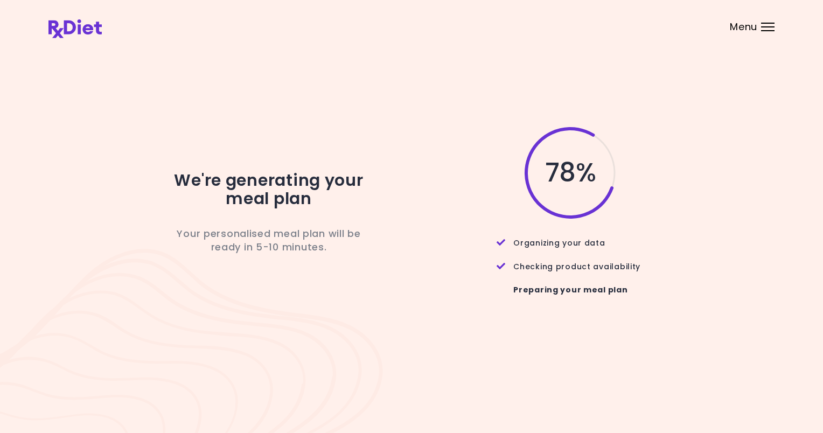
click at [543, 183] on div "78 %" at bounding box center [563, 173] width 286 height 95
drag, startPoint x: 543, startPoint y: 183, endPoint x: 413, endPoint y: 91, distance: 159.2
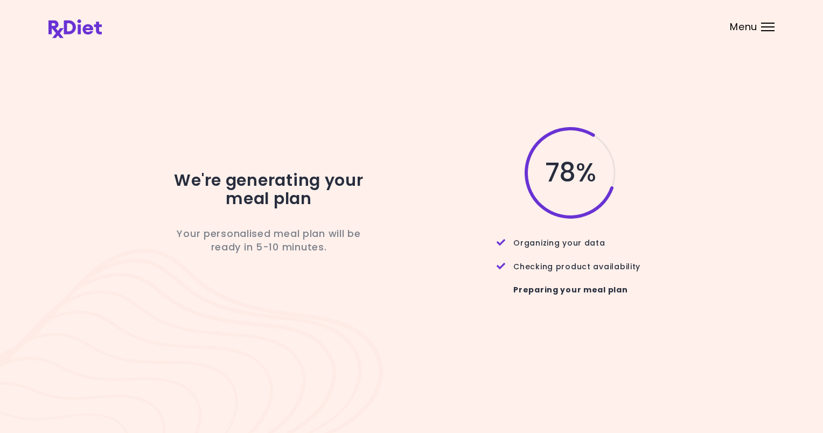
click at [413, 91] on div "We're generating your meal plan Your personalised meal plan will be ready in 5-…" at bounding box center [411, 217] width 726 height 342
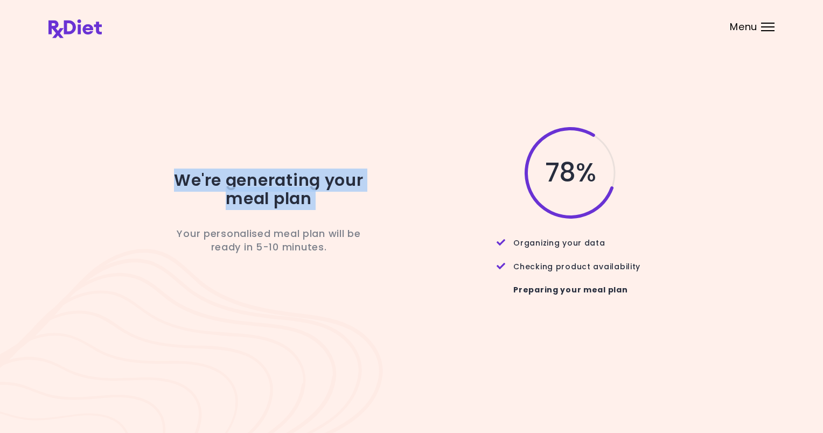
click at [413, 91] on div "We're generating your meal plan Your personalised meal plan will be ready in 5-…" at bounding box center [411, 217] width 726 height 342
click at [284, 188] on h2 "We're generating your meal plan" at bounding box center [269, 189] width 194 height 37
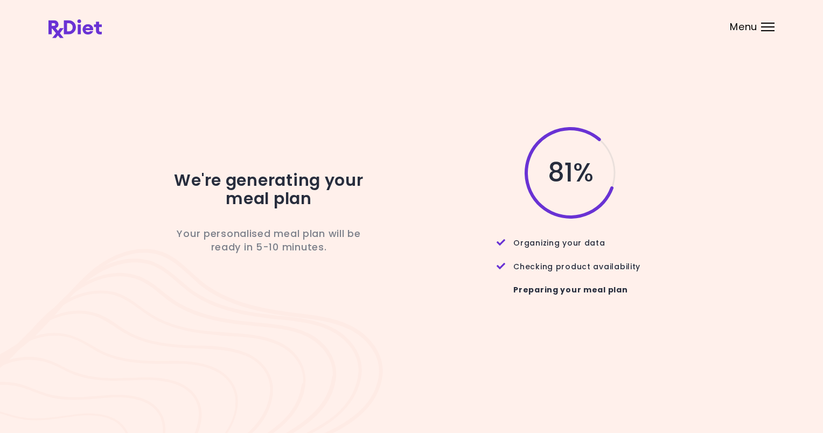
click at [302, 108] on div "We're generating your meal plan Your personalised meal plan will be ready in 5-…" at bounding box center [411, 217] width 726 height 342
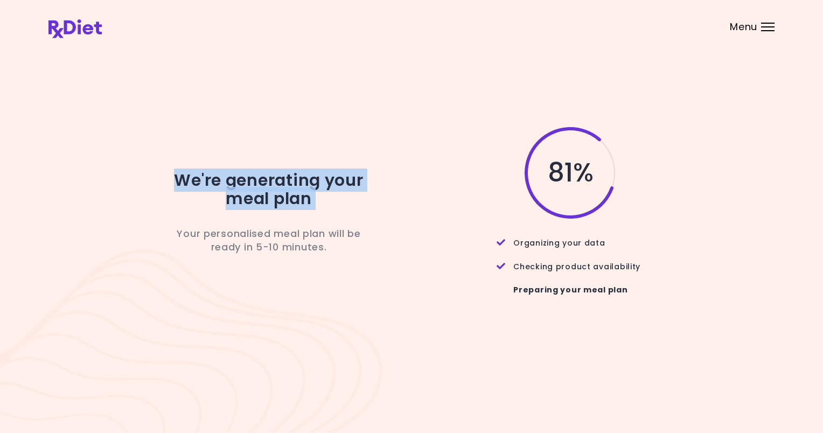
click at [302, 108] on div "We're generating your meal plan Your personalised meal plan will be ready in 5-…" at bounding box center [411, 217] width 726 height 342
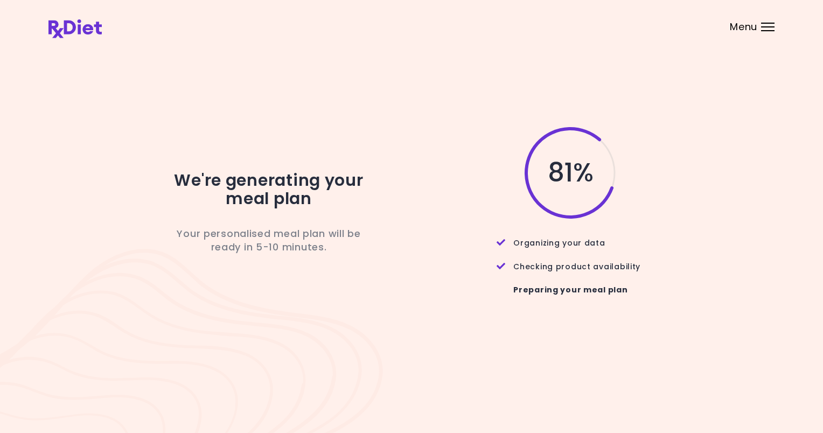
drag, startPoint x: 302, startPoint y: 108, endPoint x: 468, endPoint y: 64, distance: 171.6
click at [468, 64] on div "We're generating your meal plan Your personalised meal plan will be ready in 5-…" at bounding box center [411, 217] width 726 height 342
click at [367, 85] on div "We're generating your meal plan Your personalised meal plan will be ready in le…" at bounding box center [411, 217] width 726 height 342
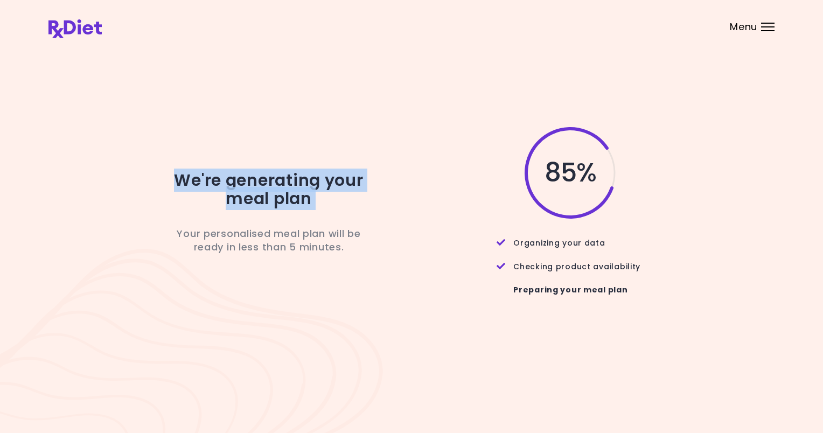
click at [367, 85] on div "We're generating your meal plan Your personalised meal plan will be ready in le…" at bounding box center [411, 217] width 726 height 342
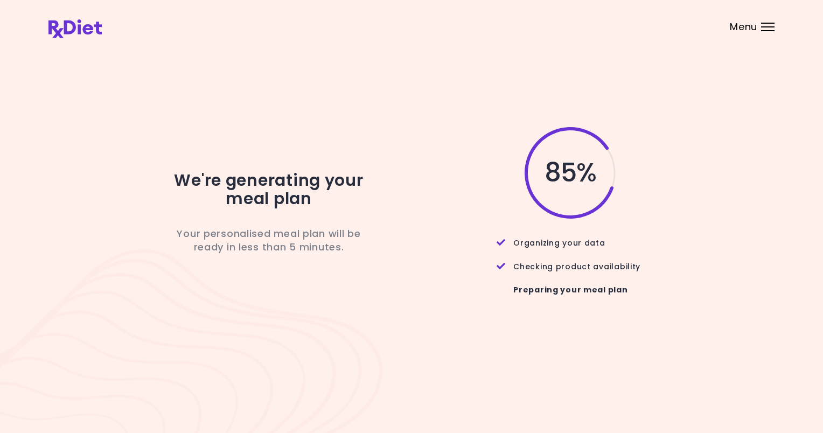
drag, startPoint x: 367, startPoint y: 85, endPoint x: 529, endPoint y: 98, distance: 162.1
click at [529, 97] on div "We're generating your meal plan Your personalised meal plan will be ready in le…" at bounding box center [411, 217] width 726 height 342
click at [665, 248] on div "85 % Organizing your data Checking product availability Preparing your meal plan" at bounding box center [563, 217] width 286 height 182
click at [494, 385] on div "We're generating your meal plan Your personalised meal plan will be ready in le…" at bounding box center [411, 217] width 726 height 342
click at [403, 386] on div "We're generating your meal plan Your personalised meal plan will be ready in le…" at bounding box center [411, 217] width 726 height 342
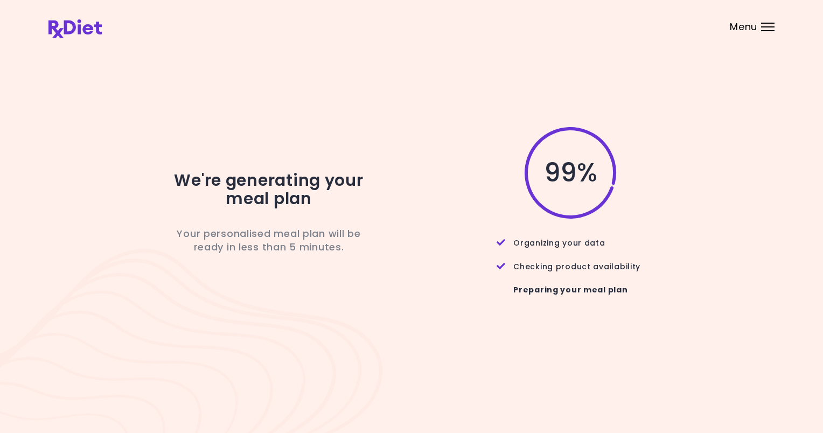
click at [429, 108] on div "We're generating your meal plan Your personalised meal plan will be ready in le…" at bounding box center [411, 217] width 726 height 342
drag, startPoint x: 429, startPoint y: 108, endPoint x: 575, endPoint y: 95, distance: 147.1
click at [575, 95] on div "We're generating your meal plan Your personalised meal plan will be ready in le…" at bounding box center [411, 217] width 726 height 342
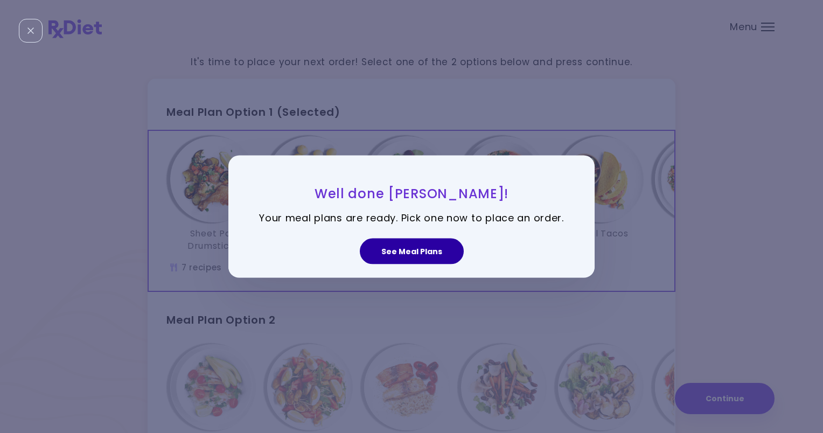
click at [429, 252] on button "See Meal Plans" at bounding box center [412, 251] width 104 height 26
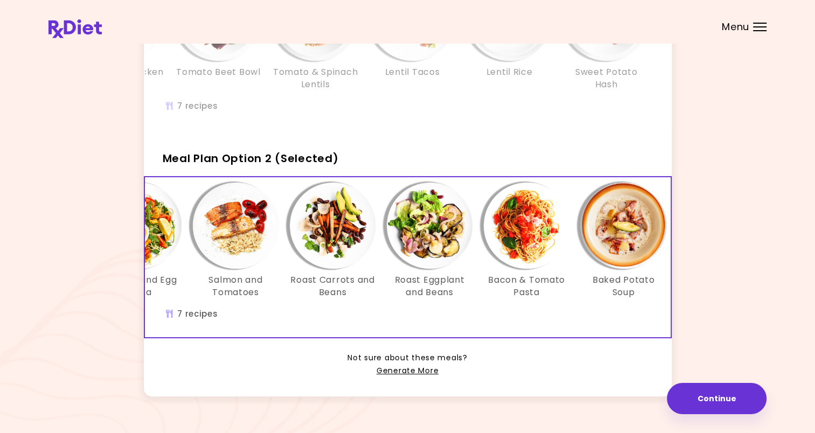
scroll to position [0, 185]
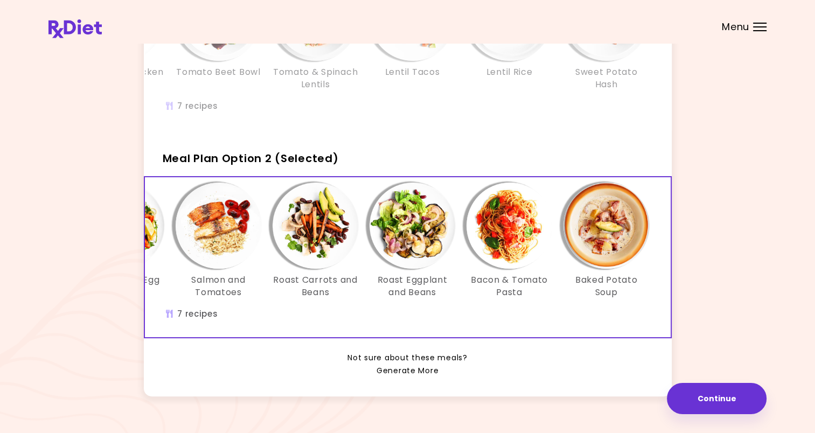
click at [421, 378] on link "Generate More" at bounding box center [408, 371] width 62 height 13
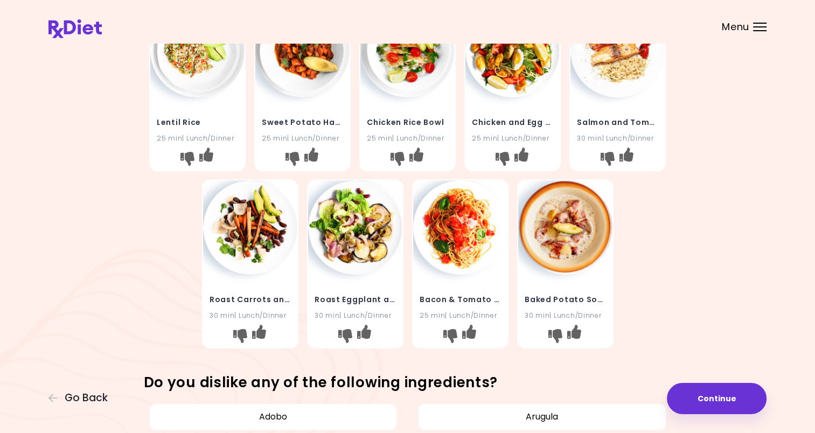
scroll to position [269, 0]
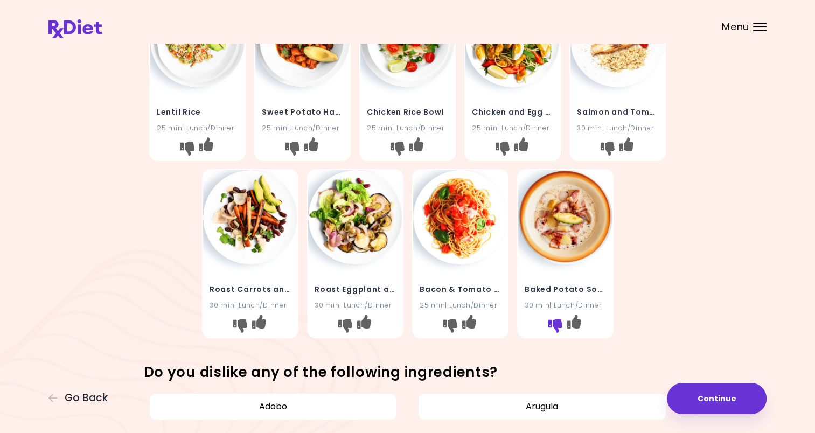
click at [551, 323] on icon "I don't like this recipe" at bounding box center [555, 326] width 14 height 14
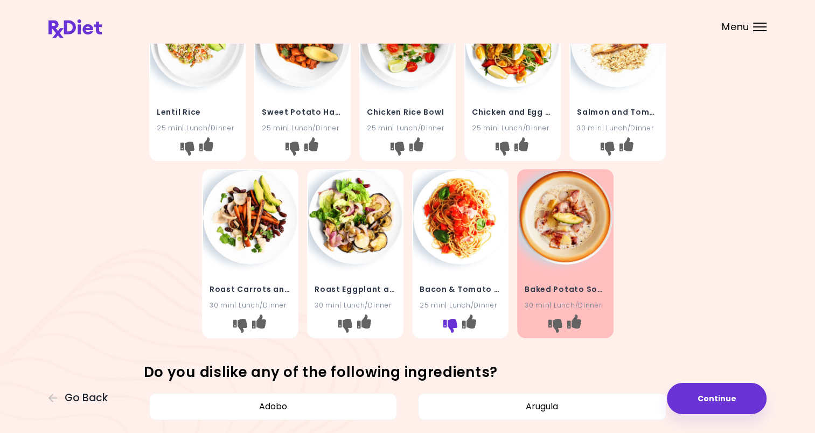
click at [455, 319] on icon "I don't like this recipe" at bounding box center [450, 326] width 14 height 14
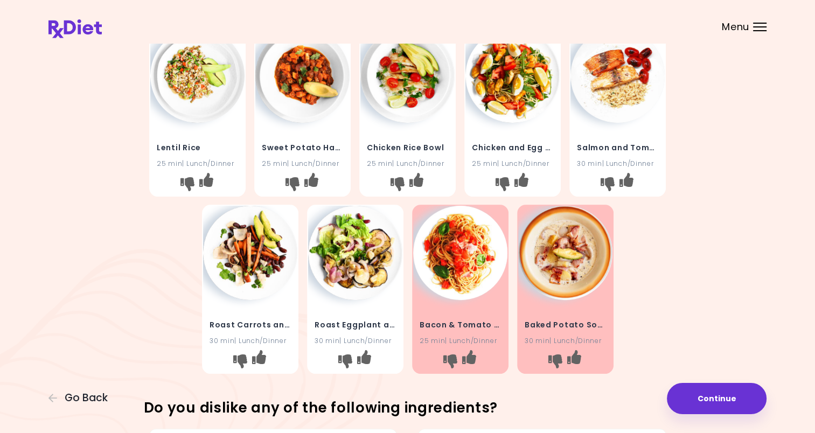
scroll to position [216, 0]
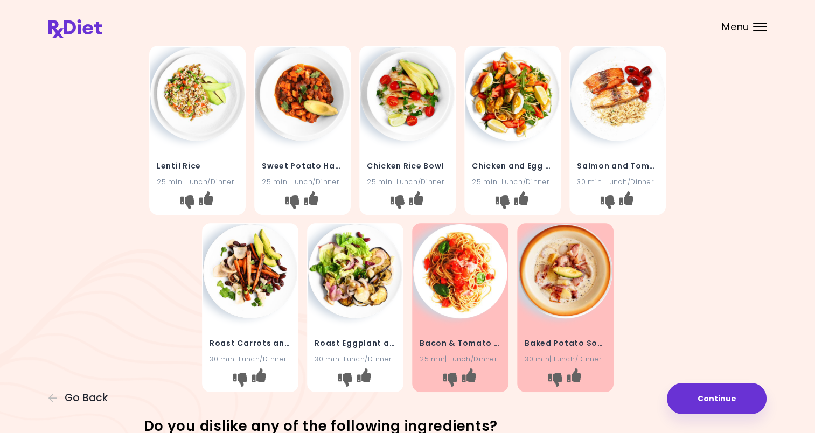
click at [252, 289] on img at bounding box center [250, 271] width 94 height 94
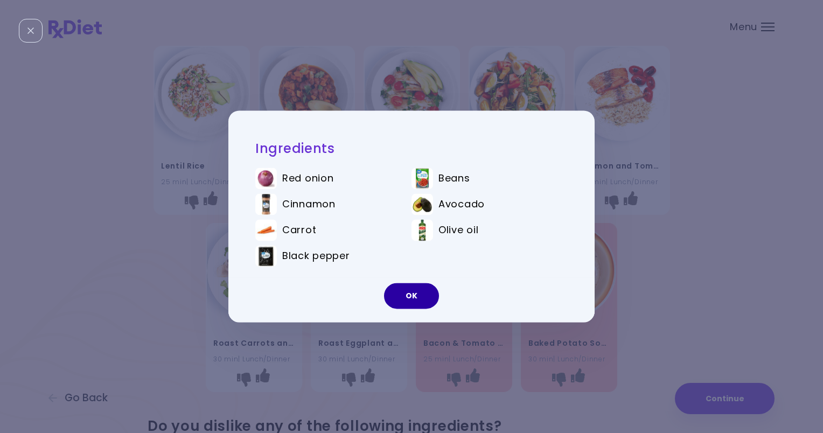
click at [422, 299] on button "OK" at bounding box center [411, 296] width 55 height 26
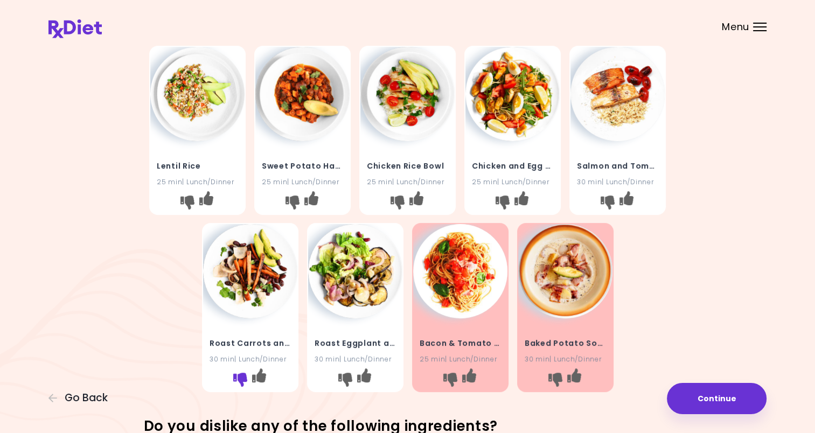
click at [242, 373] on icon "I don't like this recipe" at bounding box center [240, 380] width 14 height 14
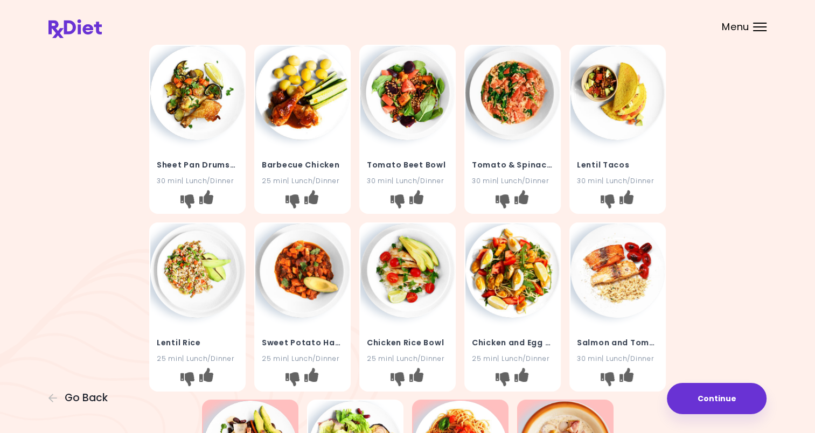
scroll to position [0, 0]
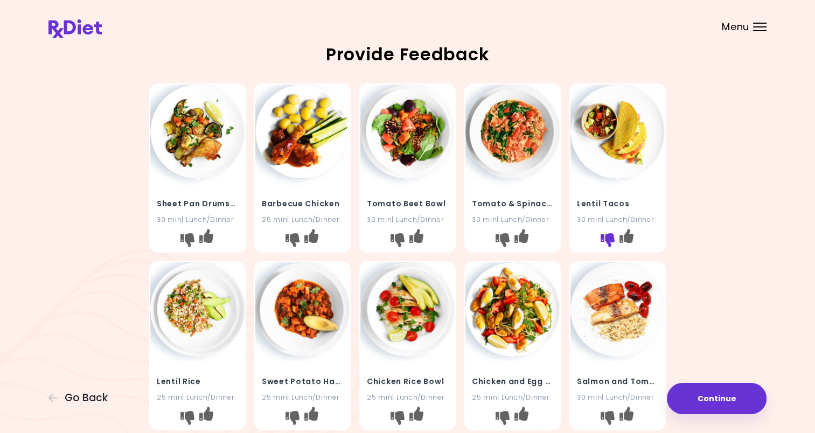
click at [605, 239] on icon "I don't like this recipe" at bounding box center [608, 240] width 14 height 14
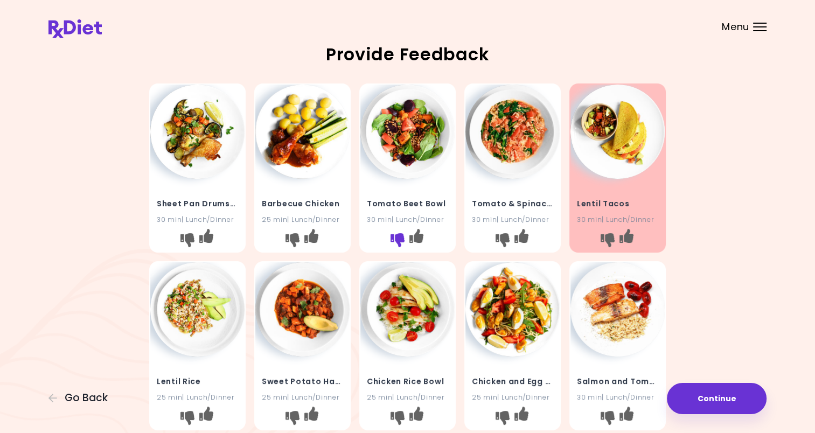
click at [400, 238] on icon "I don't like this recipe" at bounding box center [398, 240] width 14 height 14
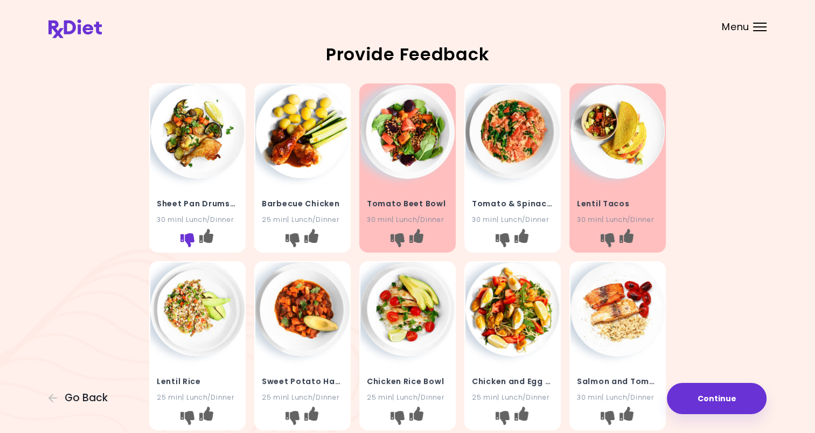
click at [190, 236] on icon "I don't like this recipe" at bounding box center [187, 240] width 14 height 14
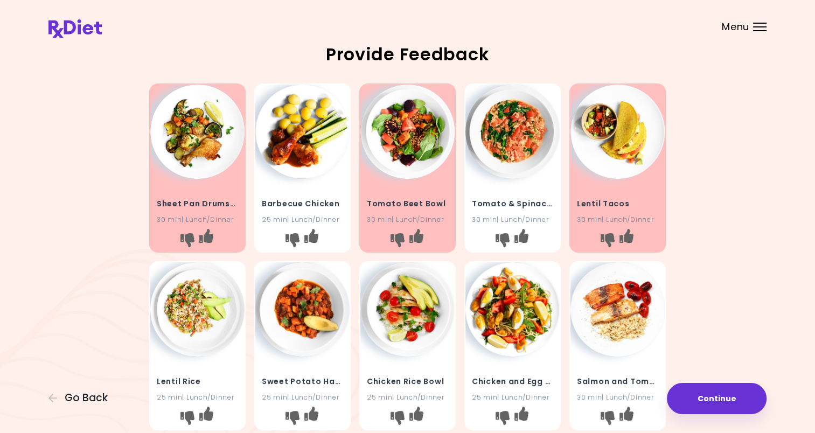
click at [518, 133] on img at bounding box center [512, 132] width 94 height 94
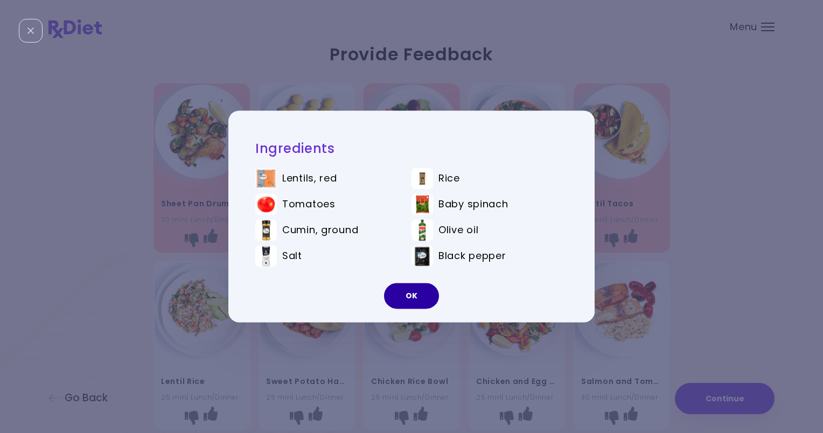
click at [411, 289] on button "OK" at bounding box center [411, 296] width 55 height 26
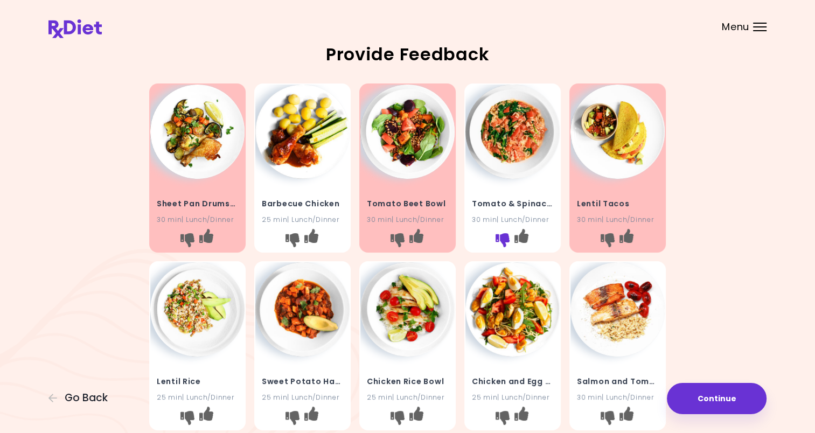
click at [503, 238] on icon "I don't like this recipe" at bounding box center [503, 240] width 14 height 14
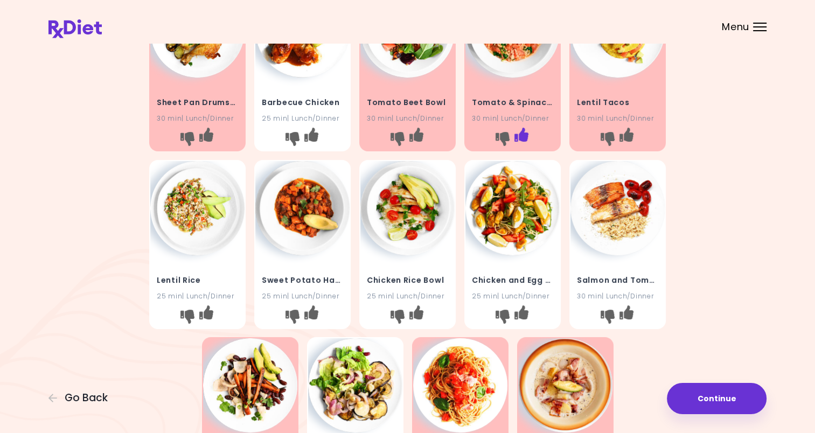
scroll to position [108, 0]
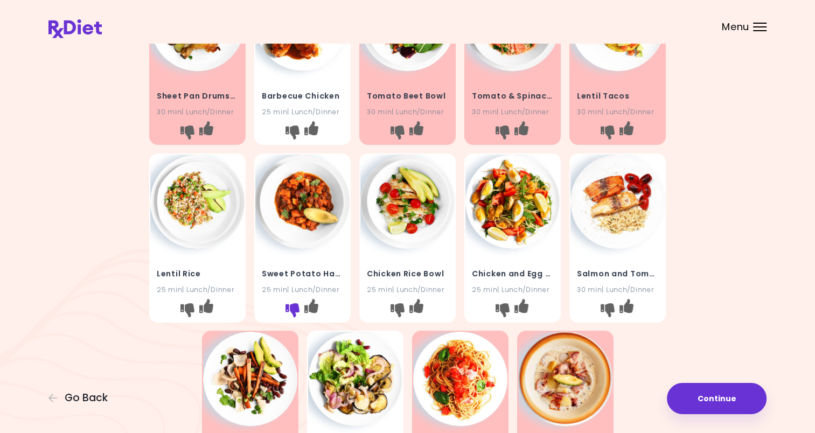
click at [294, 312] on icon "I don't like this recipe" at bounding box center [293, 310] width 14 height 14
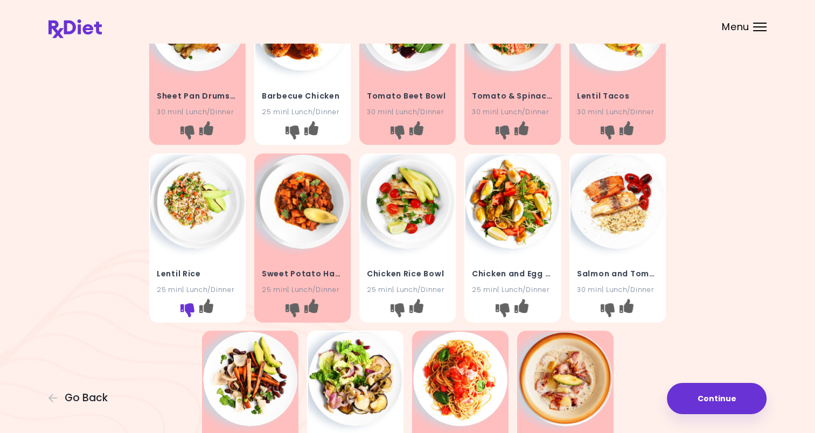
click at [189, 310] on icon "I don't like this recipe" at bounding box center [187, 310] width 14 height 14
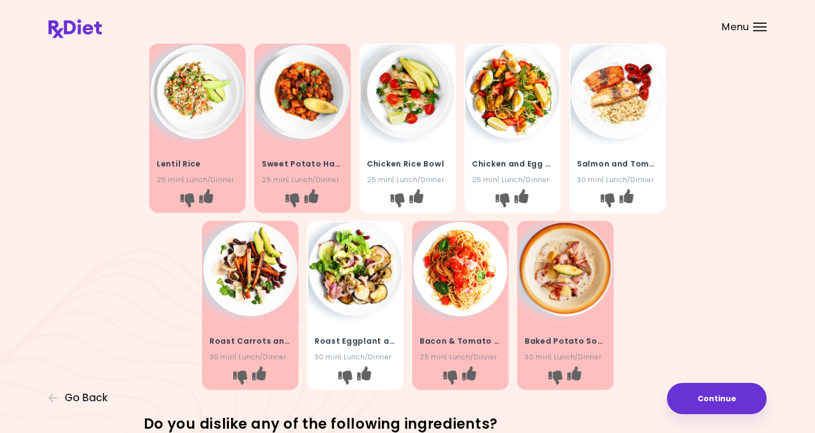
scroll to position [269, 0]
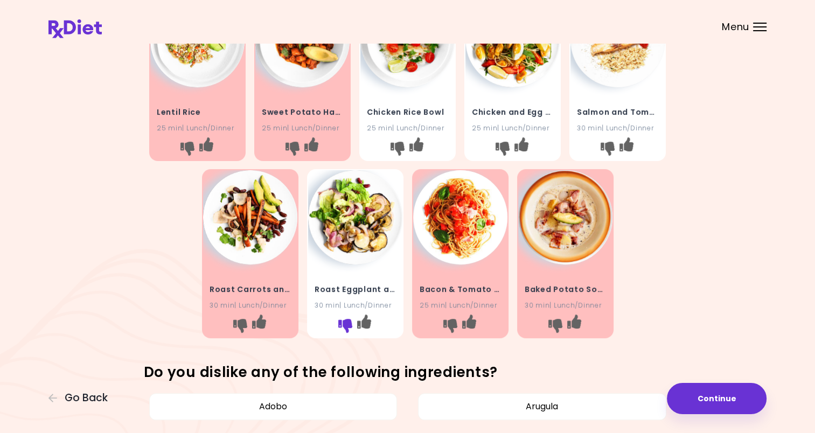
click at [338, 325] on icon "I don't like this recipe" at bounding box center [345, 326] width 14 height 14
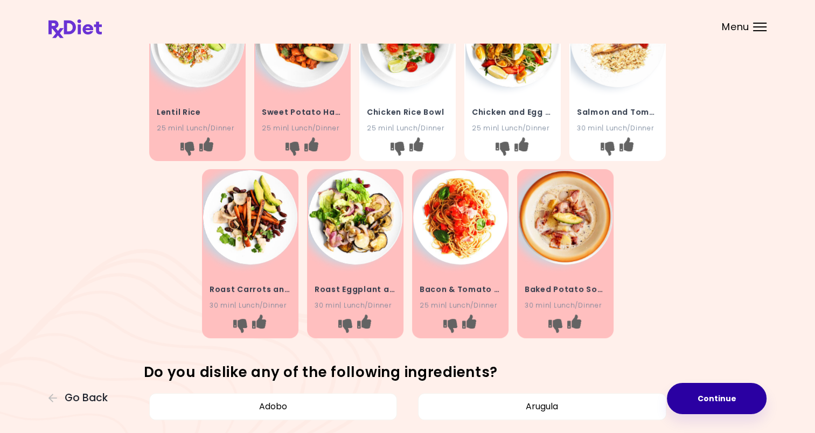
click at [714, 386] on button "Continue" at bounding box center [717, 398] width 100 height 31
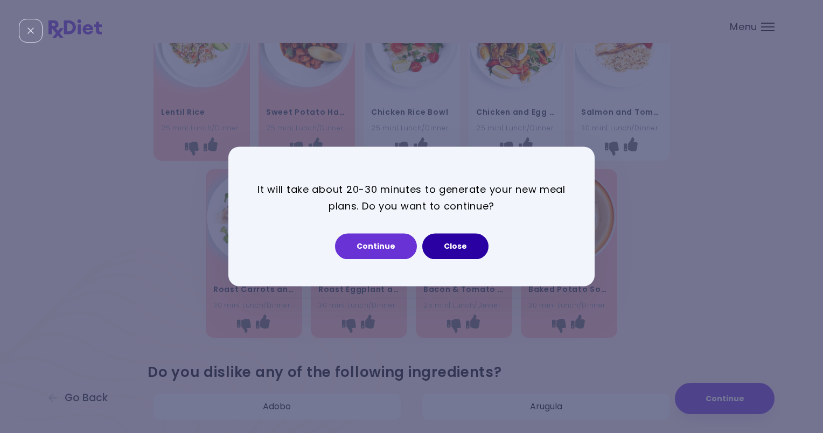
click at [468, 256] on button "Close" at bounding box center [455, 247] width 66 height 26
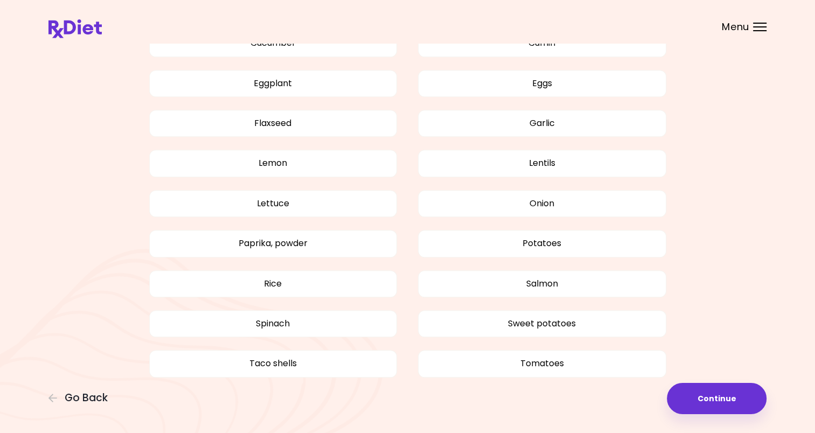
scroll to position [880, 0]
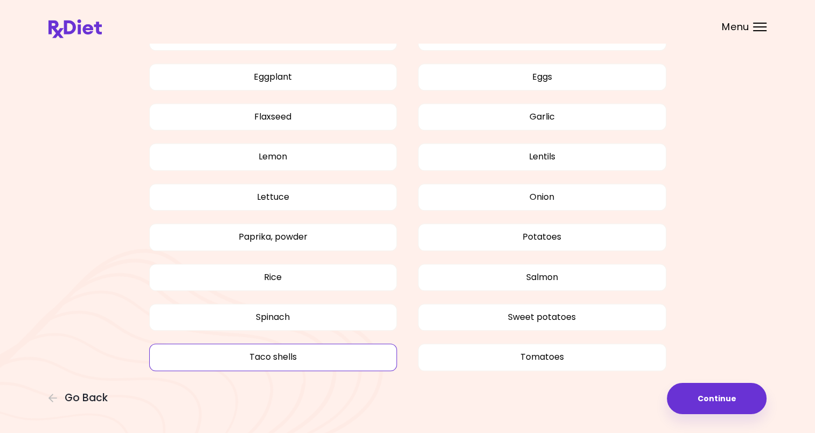
click at [300, 347] on button "Taco shells" at bounding box center [273, 357] width 248 height 27
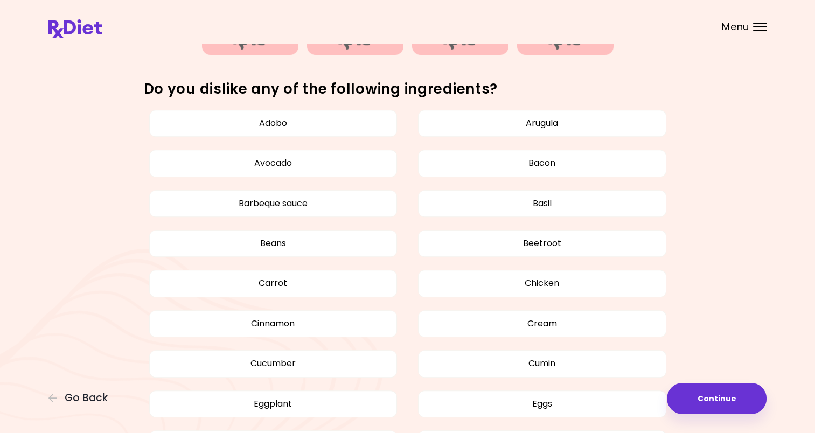
scroll to position [557, 0]
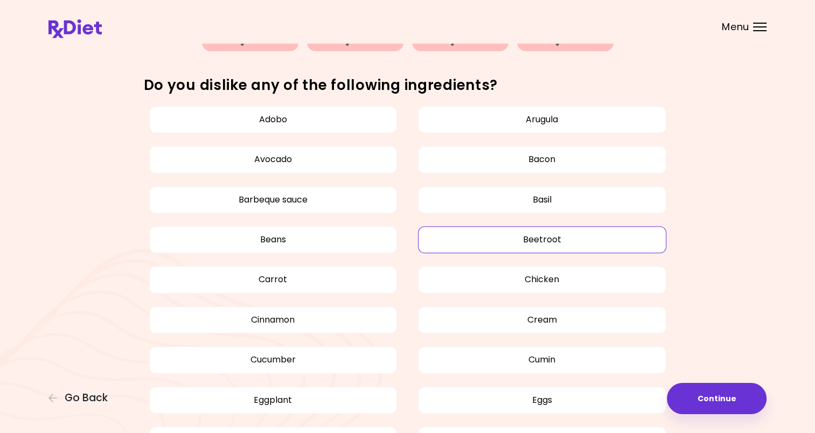
click at [440, 239] on button "Beetroot" at bounding box center [542, 239] width 248 height 27
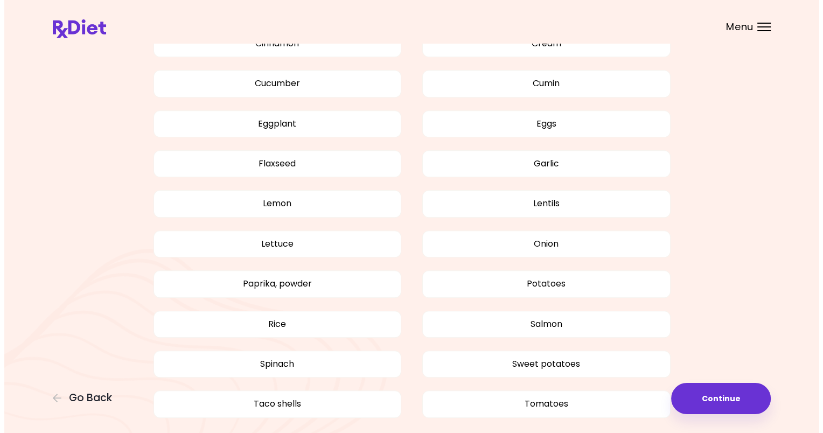
scroll to position [880, 0]
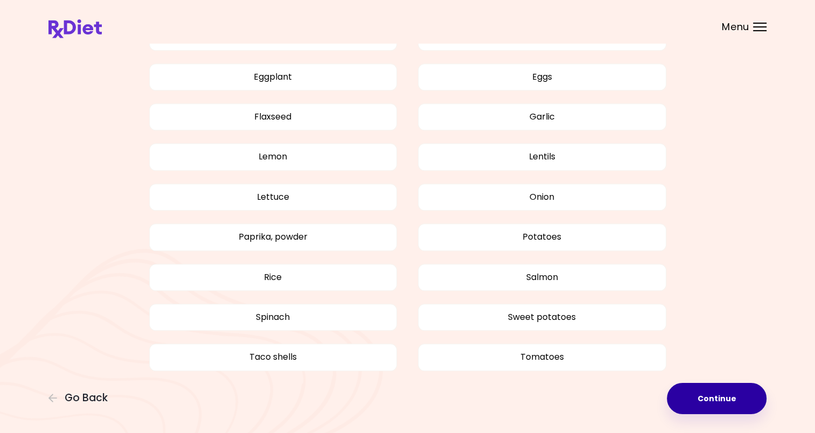
click at [698, 404] on button "Continue" at bounding box center [717, 398] width 100 height 31
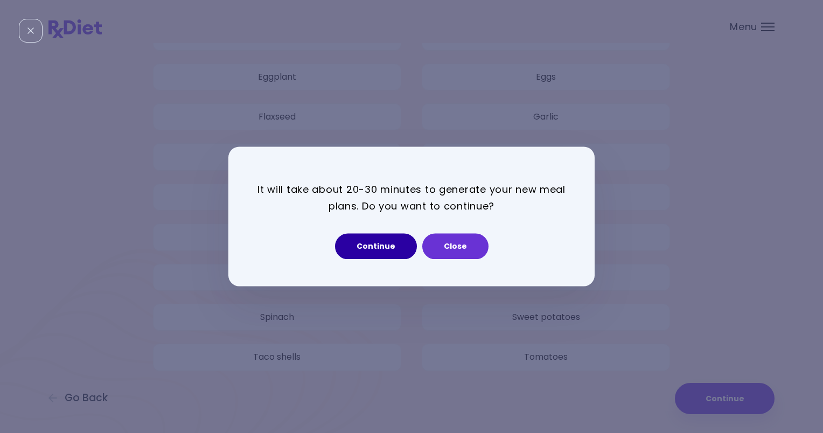
click at [393, 247] on button "Continue" at bounding box center [376, 247] width 82 height 26
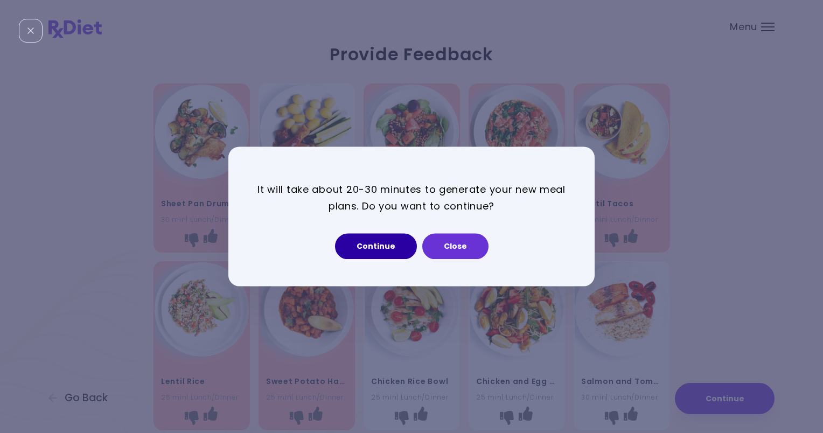
select select "*"
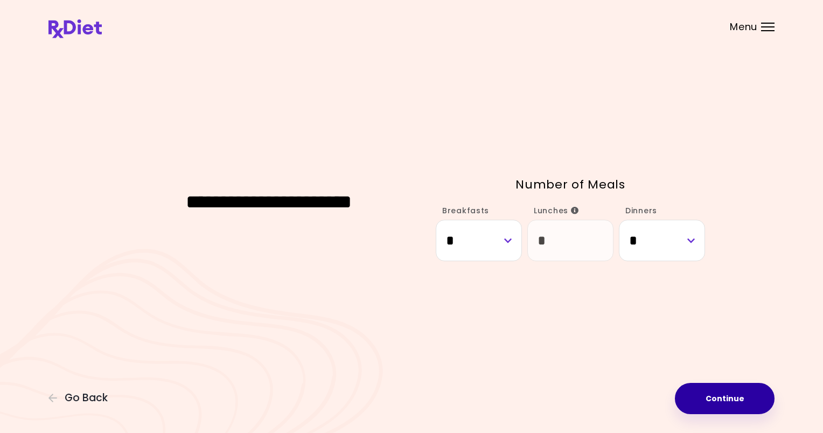
click at [712, 404] on button "Continue" at bounding box center [725, 398] width 100 height 31
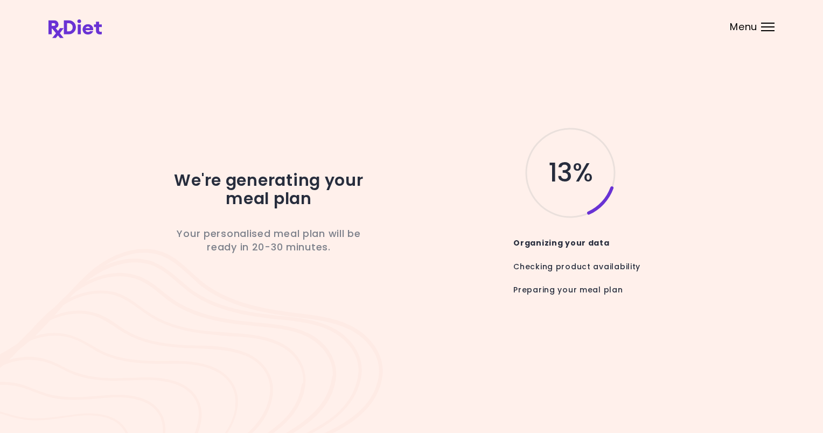
click at [386, 136] on div "We're generating your meal plan Your personalised meal plan will be ready in 20…" at bounding box center [269, 217] width 302 height 182
click at [670, 219] on div "75 %" at bounding box center [563, 173] width 286 height 95
click at [671, 219] on div "75 %" at bounding box center [563, 173] width 286 height 95
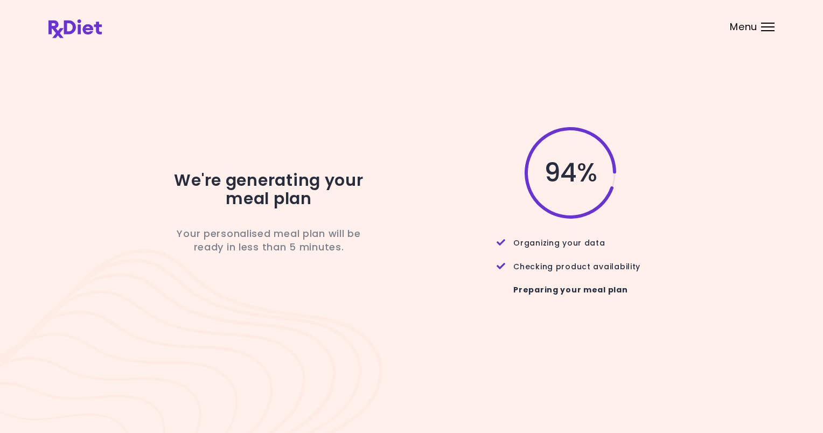
click at [319, 114] on div "We're generating your meal plan Your personalised meal plan will be ready in le…" at bounding box center [411, 217] width 726 height 342
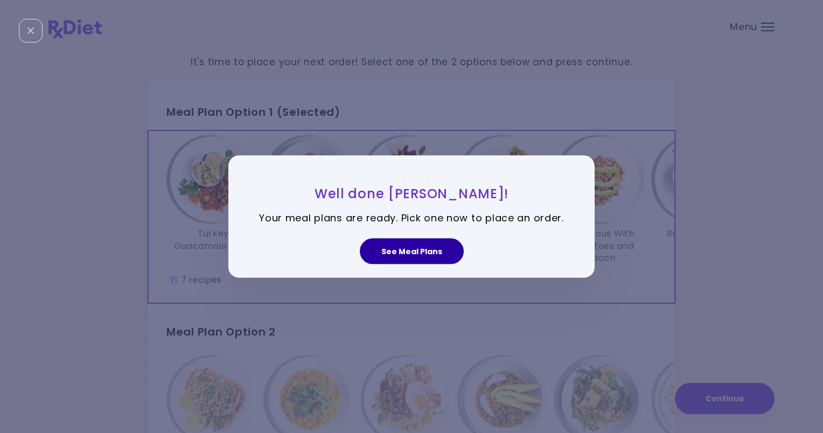
click at [434, 248] on button "See Meal Plans" at bounding box center [412, 251] width 104 height 26
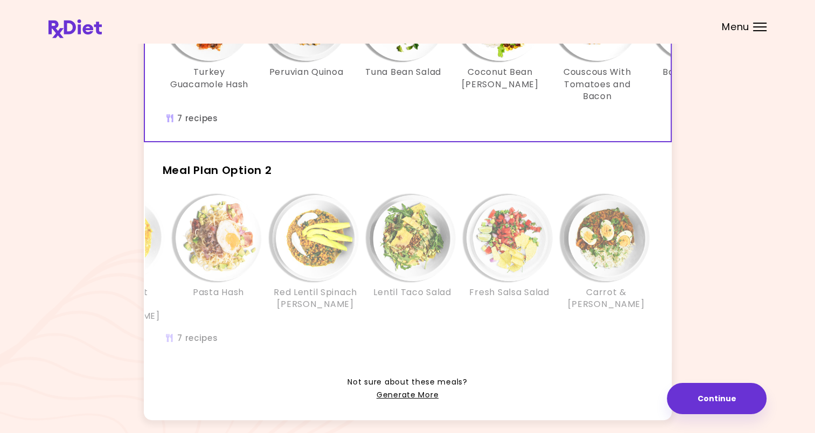
scroll to position [211, 0]
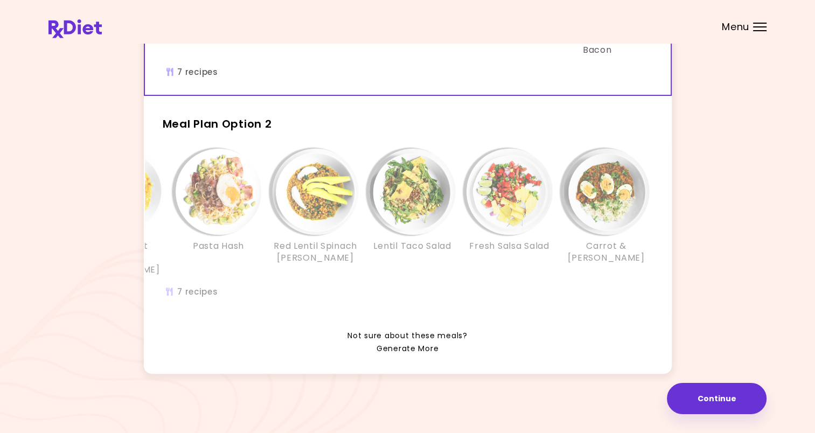
click at [435, 348] on link "Generate More" at bounding box center [408, 349] width 62 height 13
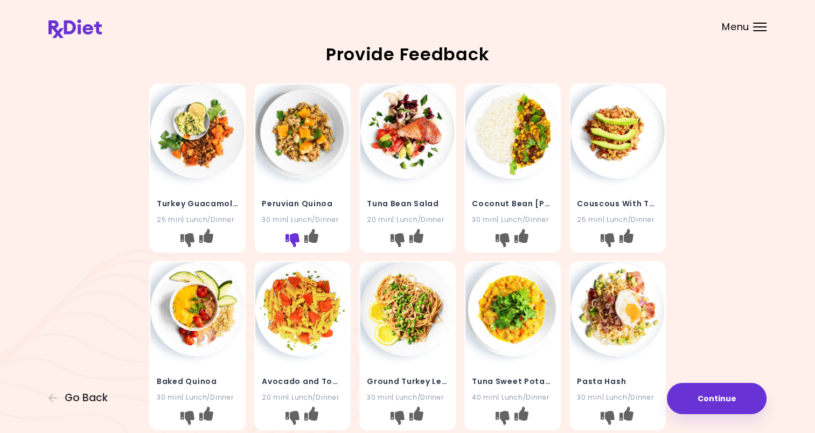
click at [288, 235] on icon "I don't like this recipe" at bounding box center [293, 240] width 14 height 14
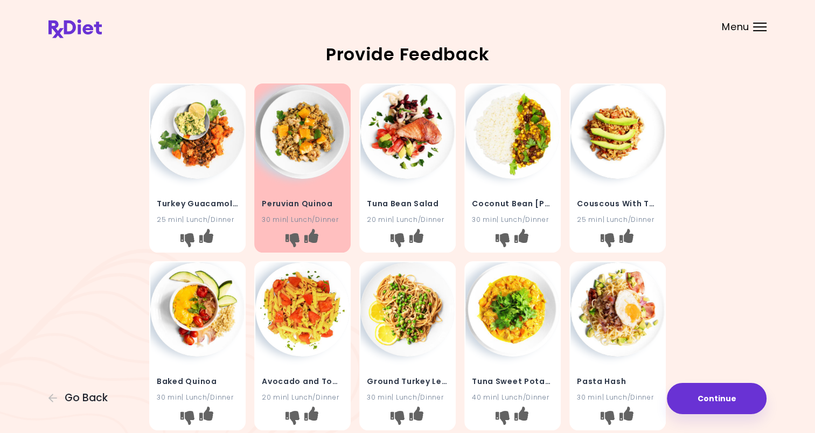
click at [180, 142] on img at bounding box center [197, 132] width 94 height 94
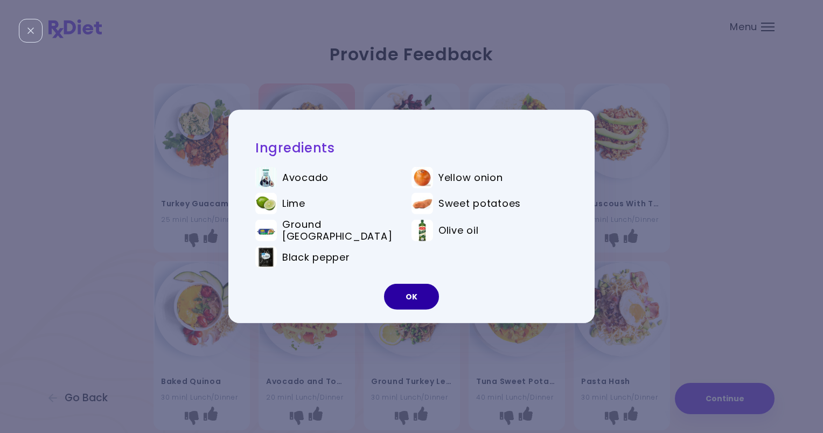
click at [418, 293] on button "OK" at bounding box center [411, 297] width 55 height 26
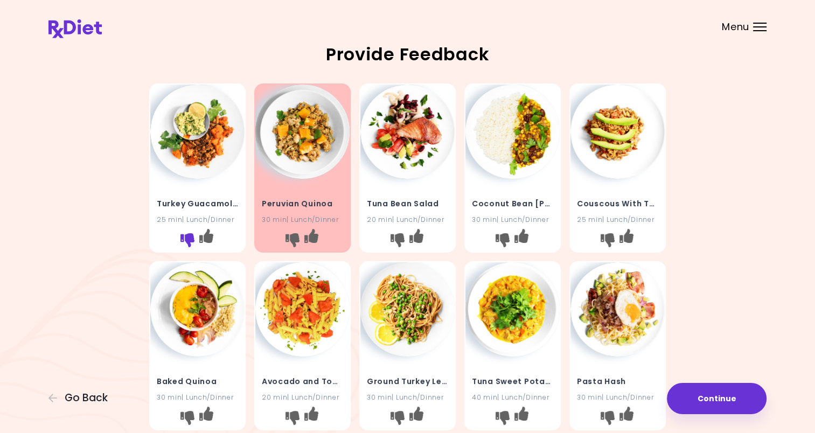
click at [186, 238] on icon "I don't like this recipe" at bounding box center [187, 240] width 14 height 14
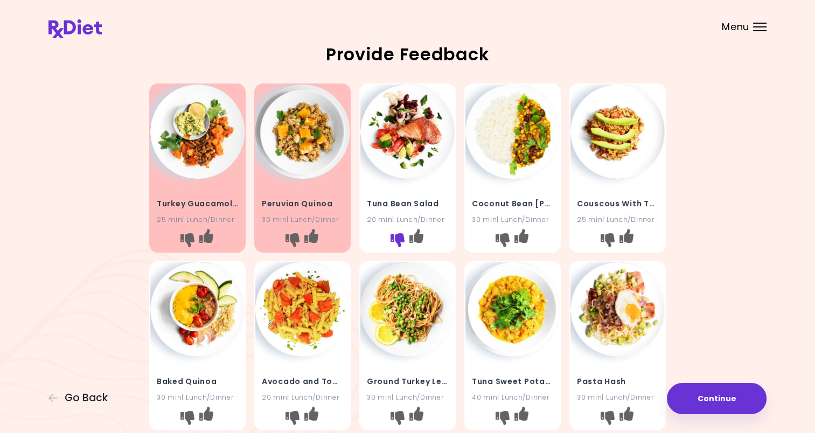
click at [396, 243] on icon "I don't like this recipe" at bounding box center [398, 240] width 14 height 14
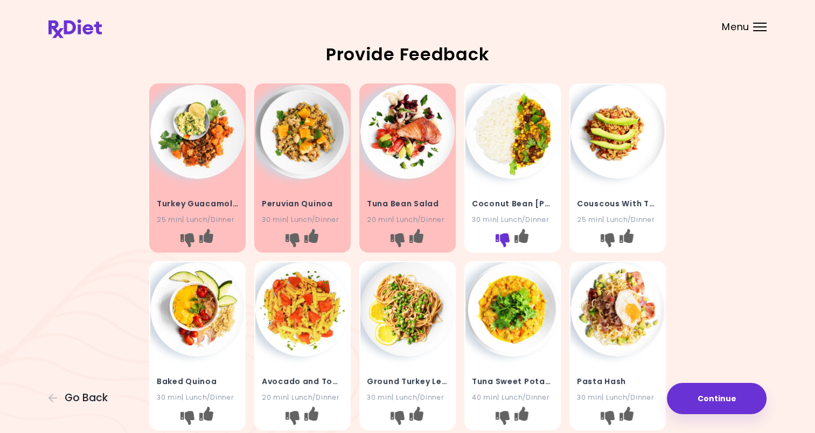
click at [498, 233] on button "I don't like this recipe" at bounding box center [502, 240] width 17 height 17
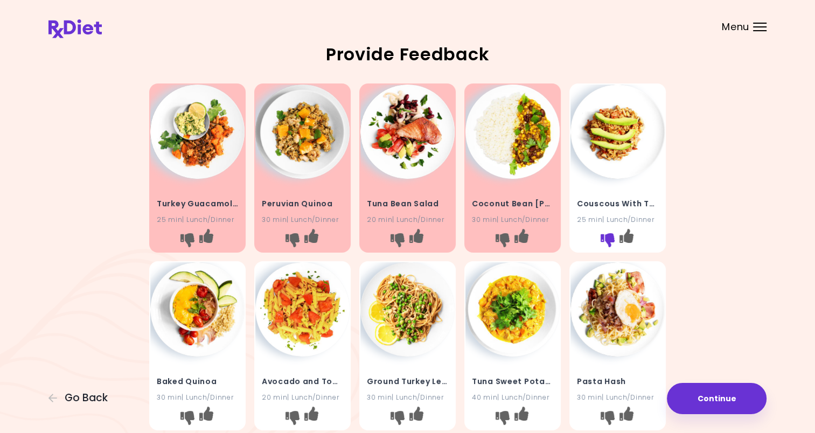
click at [614, 243] on button "I don't like this recipe" at bounding box center [607, 240] width 17 height 17
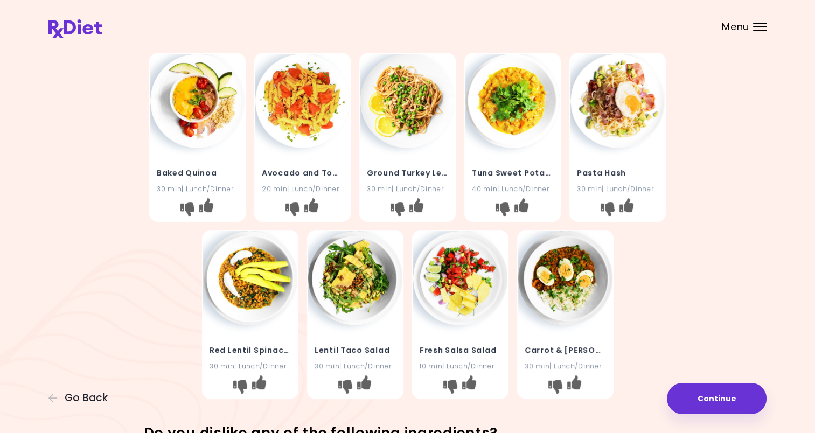
scroll to position [216, 0]
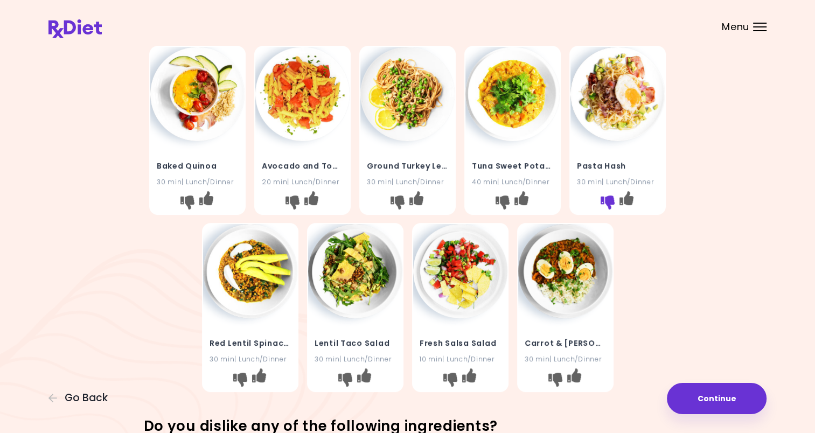
click at [608, 200] on icon "I don't like this recipe" at bounding box center [608, 202] width 14 height 14
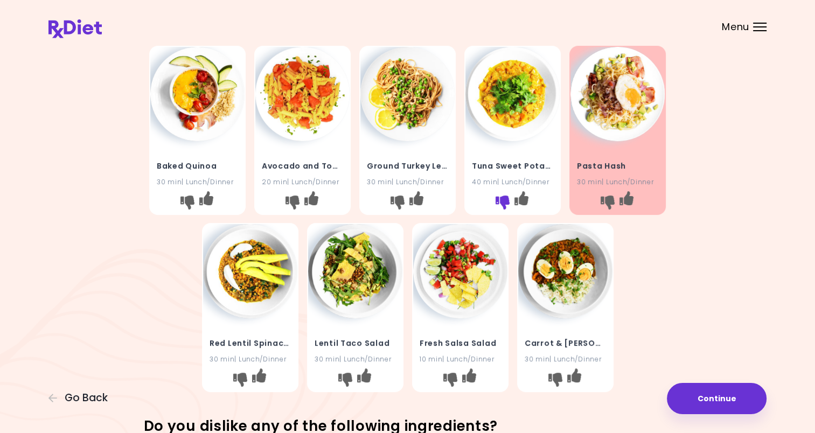
click at [502, 199] on icon "I don't like this recipe" at bounding box center [503, 202] width 14 height 14
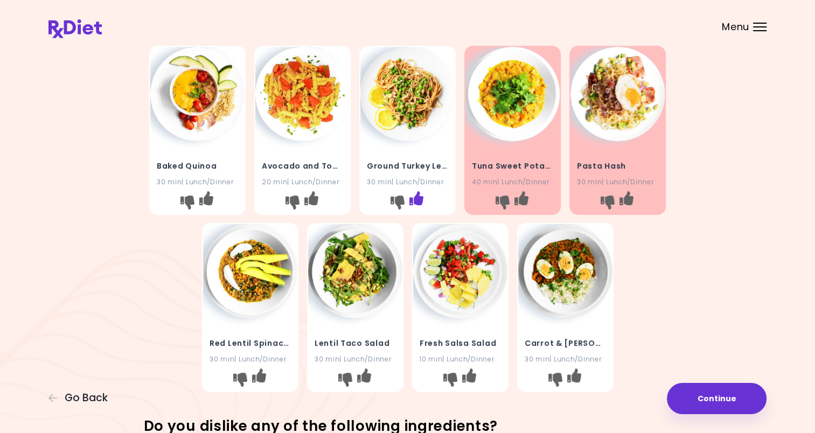
click at [418, 197] on icon "I like this recipe" at bounding box center [416, 198] width 14 height 14
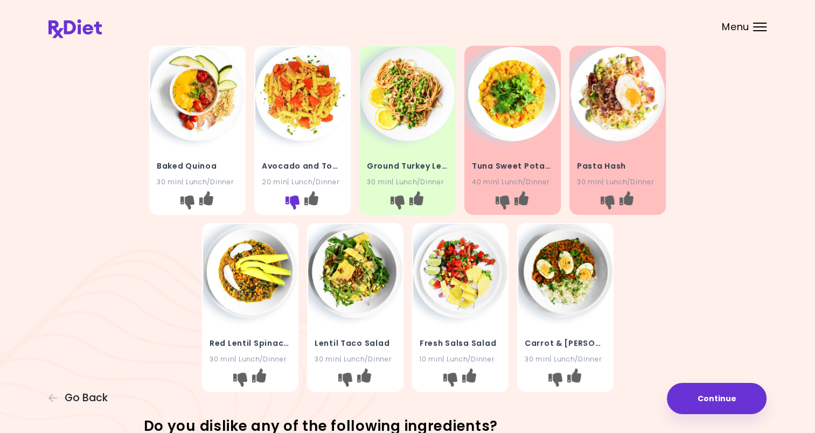
click at [288, 201] on icon "I don't like this recipe" at bounding box center [293, 202] width 14 height 14
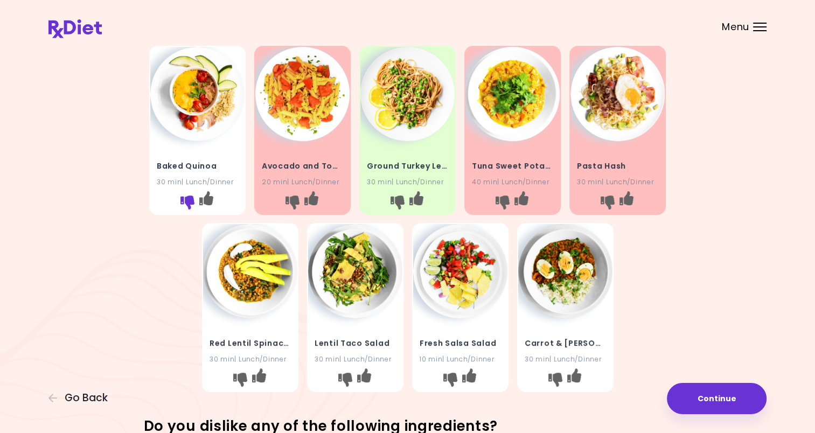
click at [189, 203] on icon "I don't like this recipe" at bounding box center [187, 202] width 14 height 14
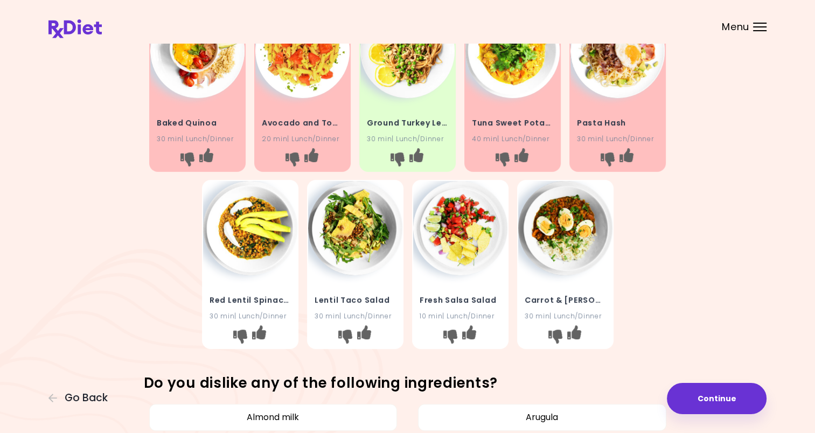
scroll to position [431, 0]
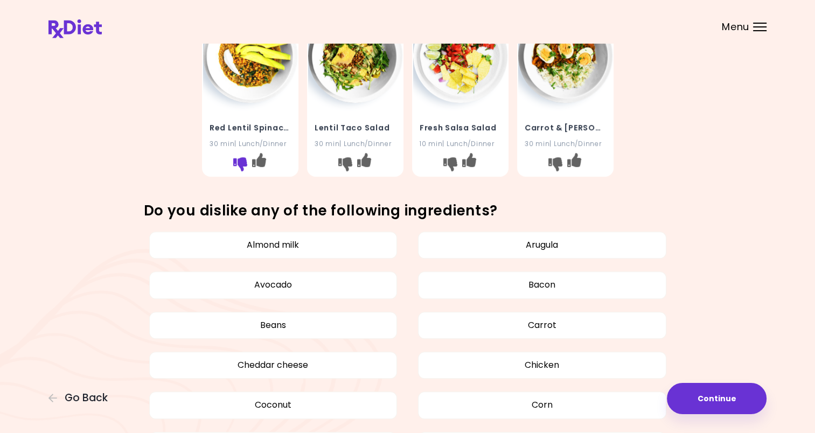
click at [237, 163] on icon "I don't like this recipe" at bounding box center [240, 164] width 14 height 14
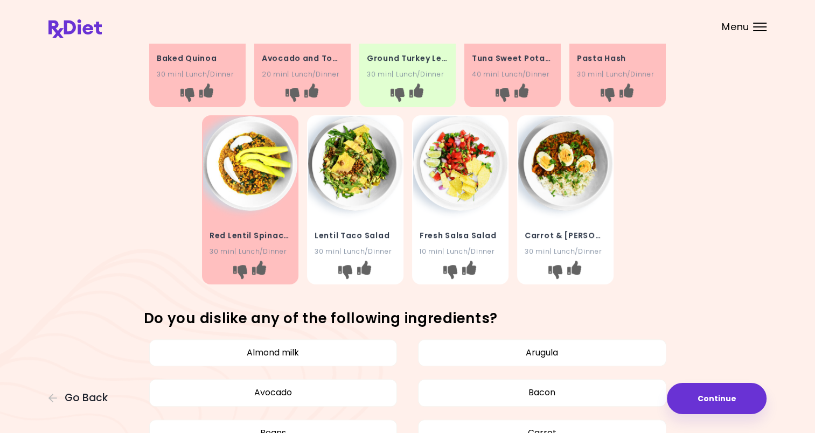
scroll to position [377, 0]
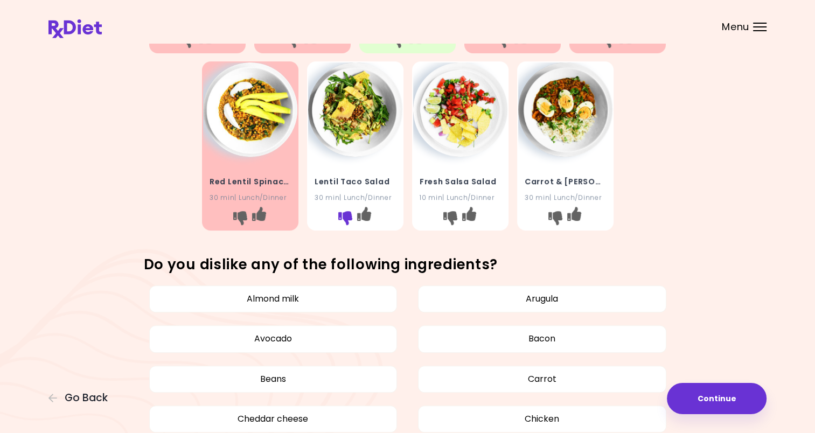
click at [351, 214] on icon "I don't like this recipe" at bounding box center [345, 218] width 14 height 14
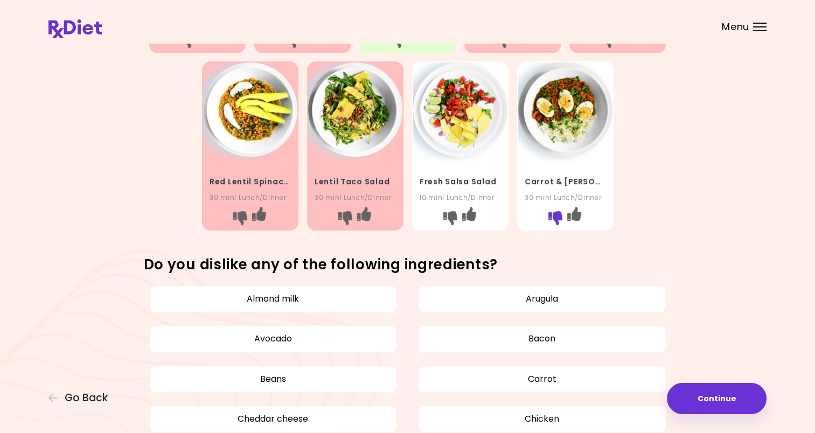
click at [554, 219] on icon "I don't like this recipe" at bounding box center [555, 218] width 14 height 14
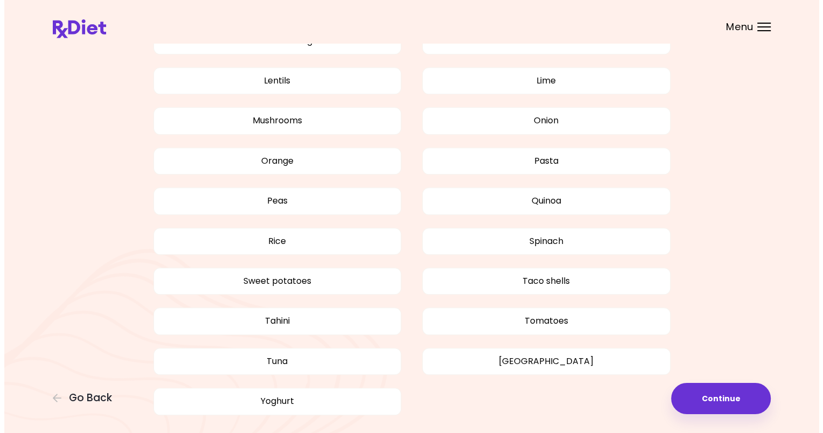
scroll to position [960, 0]
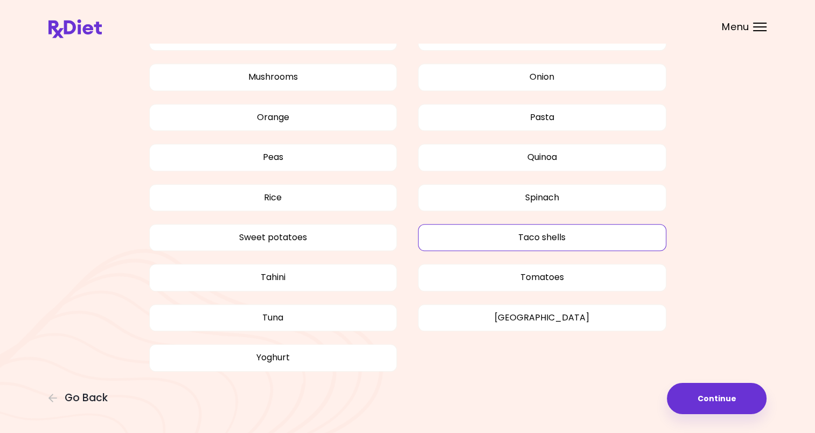
click at [556, 237] on button "Taco shells" at bounding box center [542, 237] width 248 height 27
click at [298, 276] on button "Tahini" at bounding box center [273, 277] width 248 height 27
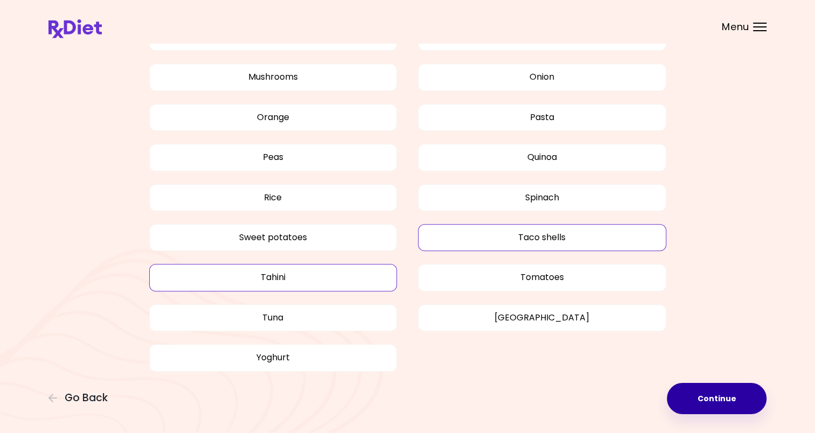
click at [712, 393] on button "Continue" at bounding box center [717, 398] width 100 height 31
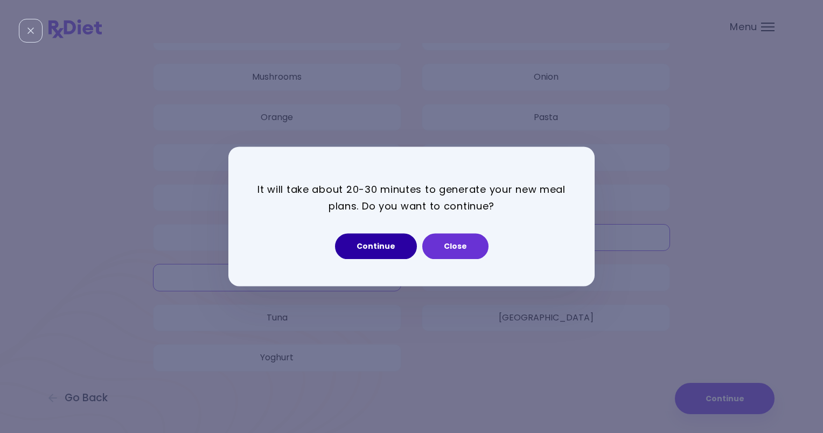
click at [378, 251] on button "Continue" at bounding box center [376, 247] width 82 height 26
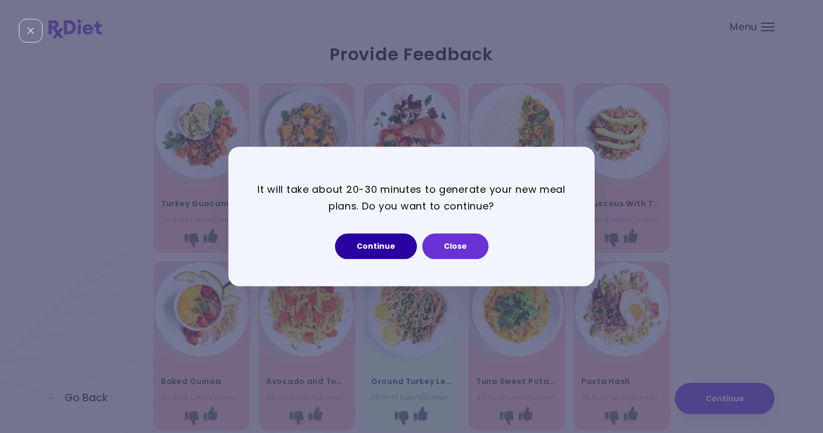
select select "*"
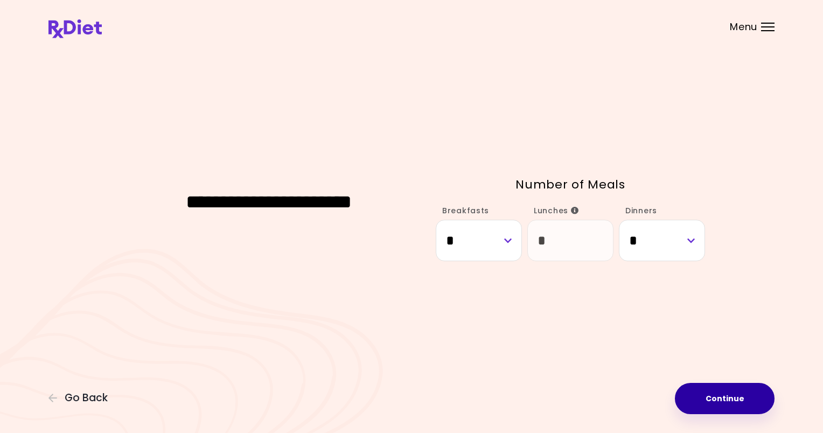
click at [708, 393] on button "Continue" at bounding box center [725, 398] width 100 height 31
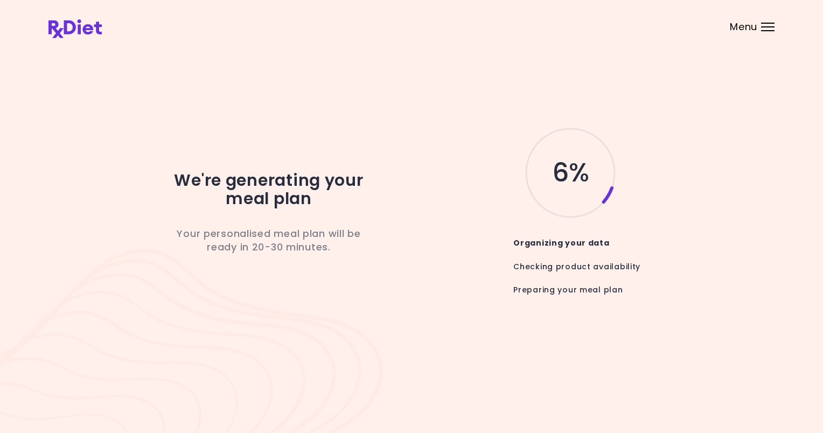
click at [422, 95] on div "We're generating your meal plan Your personalised meal plan will be ready in 20…" at bounding box center [411, 217] width 726 height 342
click at [650, 65] on div "We're generating your meal plan Your personalised meal plan will be ready in 20…" at bounding box center [411, 217] width 726 height 342
click at [731, 28] on span "Menu" at bounding box center [743, 27] width 27 height 10
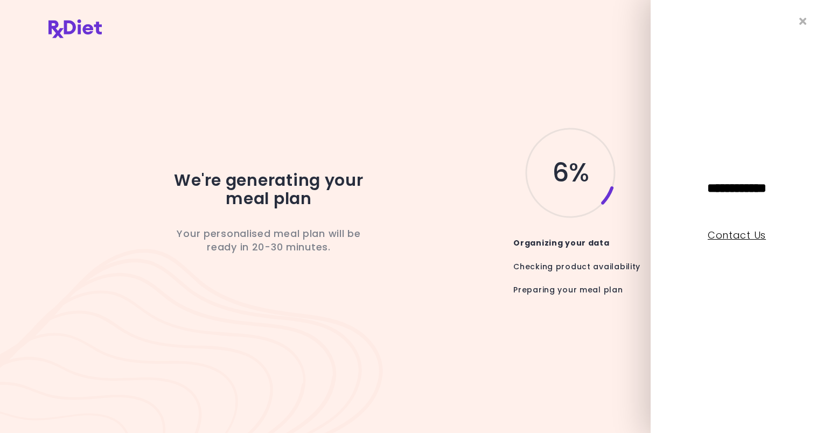
click at [748, 236] on link "Contact Us" at bounding box center [737, 234] width 58 height 13
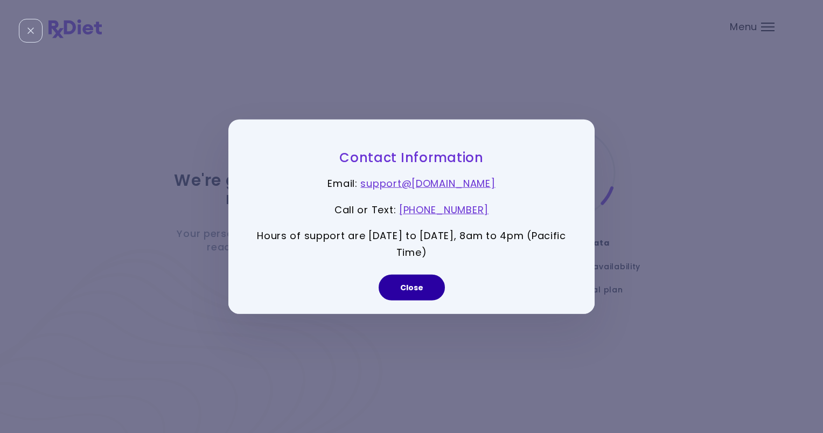
click at [409, 295] on button "Close" at bounding box center [412, 287] width 66 height 26
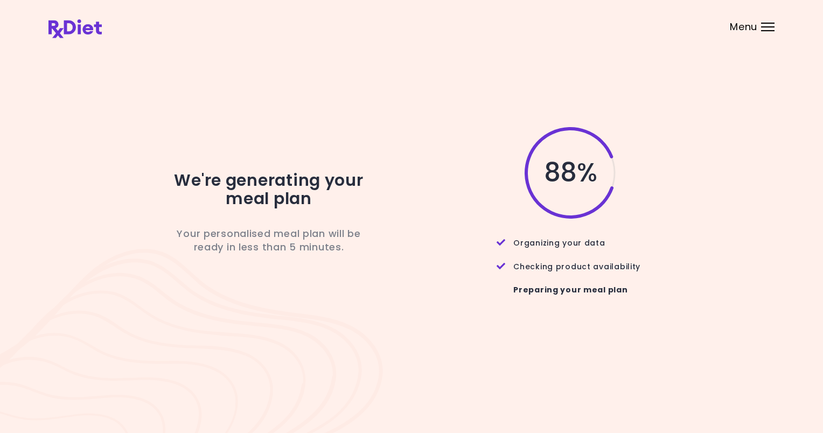
click at [498, 47] on div "We're generating your meal plan Your personalised meal plan will be ready in le…" at bounding box center [411, 217] width 726 height 342
click at [498, 48] on div "We're generating your meal plan Your personalised meal plan will be ready in le…" at bounding box center [411, 217] width 726 height 342
click at [437, 95] on div "We're generating your meal plan Your personalised meal plan will be ready in le…" at bounding box center [411, 217] width 726 height 342
click at [457, 94] on div "We're generating your meal plan Your personalised meal plan will be ready in le…" at bounding box center [411, 217] width 726 height 342
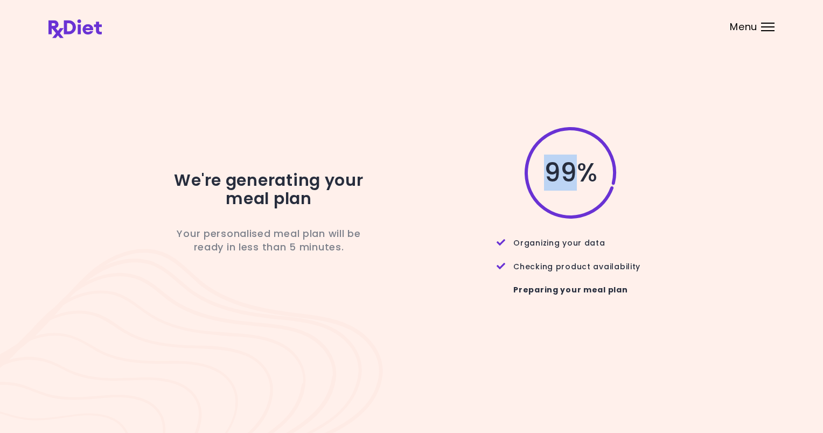
click at [457, 94] on div "We're generating your meal plan Your personalised meal plan will be ready in le…" at bounding box center [411, 217] width 726 height 342
click at [318, 110] on div "We're generating your meal plan Your personalised meal plan will be ready in le…" at bounding box center [411, 217] width 726 height 342
click at [350, 242] on p "Your personalised meal plan will be ready in less than 5 minutes." at bounding box center [269, 240] width 194 height 27
click at [482, 105] on div "We're generating your meal plan Your personalised meal plan will be ready in le…" at bounding box center [411, 217] width 726 height 342
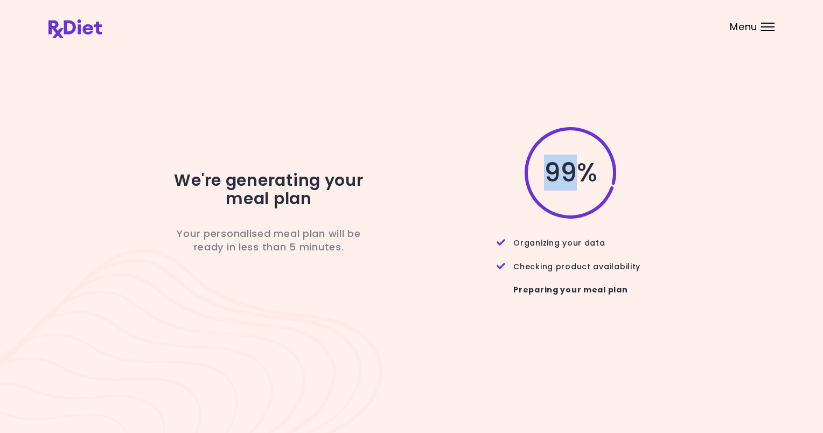
click at [483, 105] on div "We're generating your meal plan Your personalised meal plan will be ready in le…" at bounding box center [411, 217] width 726 height 342
click at [520, 201] on div "99 %" at bounding box center [563, 173] width 286 height 95
click at [452, 97] on div "We're generating your meal plan Your personalised meal plan will be ready in le…" at bounding box center [411, 217] width 726 height 342
click at [672, 121] on div "We're generating your meal plan Your personalised meal plan will be ready in le…" at bounding box center [411, 217] width 726 height 342
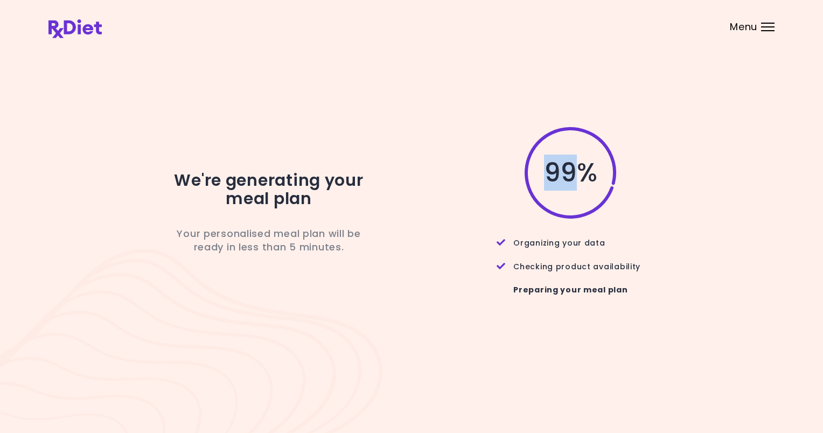
click at [672, 121] on div "We're generating your meal plan Your personalised meal plan will be ready in le…" at bounding box center [411, 217] width 726 height 342
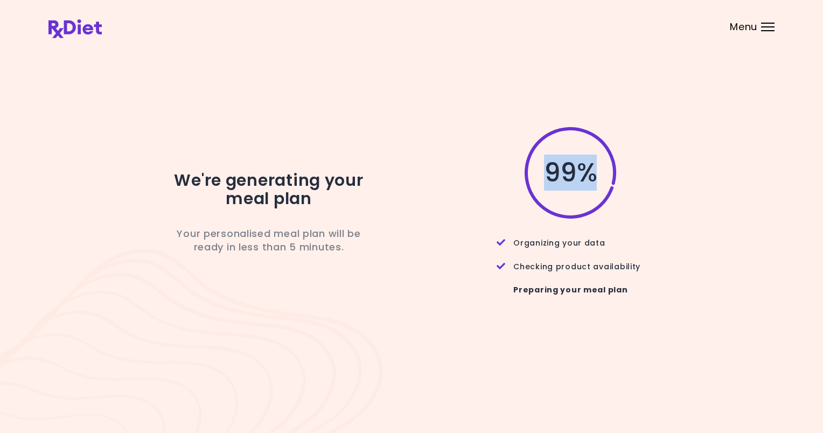
click at [672, 121] on div "We're generating your meal plan Your personalised meal plan will be ready in le…" at bounding box center [411, 217] width 726 height 342
click at [560, 370] on div "We're generating your meal plan Your personalised meal plan will be ready in le…" at bounding box center [411, 217] width 726 height 342
click at [678, 163] on div "99 %" at bounding box center [563, 173] width 286 height 95
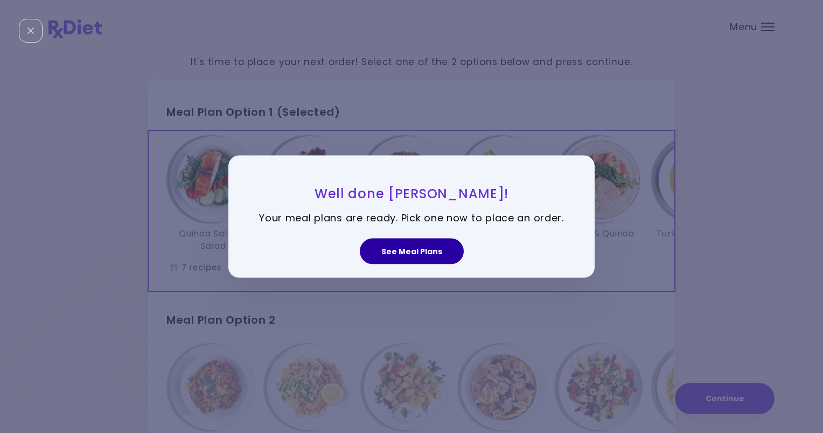
click at [440, 256] on button "See Meal Plans" at bounding box center [412, 251] width 104 height 26
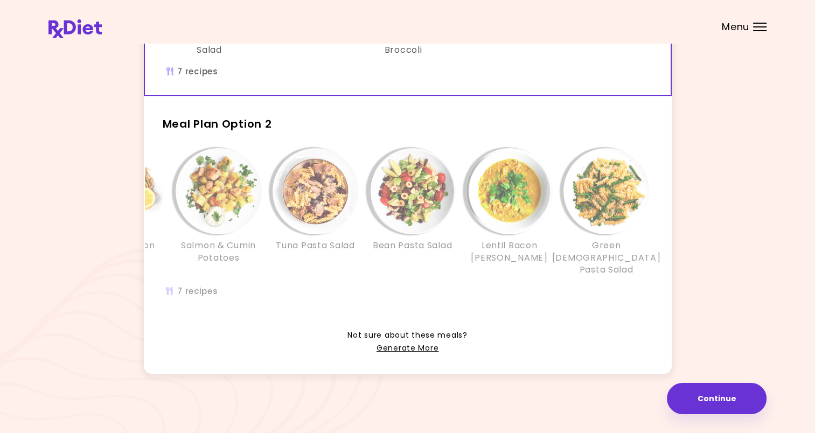
scroll to position [199, 0]
click at [404, 348] on link "Generate More" at bounding box center [408, 348] width 62 height 13
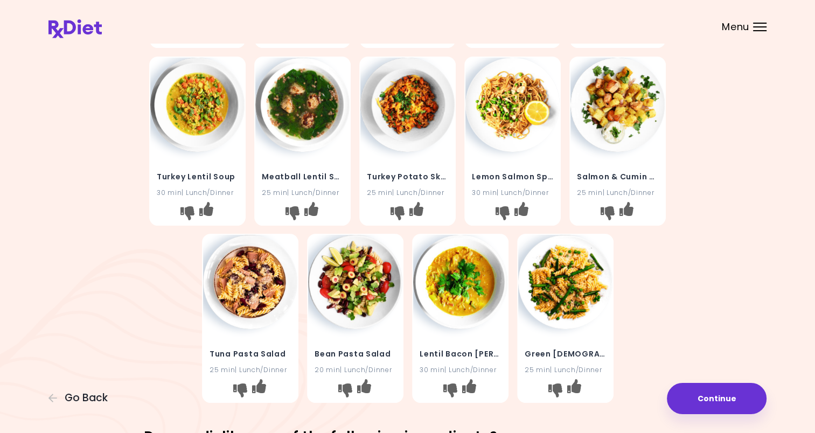
scroll to position [216, 0]
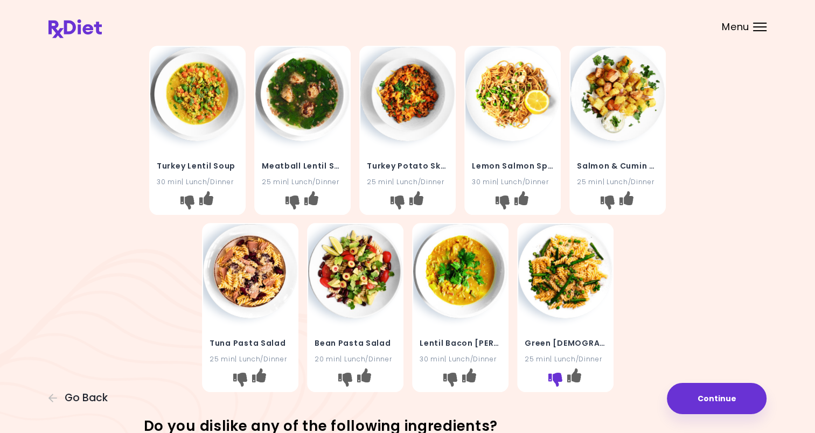
click at [554, 376] on icon "I don't like this recipe" at bounding box center [555, 380] width 14 height 14
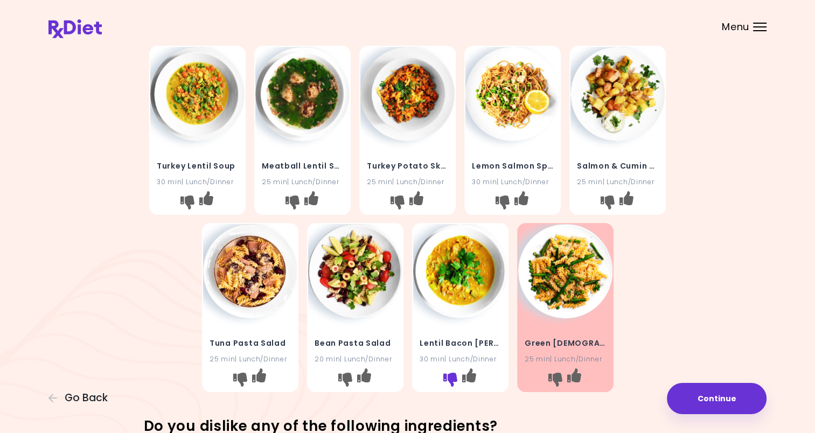
click at [448, 381] on icon "I don't like this recipe" at bounding box center [450, 380] width 14 height 14
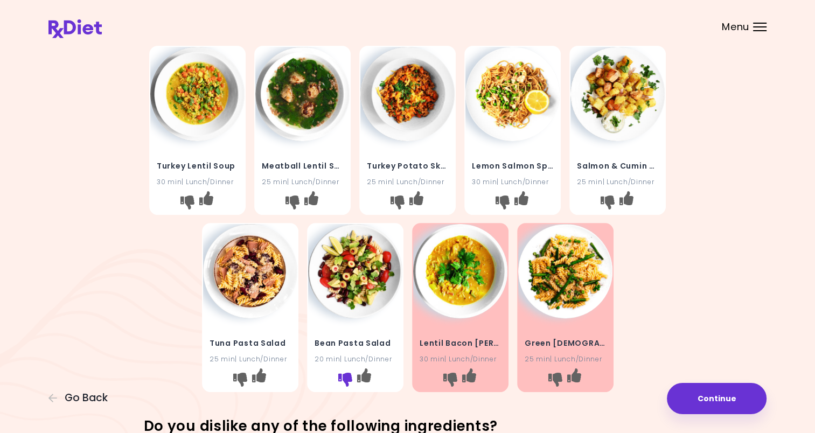
click at [344, 384] on icon "I don't like this recipe" at bounding box center [345, 380] width 14 height 14
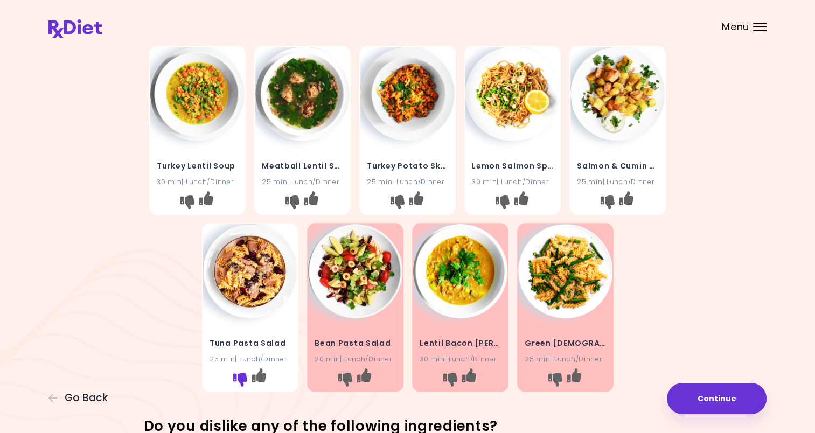
click at [236, 377] on icon "I don't like this recipe" at bounding box center [240, 380] width 14 height 14
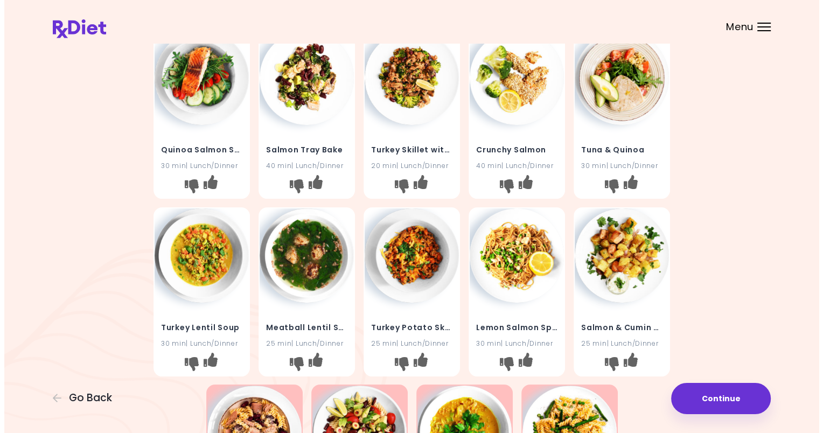
scroll to position [0, 0]
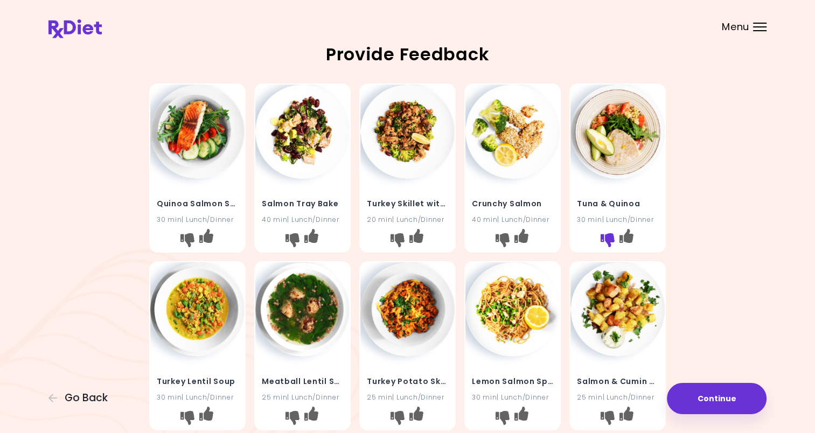
click at [606, 235] on icon "I don't like this recipe" at bounding box center [608, 240] width 14 height 14
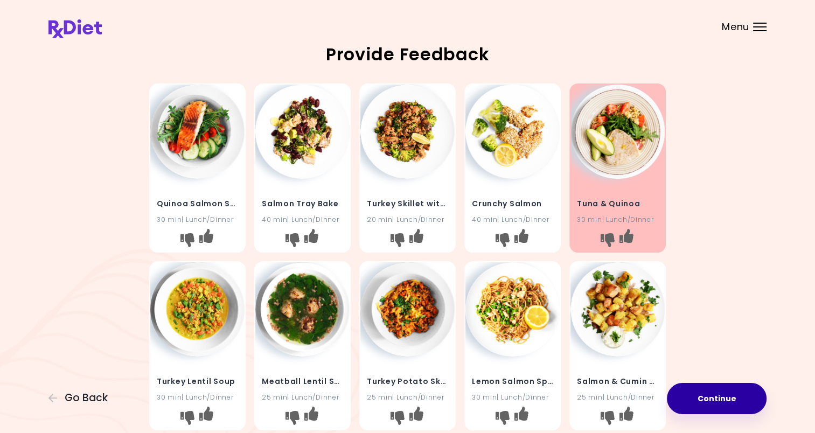
click at [722, 399] on button "Continue" at bounding box center [717, 398] width 100 height 31
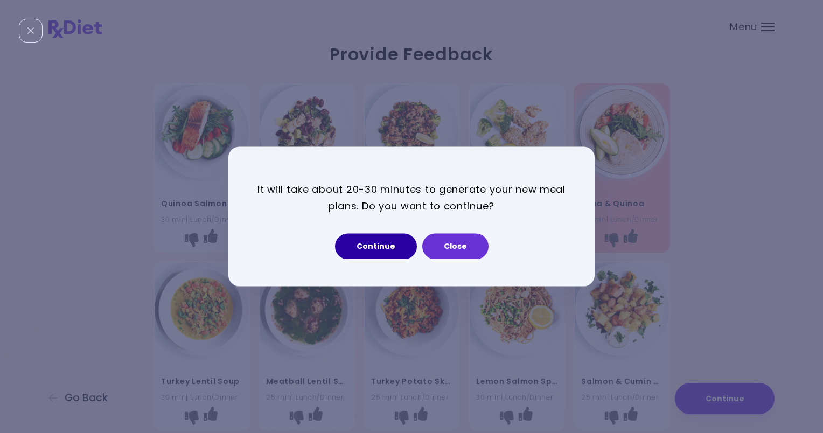
click at [391, 253] on button "Continue" at bounding box center [376, 247] width 82 height 26
select select "*"
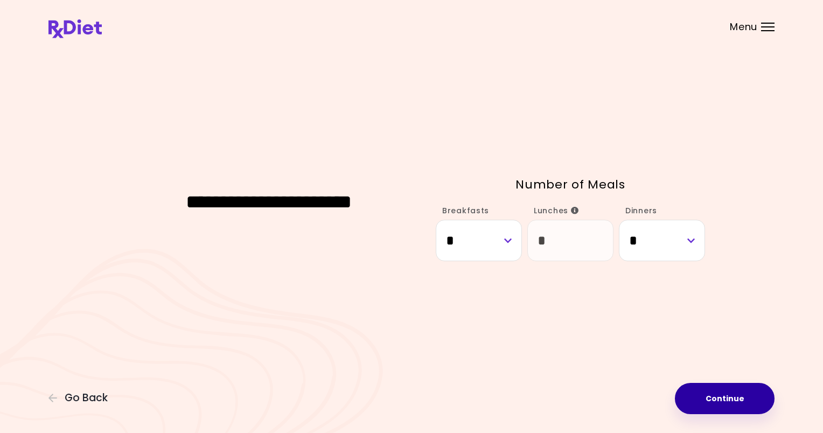
click at [714, 402] on button "Continue" at bounding box center [725, 398] width 100 height 31
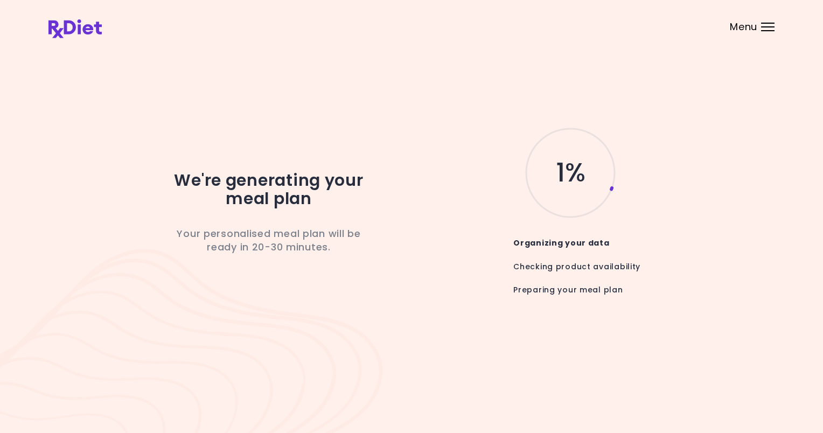
drag, startPoint x: 704, startPoint y: 398, endPoint x: 743, endPoint y: 419, distance: 45.3
click at [743, 419] on div "We're generating your meal plan Your personalised meal plan will be ready in 20…" at bounding box center [411, 216] width 823 height 433
